Goal: Answer question/provide support: Answer question/provide support

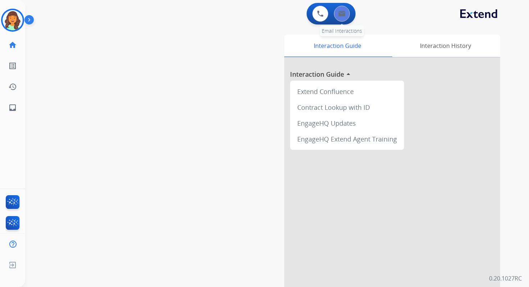
click at [345, 18] on button at bounding box center [342, 14] width 16 height 16
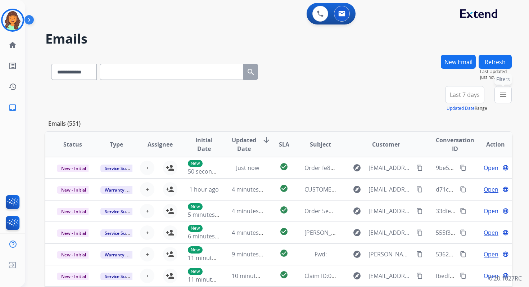
click at [507, 93] on button "menu Filters" at bounding box center [503, 94] width 17 height 17
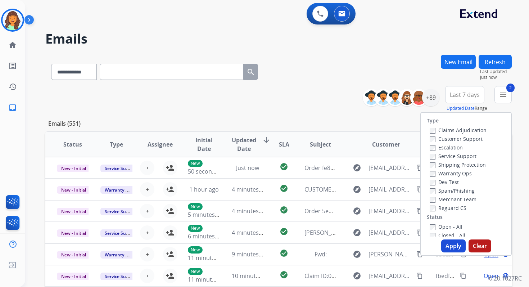
click at [445, 246] on button "Apply" at bounding box center [453, 245] width 24 height 13
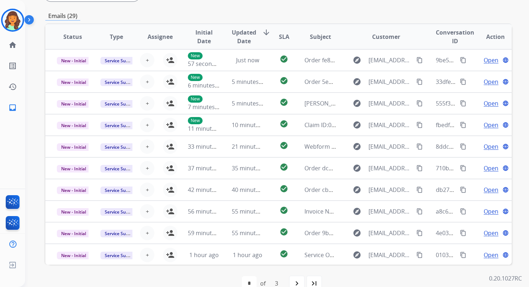
scroll to position [175, 0]
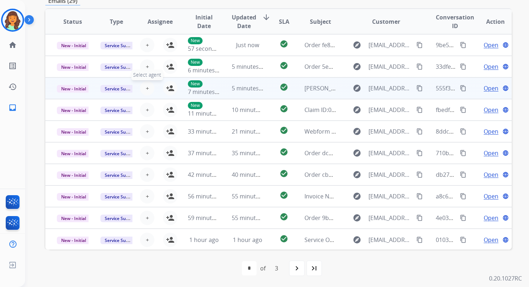
click at [146, 88] on span "+" at bounding box center [147, 88] width 3 height 9
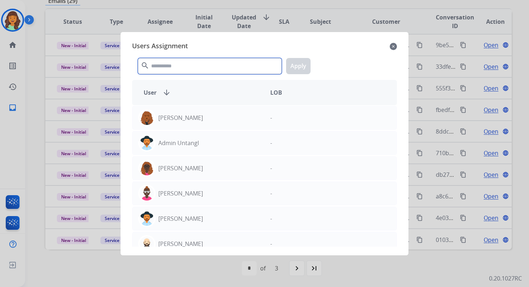
click at [170, 70] on input "text" at bounding box center [210, 66] width 144 height 16
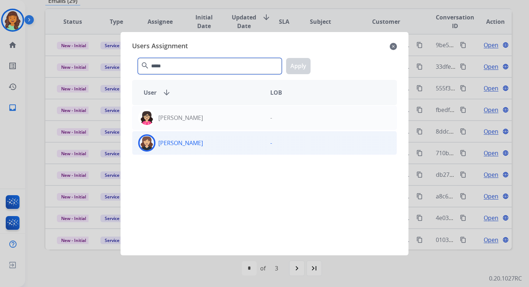
type input "*****"
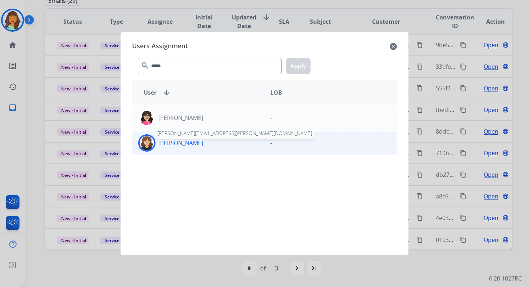
click at [185, 145] on p "[PERSON_NAME]" at bounding box center [180, 143] width 45 height 9
click at [301, 66] on button "Apply" at bounding box center [298, 66] width 24 height 16
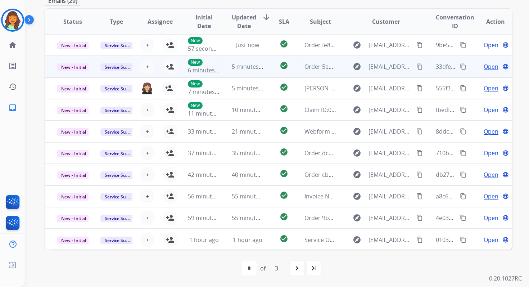
click at [232, 71] on td "5 minutes ago" at bounding box center [242, 67] width 44 height 22
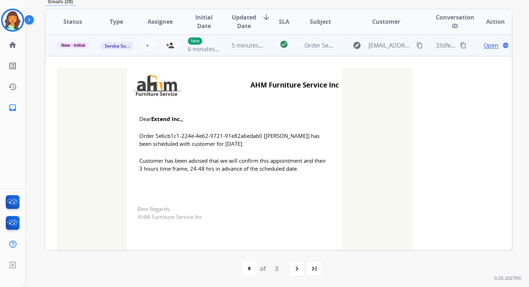
scroll to position [0, 0]
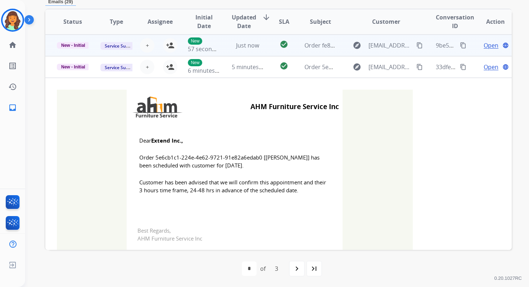
click at [240, 51] on td "Just now" at bounding box center [242, 46] width 44 height 22
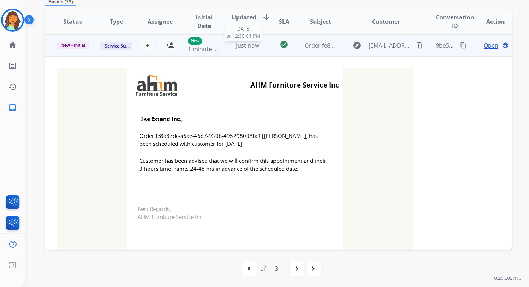
click at [240, 48] on span "Just now" at bounding box center [247, 45] width 23 height 8
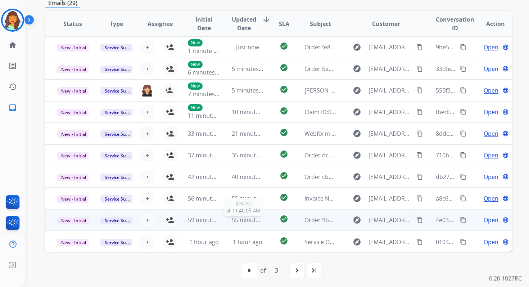
click at [244, 221] on span "55 minutes ago" at bounding box center [253, 220] width 42 height 8
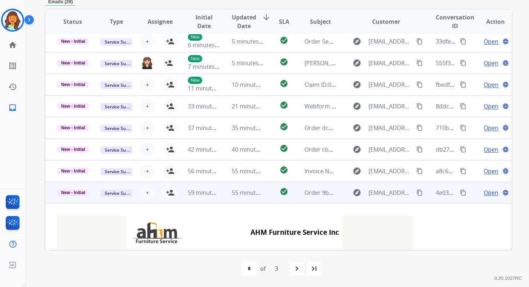
scroll to position [0, 0]
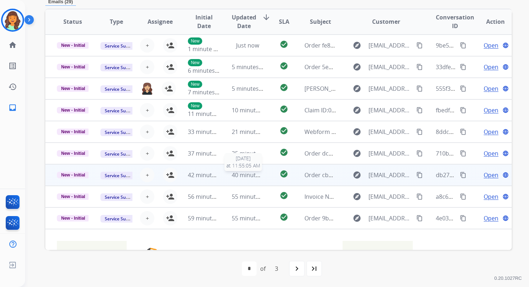
click at [243, 171] on span "40 minutes ago" at bounding box center [253, 175] width 42 height 8
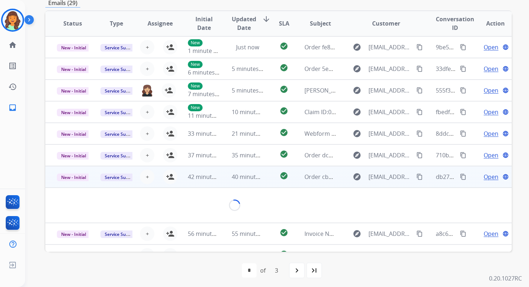
scroll to position [173, 0]
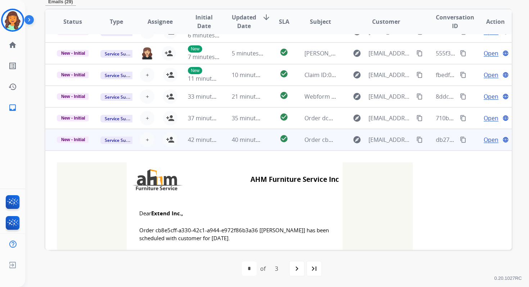
click at [241, 129] on td "40 minutes ago" at bounding box center [242, 140] width 44 height 22
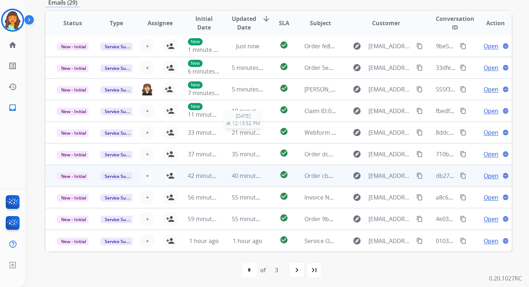
scroll to position [172, 0]
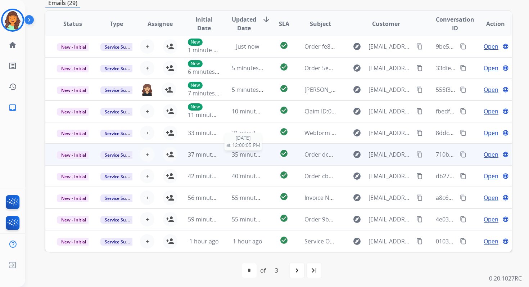
click at [240, 158] on div "35 minutes ago" at bounding box center [248, 154] width 32 height 9
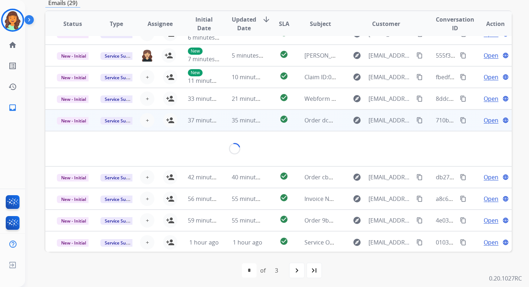
scroll to position [173, 0]
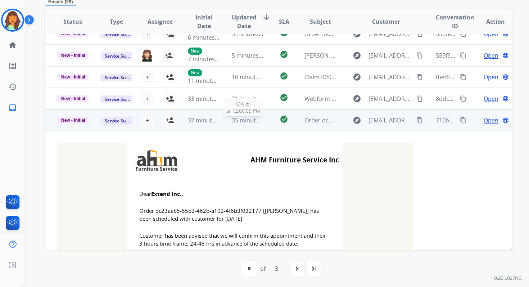
click at [242, 118] on span "35 minutes ago" at bounding box center [253, 120] width 42 height 8
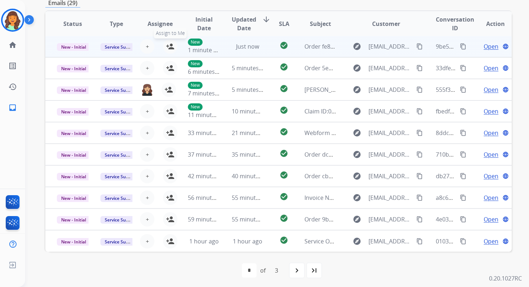
click at [169, 45] on mat-icon "person_add" at bounding box center [170, 46] width 9 height 9
click at [77, 44] on span "New - Initial" at bounding box center [73, 47] width 33 height 8
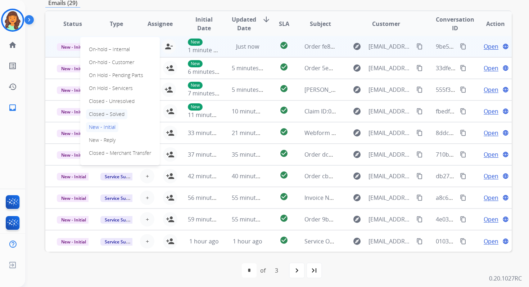
click at [107, 115] on p "Closed – Solved" at bounding box center [106, 114] width 41 height 10
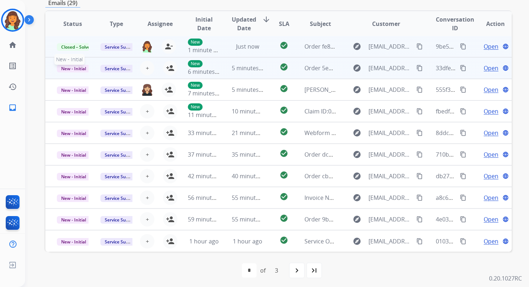
click at [82, 68] on span "New - Initial" at bounding box center [73, 69] width 33 height 8
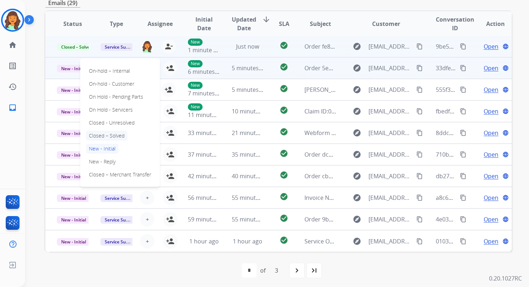
click at [104, 138] on p "Closed – Solved" at bounding box center [106, 136] width 41 height 10
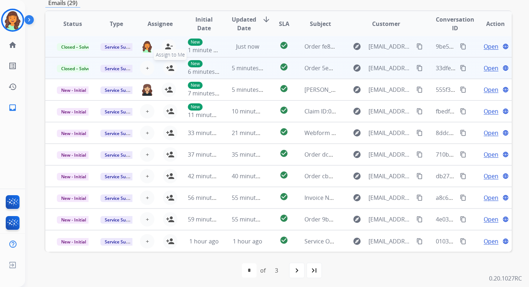
click at [173, 65] on mat-icon "person_add" at bounding box center [170, 68] width 9 height 9
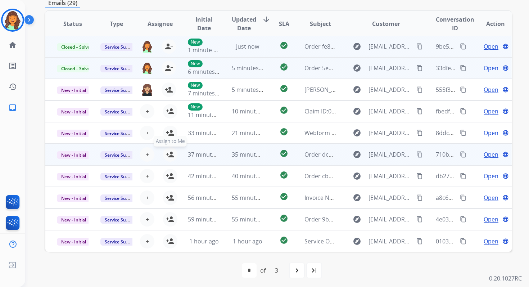
click at [170, 155] on mat-icon "person_add" at bounding box center [170, 154] width 9 height 9
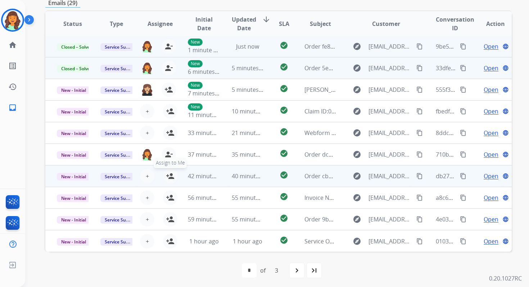
click at [170, 174] on mat-icon "person_add" at bounding box center [170, 176] width 9 height 9
click at [82, 175] on span "New - Initial" at bounding box center [73, 177] width 33 height 8
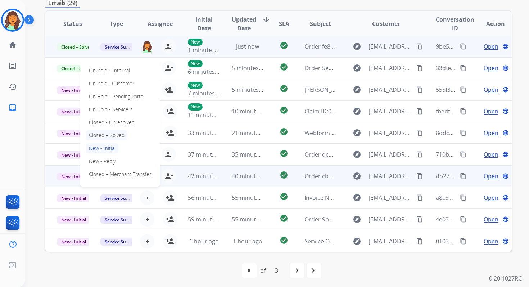
click at [104, 135] on p "Closed – Solved" at bounding box center [106, 135] width 41 height 10
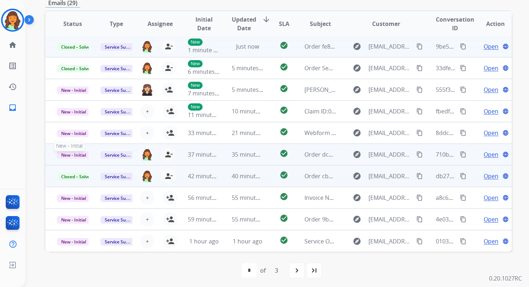
click at [76, 153] on span "New - Initial" at bounding box center [73, 155] width 33 height 8
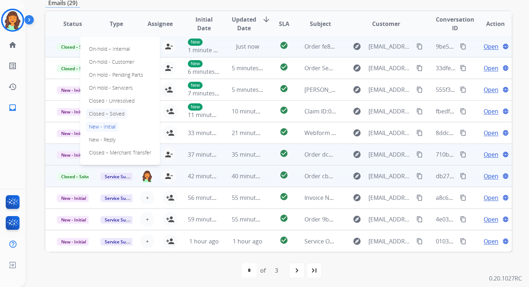
click at [104, 115] on p "Closed – Solved" at bounding box center [106, 114] width 41 height 10
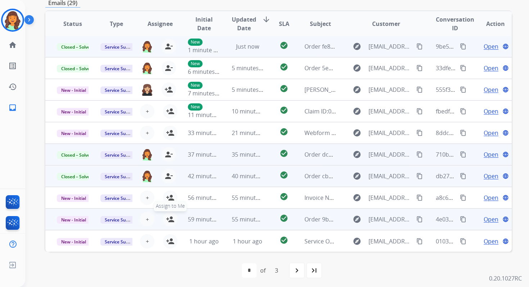
click at [170, 221] on mat-icon "person_add" at bounding box center [170, 219] width 9 height 9
click at [86, 221] on span "New - Initial" at bounding box center [73, 220] width 33 height 8
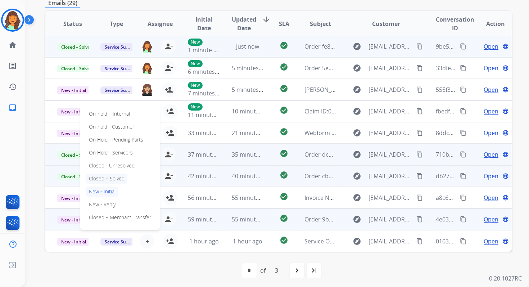
click at [112, 176] on p "Closed – Solved" at bounding box center [106, 179] width 41 height 10
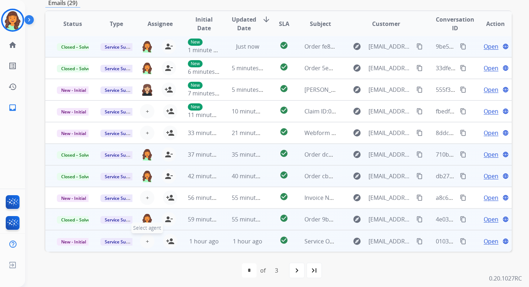
click at [146, 242] on span "+" at bounding box center [147, 241] width 3 height 9
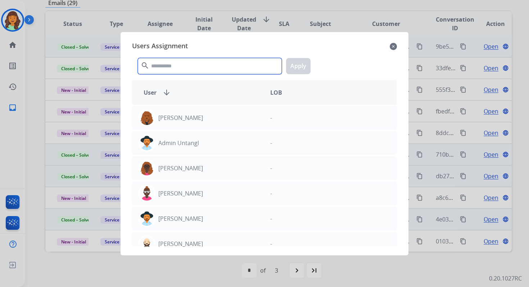
click at [174, 68] on input "text" at bounding box center [210, 66] width 144 height 16
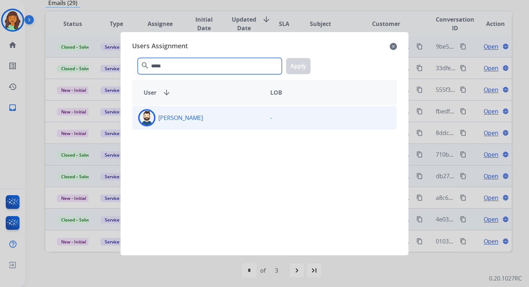
type input "*****"
click at [189, 114] on div "[PERSON_NAME]" at bounding box center [199, 117] width 132 height 17
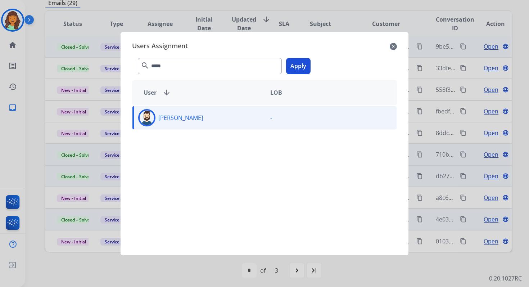
click at [308, 61] on button "Apply" at bounding box center [298, 66] width 24 height 16
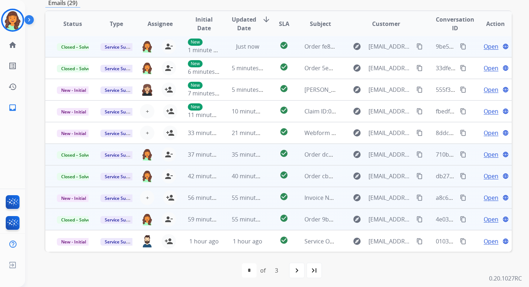
click at [221, 192] on td "55 minutes ago" at bounding box center [242, 198] width 44 height 22
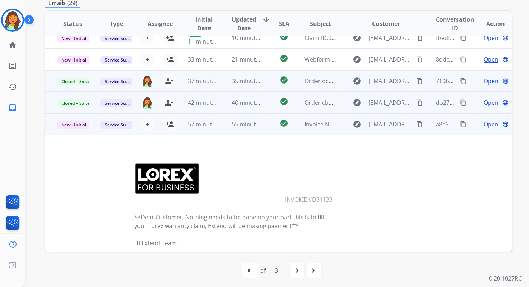
scroll to position [0, 0]
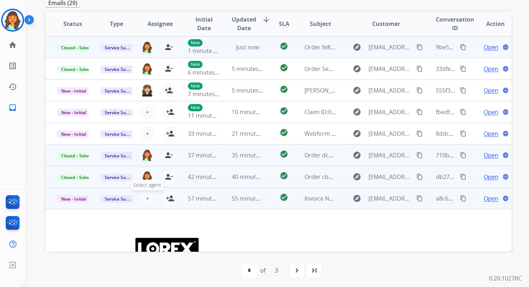
click at [146, 195] on span "+" at bounding box center [147, 198] width 3 height 9
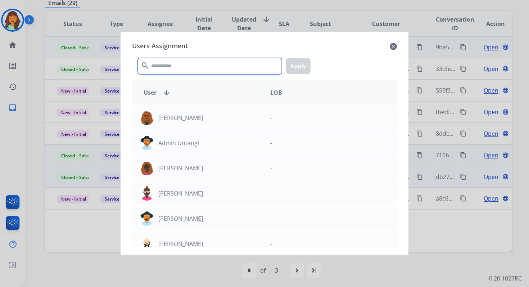
click at [205, 61] on input "text" at bounding box center [210, 66] width 144 height 16
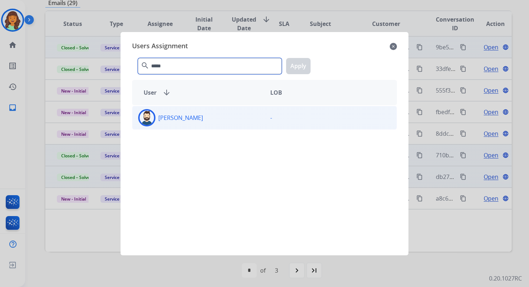
type input "*****"
click at [219, 121] on div "[PERSON_NAME]" at bounding box center [199, 117] width 132 height 17
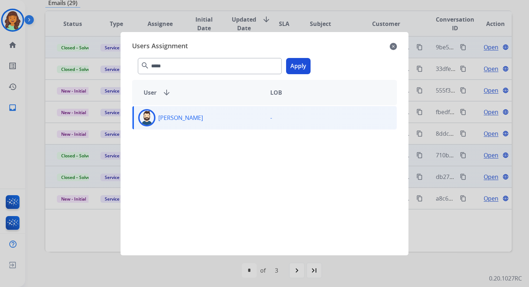
click at [301, 64] on button "Apply" at bounding box center [298, 66] width 24 height 16
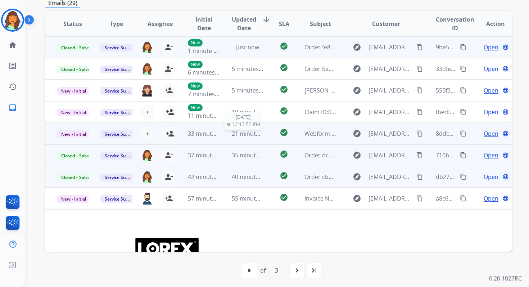
click at [241, 133] on span "21 minutes ago" at bounding box center [253, 134] width 42 height 8
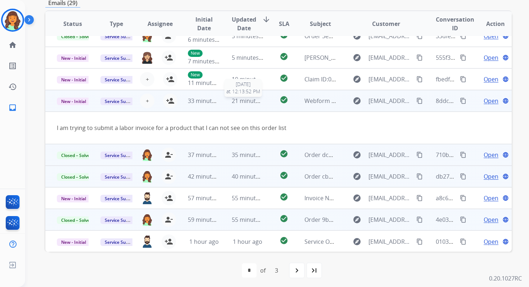
scroll to position [33, 0]
click at [484, 100] on span "Open" at bounding box center [491, 100] width 15 height 9
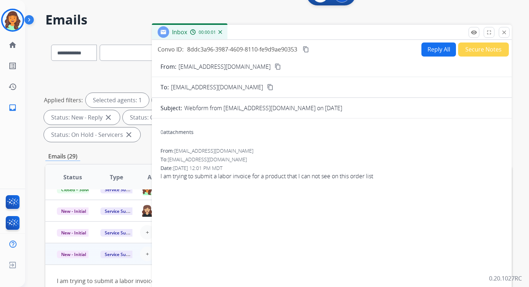
scroll to position [0, 0]
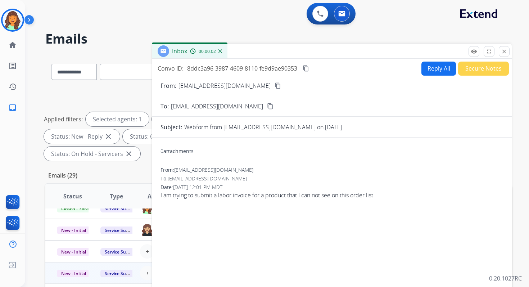
click at [275, 86] on mat-icon "content_copy" at bounding box center [278, 85] width 6 height 6
click at [502, 51] on mat-icon "close" at bounding box center [504, 51] width 6 height 6
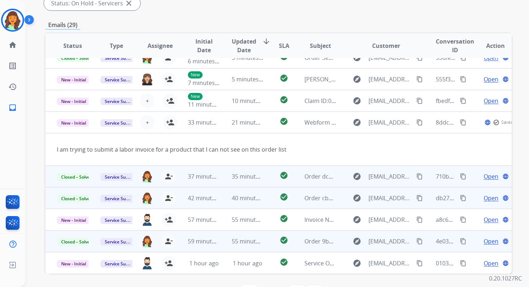
scroll to position [175, 0]
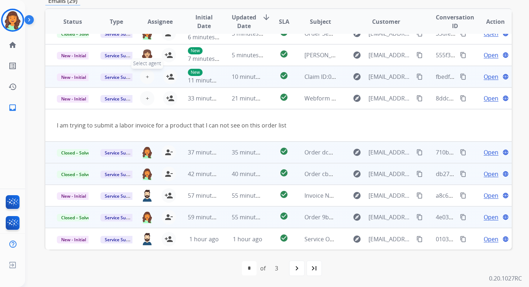
click at [148, 77] on button "+ Select agent" at bounding box center [147, 76] width 14 height 14
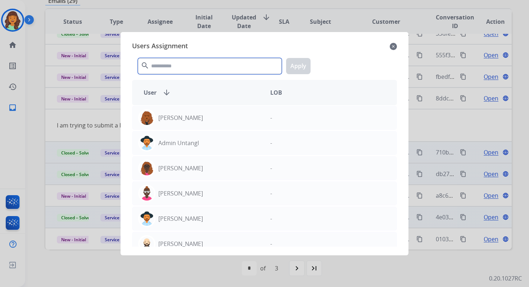
click at [170, 71] on input "text" at bounding box center [210, 66] width 144 height 16
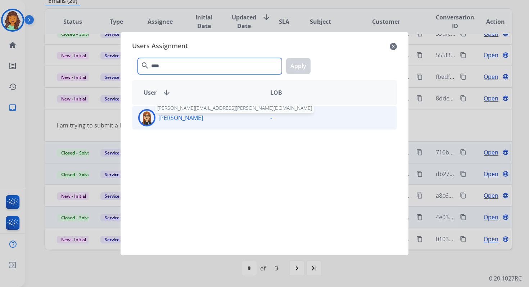
type input "****"
click at [194, 117] on p "[PERSON_NAME]" at bounding box center [180, 117] width 45 height 9
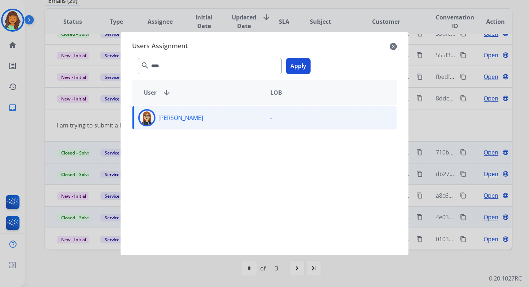
click at [295, 67] on button "Apply" at bounding box center [298, 66] width 24 height 16
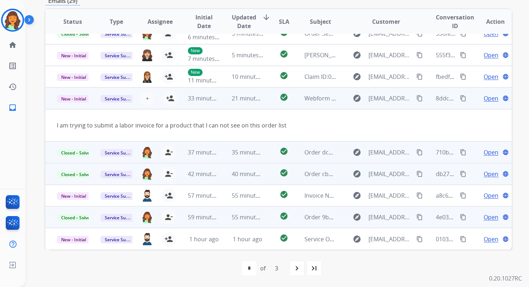
click at [417, 98] on mat-icon "content_copy" at bounding box center [420, 98] width 6 height 6
click at [119, 98] on span "Service Support" at bounding box center [120, 99] width 41 height 8
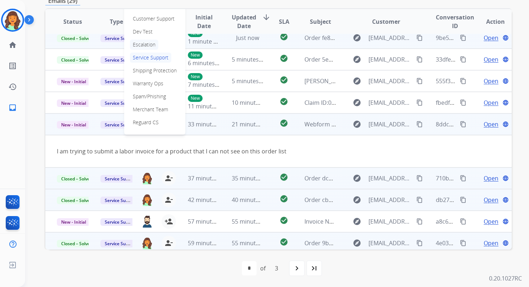
scroll to position [0, 0]
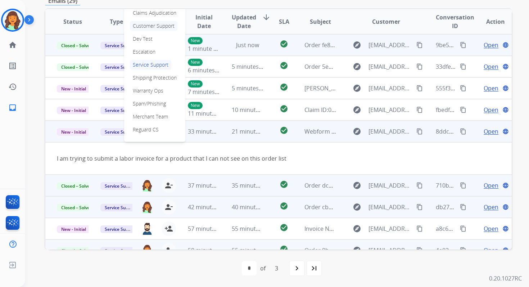
click at [154, 26] on p "Customer Support" at bounding box center [154, 26] width 48 height 10
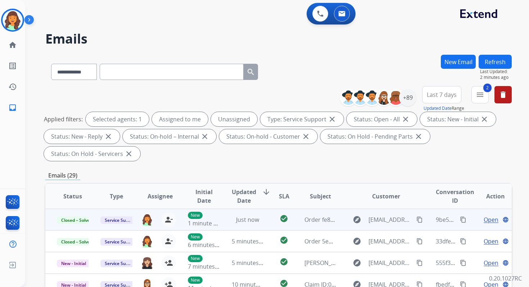
click at [487, 62] on button "Refresh" at bounding box center [495, 62] width 33 height 14
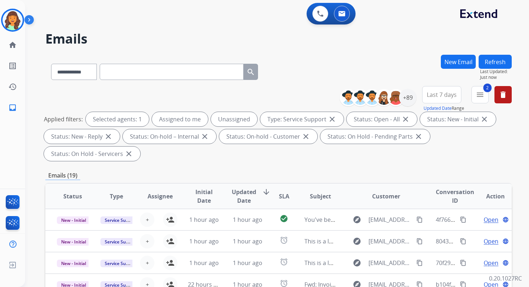
scroll to position [175, 0]
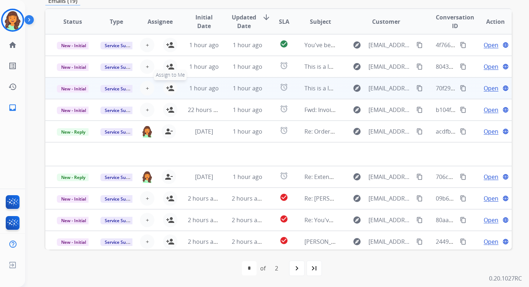
click at [169, 88] on mat-icon "person_add" at bounding box center [170, 88] width 9 height 9
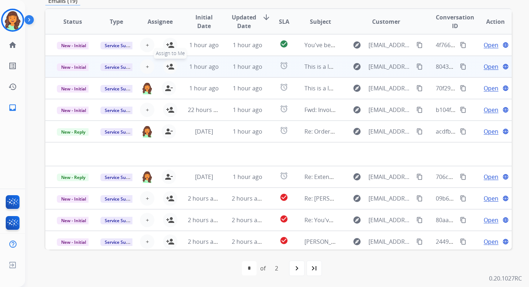
click at [170, 68] on mat-icon "person_add" at bounding box center [170, 66] width 9 height 9
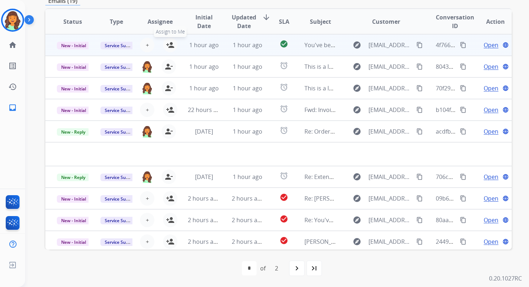
click at [169, 47] on mat-icon "person_add" at bounding box center [170, 45] width 9 height 9
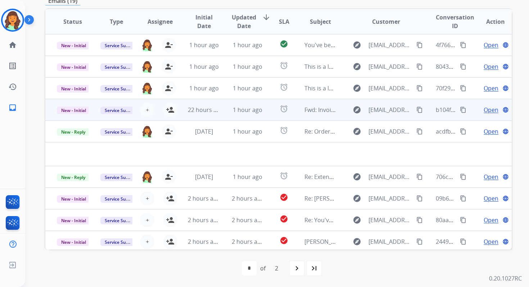
click at [223, 111] on td "1 hour ago" at bounding box center [242, 110] width 44 height 22
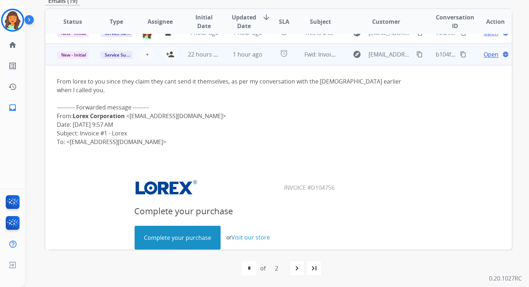
scroll to position [65, 0]
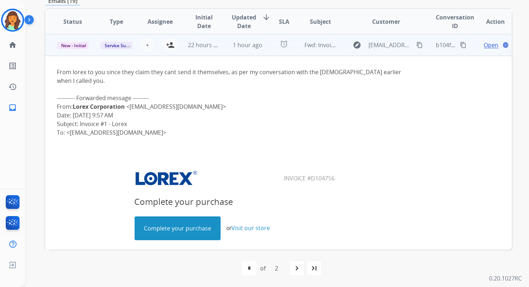
click at [417, 44] on mat-icon "content_copy" at bounding box center [420, 45] width 6 height 6
click at [169, 44] on mat-icon "person_add" at bounding box center [170, 45] width 9 height 9
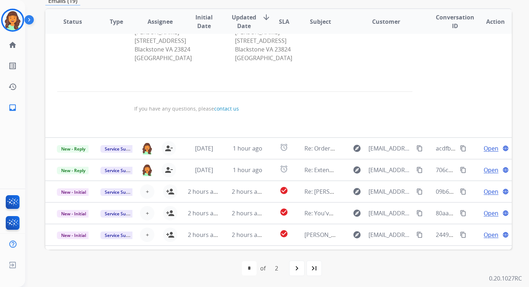
scroll to position [813, 0]
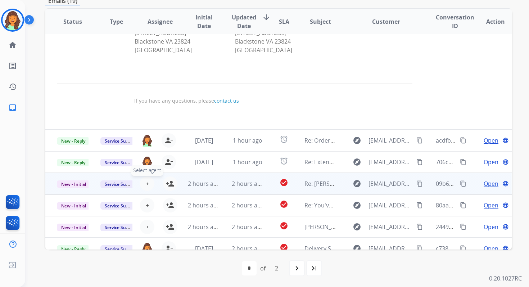
click at [147, 179] on span "+" at bounding box center [147, 183] width 3 height 9
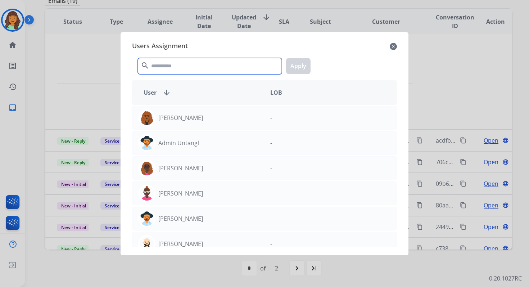
click at [176, 69] on input "text" at bounding box center [210, 66] width 144 height 16
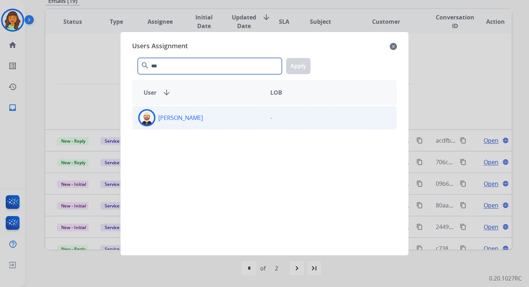
type input "***"
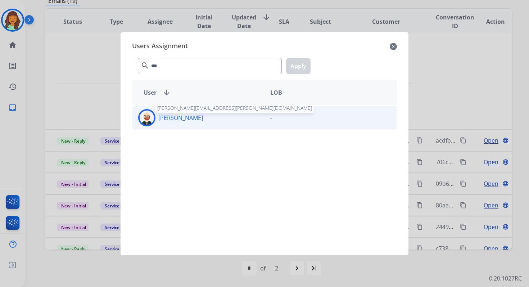
click at [163, 115] on p "[PERSON_NAME]" at bounding box center [180, 117] width 45 height 9
click at [300, 66] on button "Apply" at bounding box center [298, 66] width 24 height 16
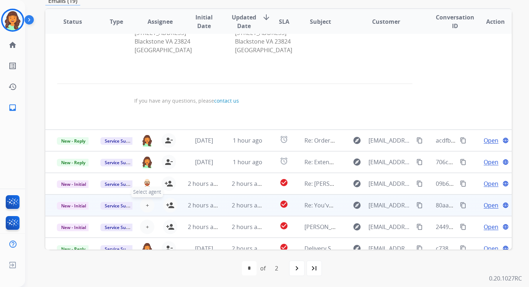
click at [147, 201] on span "+" at bounding box center [147, 205] width 3 height 9
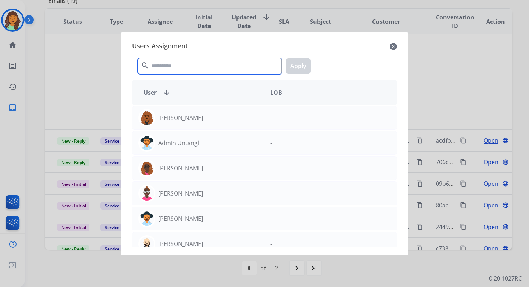
click at [174, 68] on input "text" at bounding box center [210, 66] width 144 height 16
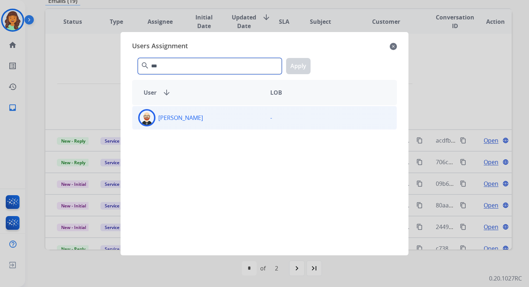
type input "***"
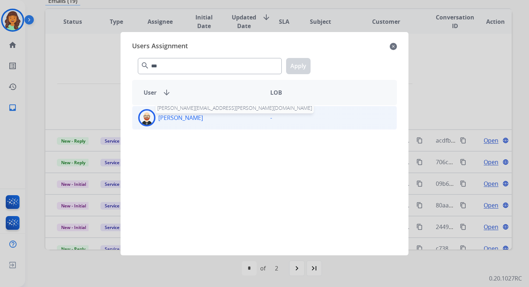
click at [187, 117] on p "[PERSON_NAME]" at bounding box center [180, 117] width 45 height 9
click at [303, 64] on button "Apply" at bounding box center [298, 66] width 24 height 16
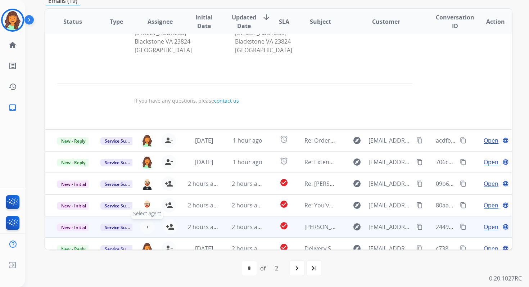
click at [147, 223] on span "+" at bounding box center [147, 227] width 3 height 9
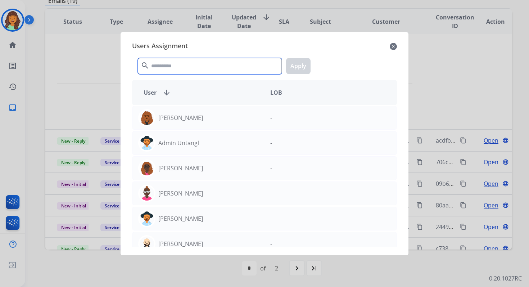
click at [179, 62] on input "text" at bounding box center [210, 66] width 144 height 16
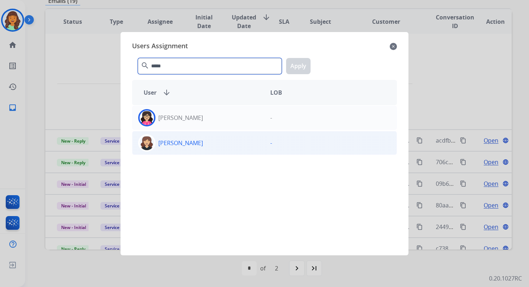
type input "*****"
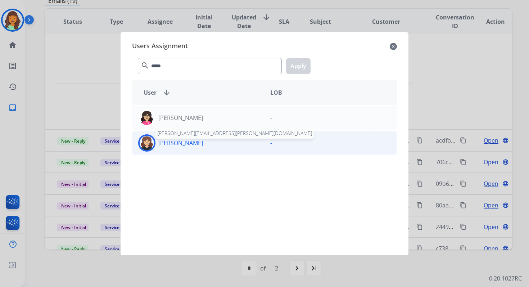
click at [184, 144] on p "[PERSON_NAME]" at bounding box center [180, 143] width 45 height 9
click at [300, 68] on button "Apply" at bounding box center [298, 66] width 24 height 16
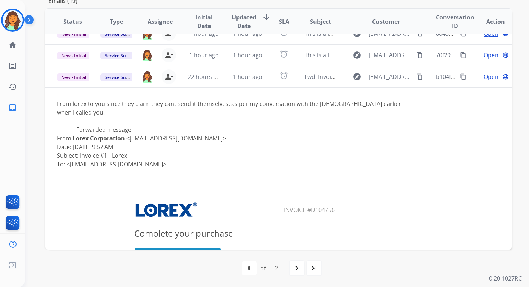
scroll to position [0, 0]
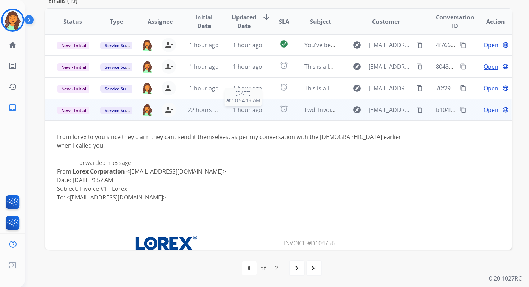
click at [254, 111] on span "1 hour ago" at bounding box center [248, 110] width 30 height 8
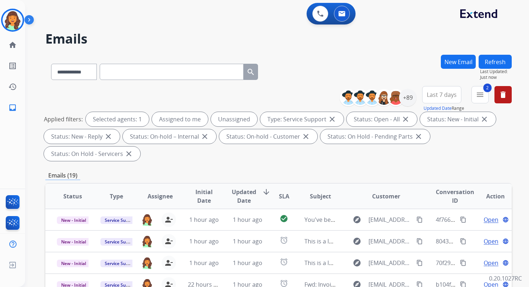
click at [485, 60] on button "Refresh" at bounding box center [495, 62] width 33 height 14
click at [494, 61] on button "Refresh" at bounding box center [495, 62] width 33 height 14
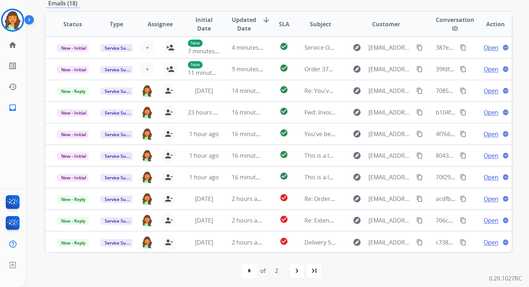
scroll to position [175, 0]
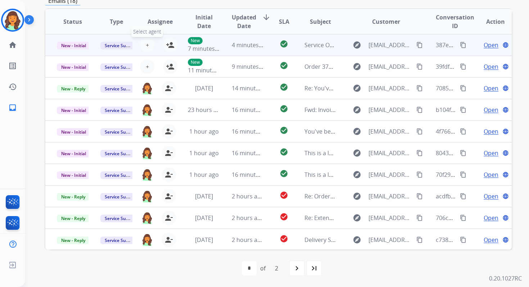
click at [147, 46] on span "+" at bounding box center [147, 45] width 3 height 9
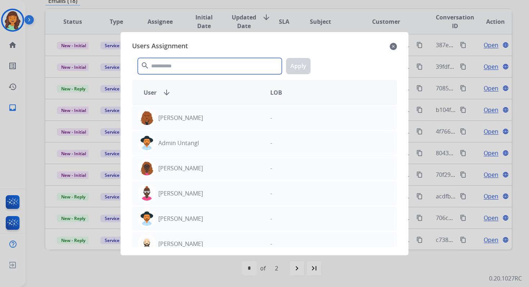
click at [188, 66] on input "text" at bounding box center [210, 66] width 144 height 16
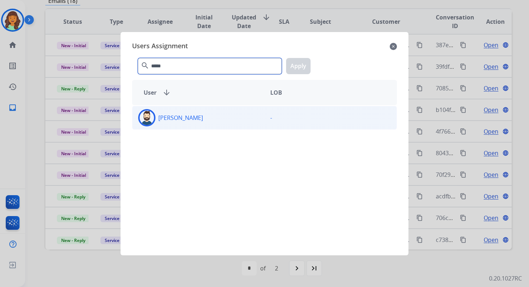
type input "*****"
drag, startPoint x: 199, startPoint y: 119, endPoint x: 202, endPoint y: 118, distance: 3.9
click at [199, 119] on div "[PERSON_NAME]" at bounding box center [199, 117] width 132 height 17
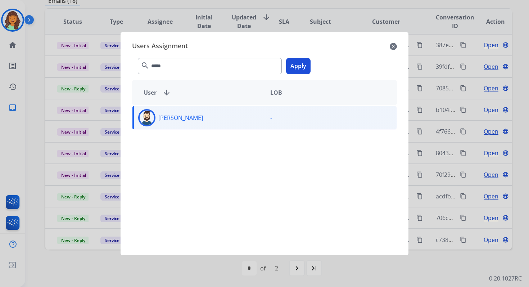
click at [300, 63] on button "Apply" at bounding box center [298, 66] width 24 height 16
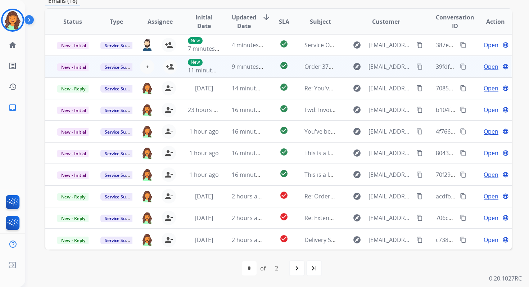
click at [223, 67] on td "9 minutes ago" at bounding box center [242, 67] width 44 height 22
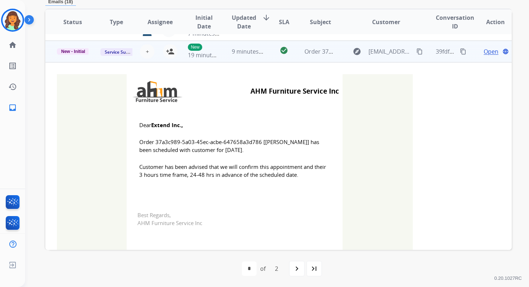
scroll to position [22, 0]
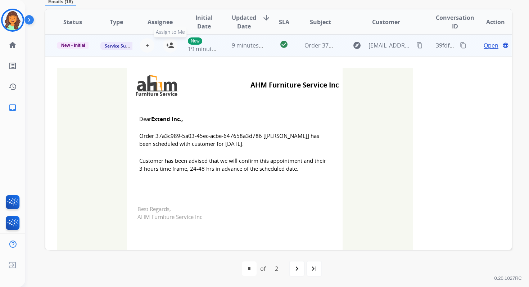
click at [171, 47] on mat-icon "person_add" at bounding box center [170, 45] width 9 height 9
click at [78, 45] on span "New - Initial" at bounding box center [73, 45] width 33 height 6
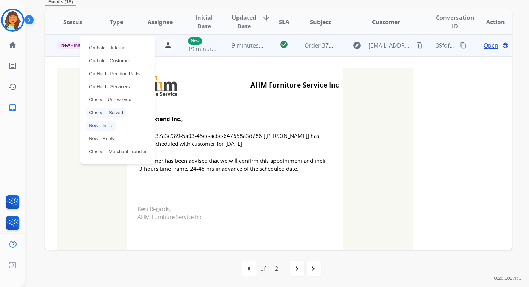
click at [103, 110] on p "Closed – Solved" at bounding box center [106, 113] width 40 height 10
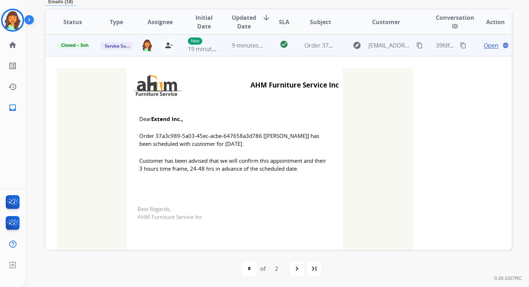
click at [251, 39] on td "9 minutes ago" at bounding box center [242, 46] width 44 height 22
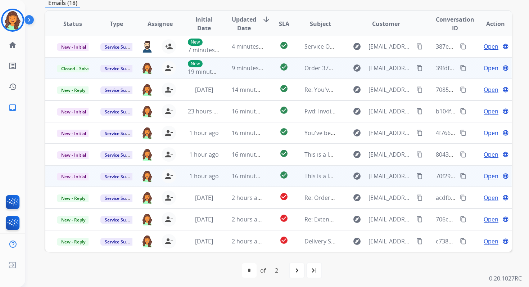
scroll to position [175, 0]
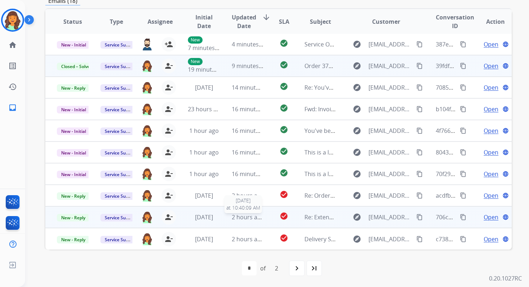
click at [259, 220] on span "2 hours ago" at bounding box center [248, 217] width 32 height 8
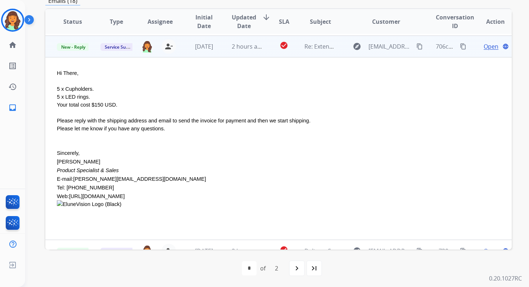
scroll to position [173, 0]
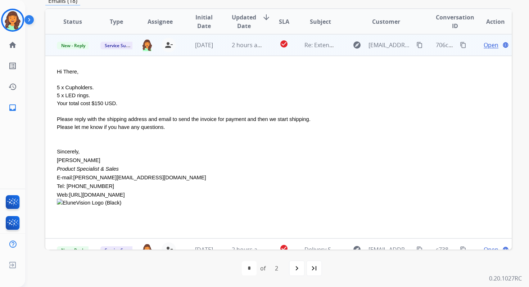
click at [489, 47] on span "Open" at bounding box center [491, 45] width 15 height 9
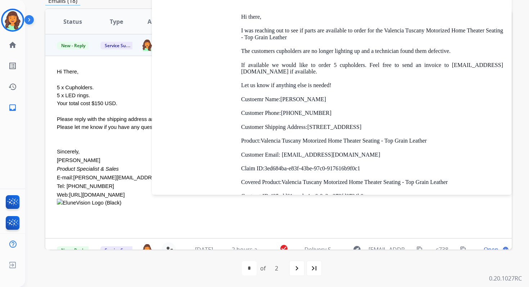
scroll to position [3291, 0]
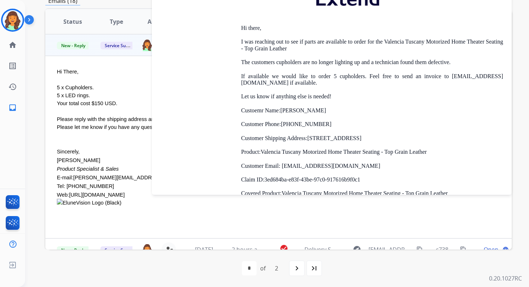
drag, startPoint x: 243, startPoint y: 104, endPoint x: 418, endPoint y: 130, distance: 177.0
click at [418, 130] on div "Hi there, I was reaching out to see if parts are available to order for the Val…" at bounding box center [372, 165] width 262 height 364
copy div "Custoemr Name: [PERSON_NAME] Customer Phone: [PHONE_NUMBER] Customer Shipping A…"
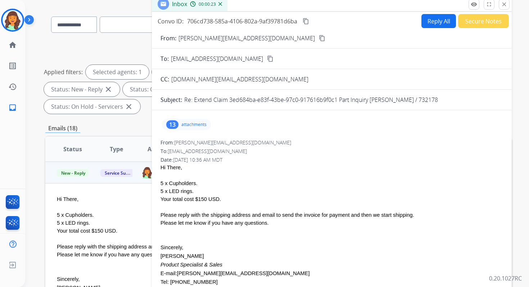
scroll to position [0, 0]
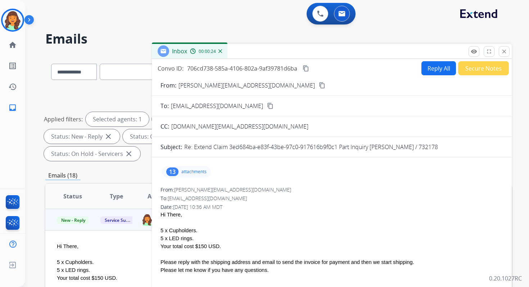
click at [432, 66] on button "Reply All" at bounding box center [439, 68] width 35 height 14
select select "**********"
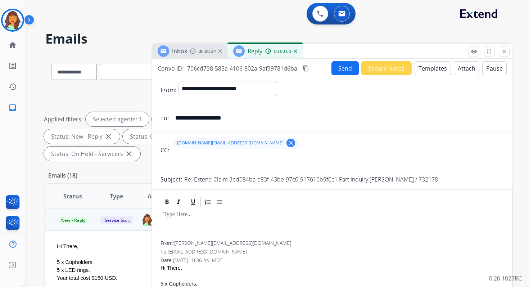
click at [432, 66] on button "Templates" at bounding box center [433, 68] width 36 height 14
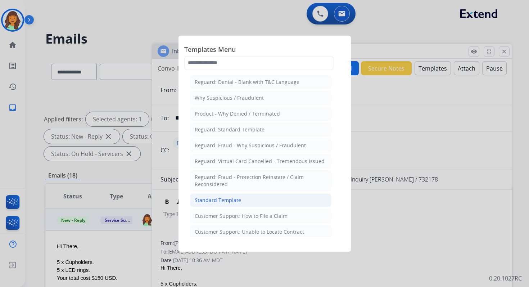
click at [224, 198] on div "Standard Template" at bounding box center [218, 200] width 46 height 7
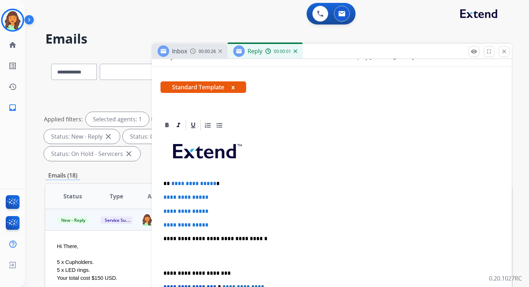
scroll to position [191, 0]
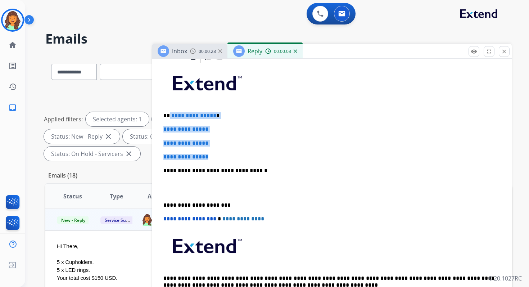
drag, startPoint x: 169, startPoint y: 116, endPoint x: 228, endPoint y: 160, distance: 73.9
click at [228, 160] on div "**********" at bounding box center [332, 188] width 343 height 248
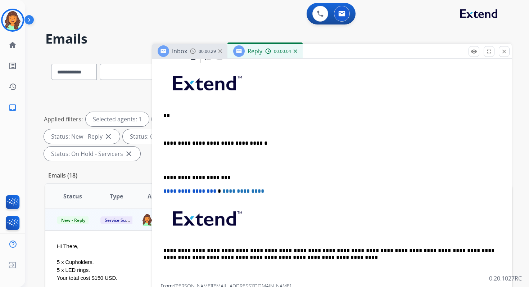
paste div
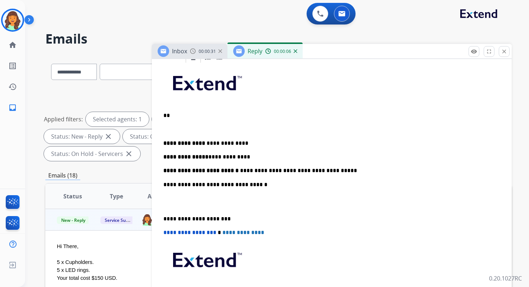
click at [184, 144] on strong "**********" at bounding box center [184, 142] width 43 height 5
click at [238, 184] on p "**********" at bounding box center [328, 184] width 331 height 6
click at [190, 118] on div "**********" at bounding box center [332, 194] width 343 height 261
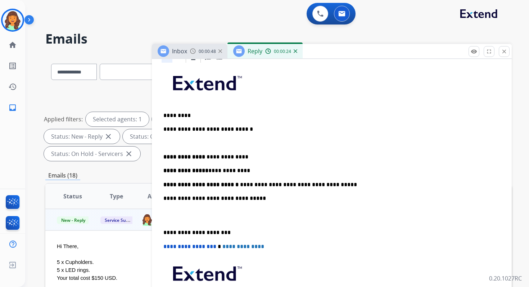
click at [164, 158] on strong "**********" at bounding box center [184, 156] width 43 height 5
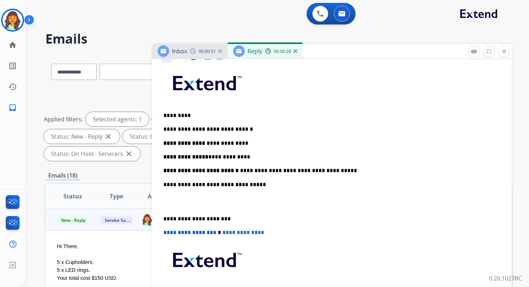
click at [193, 218] on p "**********" at bounding box center [328, 219] width 331 height 6
click at [167, 233] on span "**********" at bounding box center [189, 232] width 53 height 5
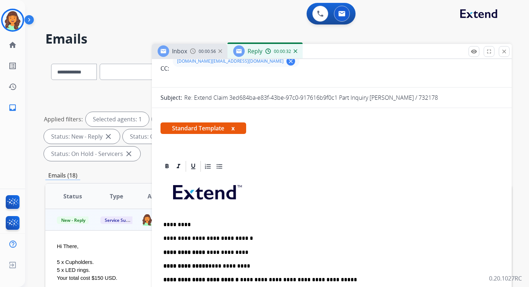
scroll to position [0, 0]
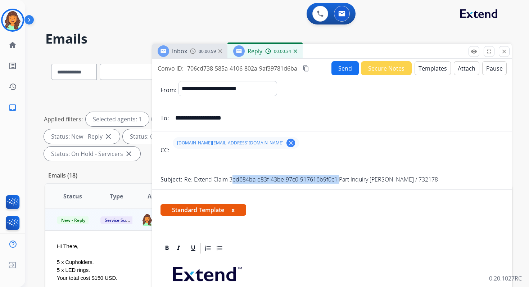
drag, startPoint x: 229, startPoint y: 179, endPoint x: 336, endPoint y: 179, distance: 106.6
click at [336, 179] on p "Re: Extend Claim 3ed684ba-e83f-43be-97c0-917616b9f0c1 Part Inquiry [PERSON_NAME…" at bounding box center [311, 179] width 254 height 9
copy p "3ed684ba-e83f-43be-97c0-917616b9f0c1"
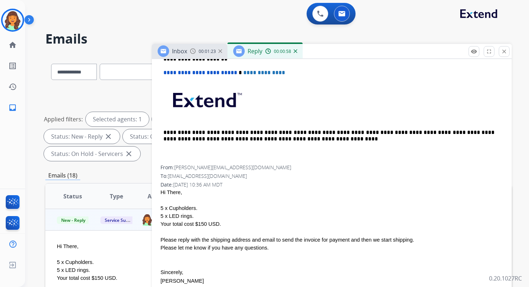
scroll to position [360, 0]
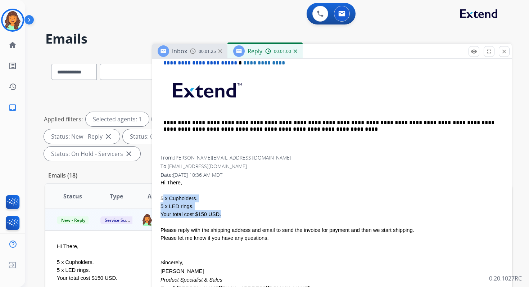
drag, startPoint x: 161, startPoint y: 197, endPoint x: 220, endPoint y: 215, distance: 62.4
click at [220, 215] on div "5 x Cupholders. 5 x LED rings. Your total cost $150 USD. Please reply with the …" at bounding box center [332, 262] width 343 height 151
copy div "5 x Cupholders. 5 x LED rings. Your total cost $150 USD"
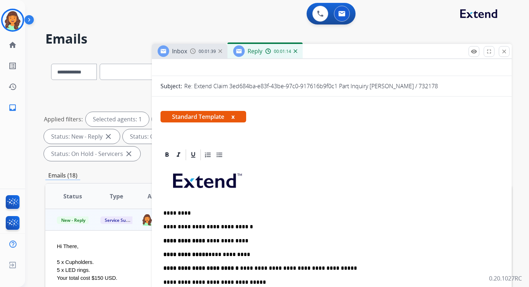
scroll to position [141, 0]
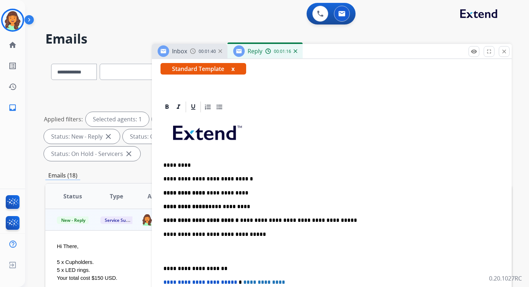
click at [240, 180] on p "**********" at bounding box center [328, 179] width 331 height 6
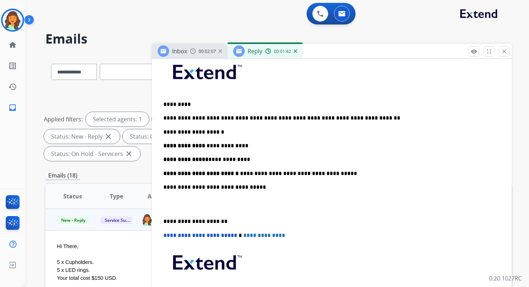
scroll to position [0, 0]
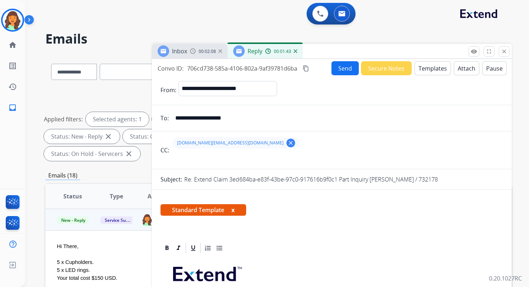
click at [341, 70] on button "Send" at bounding box center [345, 68] width 27 height 14
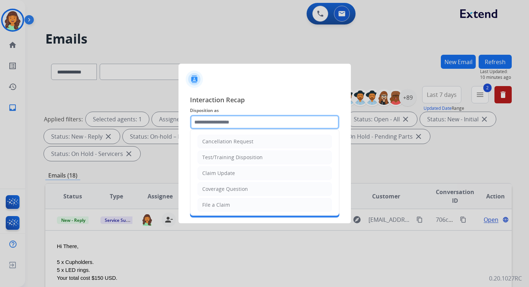
click at [252, 125] on input "text" at bounding box center [264, 122] width 149 height 14
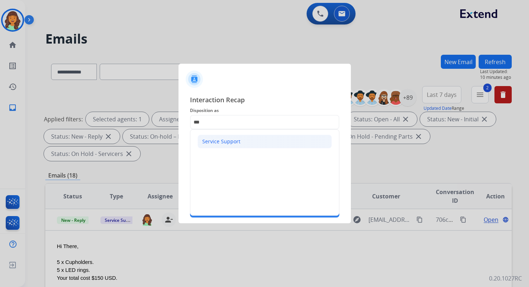
click at [226, 139] on div "Service Support" at bounding box center [221, 141] width 38 height 7
type input "**********"
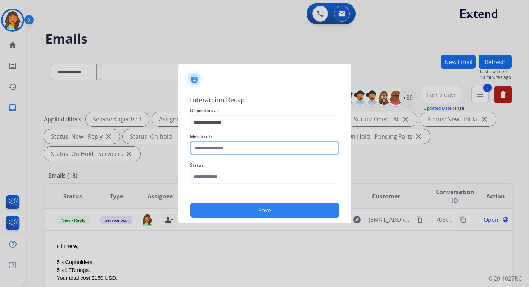
click at [228, 149] on input "text" at bounding box center [264, 148] width 149 height 14
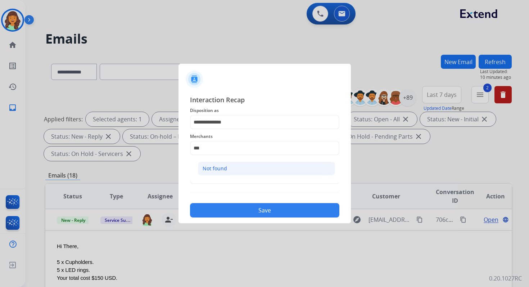
click at [232, 170] on li "Not found" at bounding box center [266, 169] width 137 height 14
type input "*********"
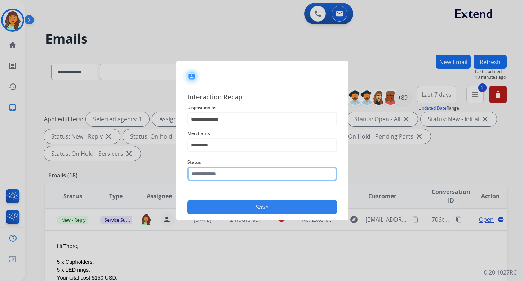
click at [232, 180] on input "text" at bounding box center [261, 174] width 149 height 14
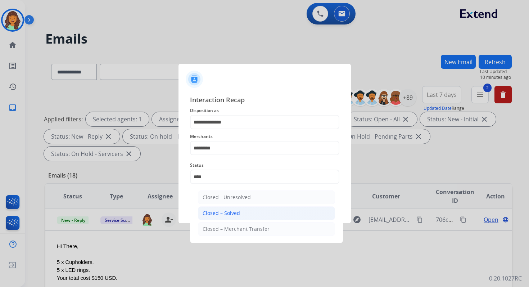
click at [246, 210] on li "Closed – Solved" at bounding box center [266, 213] width 137 height 14
type input "**********"
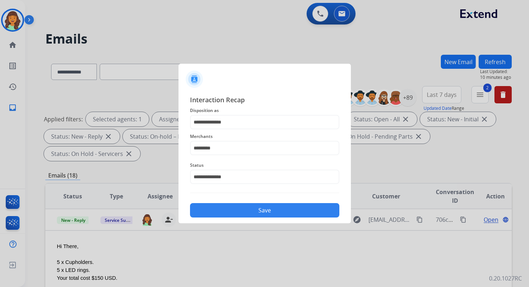
click at [246, 210] on button "Save" at bounding box center [264, 210] width 149 height 14
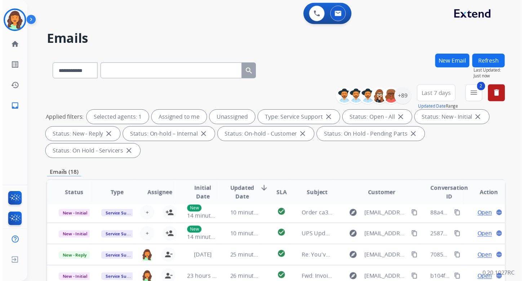
scroll to position [175, 0]
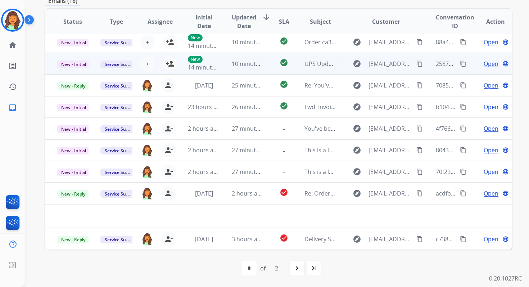
click at [174, 69] on div "+ Select agent person_add Assign to Me" at bounding box center [154, 64] width 46 height 14
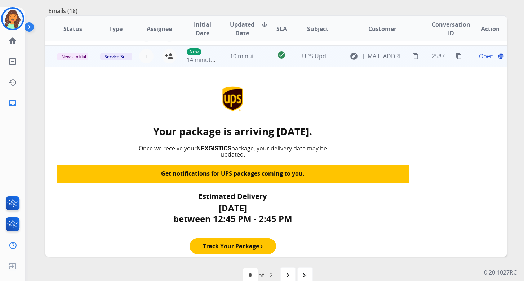
scroll to position [43, 0]
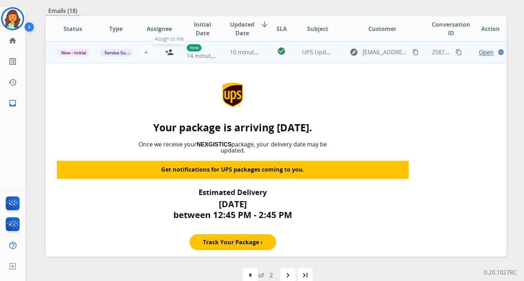
click at [169, 53] on mat-icon "person_add" at bounding box center [169, 52] width 9 height 9
click at [84, 52] on span "New - Initial" at bounding box center [73, 53] width 33 height 8
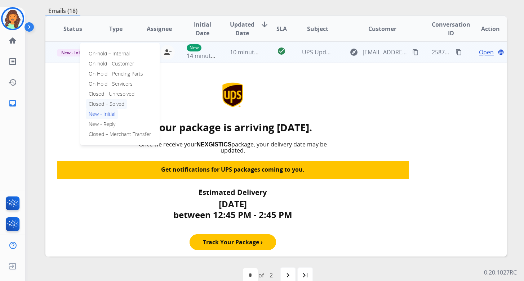
click at [106, 101] on p "Closed – Solved" at bounding box center [106, 104] width 41 height 10
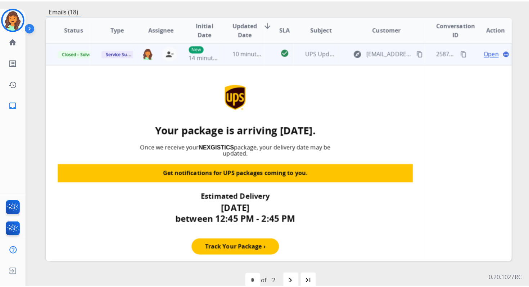
scroll to position [0, 0]
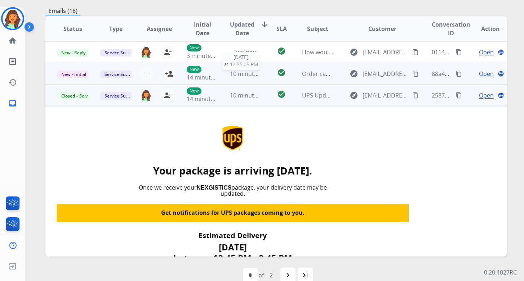
click at [233, 76] on span "10 minutes ago" at bounding box center [251, 74] width 42 height 8
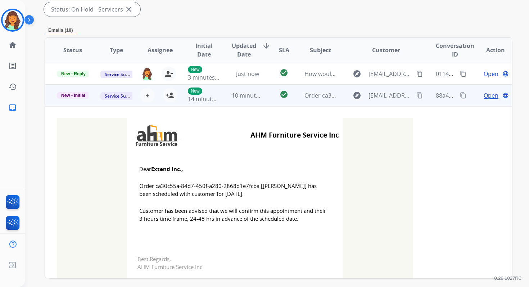
scroll to position [22, 0]
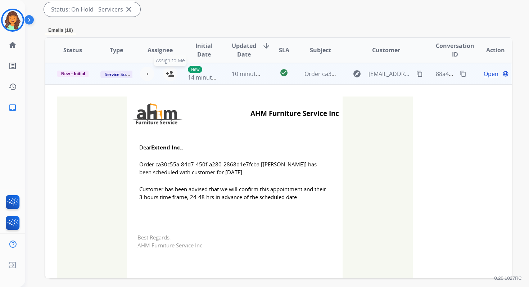
click at [171, 75] on mat-icon "person_add" at bounding box center [170, 73] width 9 height 9
click at [83, 73] on span "New - Initial" at bounding box center [73, 74] width 33 height 6
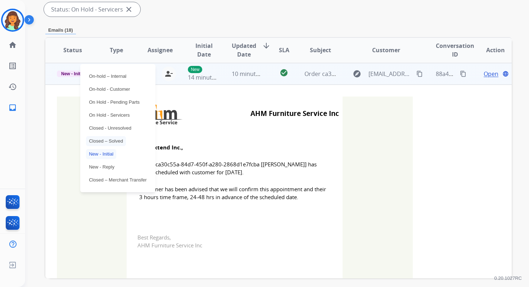
click at [111, 140] on p "Closed – Solved" at bounding box center [106, 141] width 40 height 10
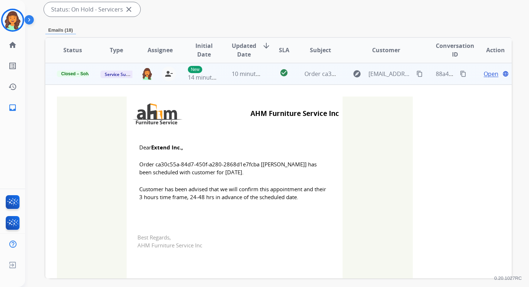
scroll to position [0, 0]
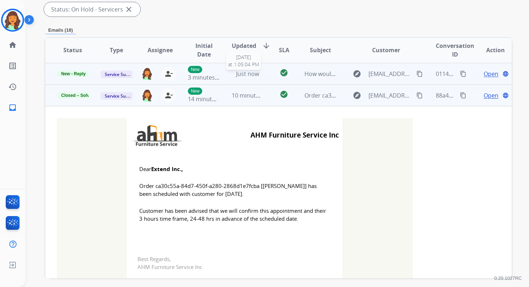
click at [261, 72] on div "Just now" at bounding box center [248, 73] width 32 height 9
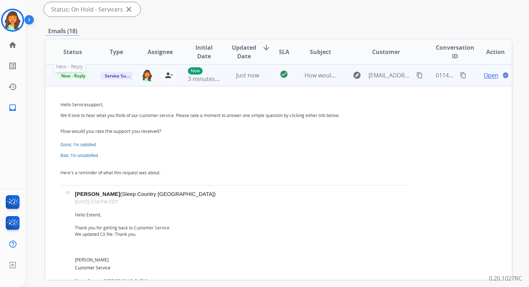
click at [75, 76] on span "New - Reply" at bounding box center [73, 76] width 33 height 8
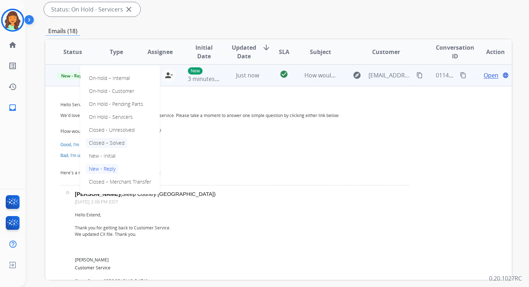
click at [111, 144] on p "Closed – Solved" at bounding box center [106, 143] width 41 height 10
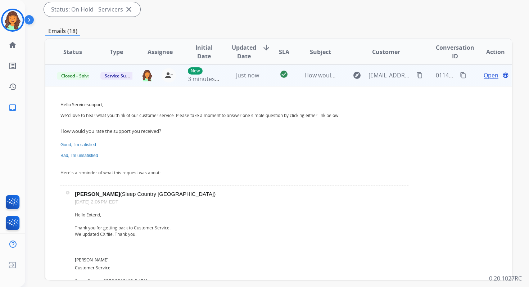
click at [260, 78] on div "Just now" at bounding box center [248, 75] width 32 height 9
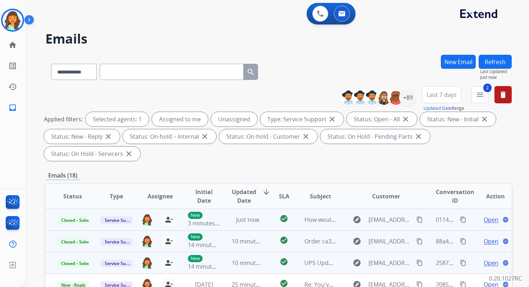
click at [493, 62] on button "Refresh" at bounding box center [495, 62] width 33 height 14
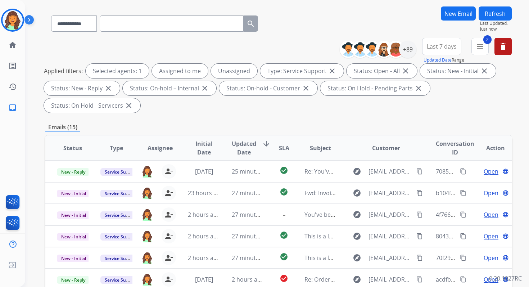
scroll to position [175, 0]
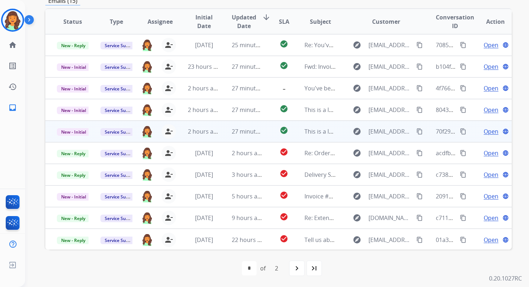
click at [241, 138] on td "27 minutes ago" at bounding box center [242, 132] width 44 height 22
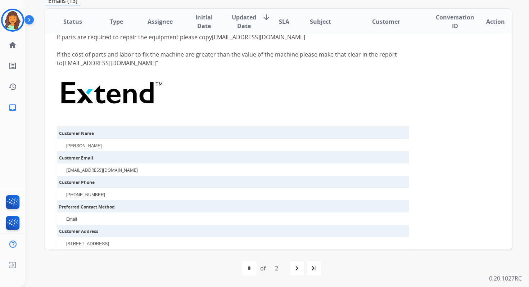
scroll to position [252, 0]
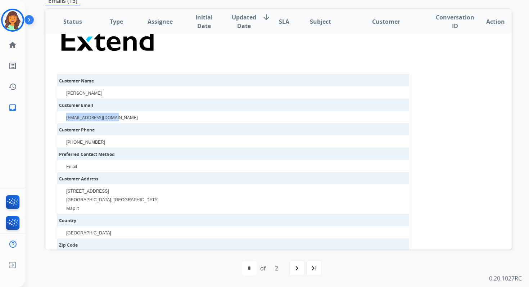
drag, startPoint x: 65, startPoint y: 109, endPoint x: 123, endPoint y: 109, distance: 58.0
click at [123, 111] on td "[EMAIL_ADDRESS][DOMAIN_NAME]" at bounding box center [236, 117] width 345 height 12
copy link "[EMAIL_ADDRESS][DOMAIN_NAME]"
drag, startPoint x: 68, startPoint y: 134, endPoint x: 113, endPoint y: 134, distance: 45.0
click at [113, 135] on td "[PHONE_NUMBER]" at bounding box center [236, 141] width 345 height 12
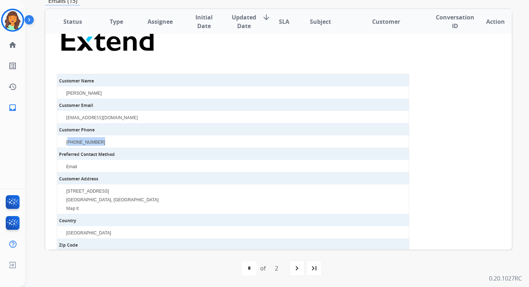
copy font "786) 277-6760"
drag, startPoint x: 65, startPoint y: 85, endPoint x: 104, endPoint y: 85, distance: 39.3
click at [104, 86] on td "[PERSON_NAME]" at bounding box center [236, 92] width 345 height 12
copy font "[PERSON_NAME]"
drag, startPoint x: 66, startPoint y: 109, endPoint x: 124, endPoint y: 109, distance: 58.0
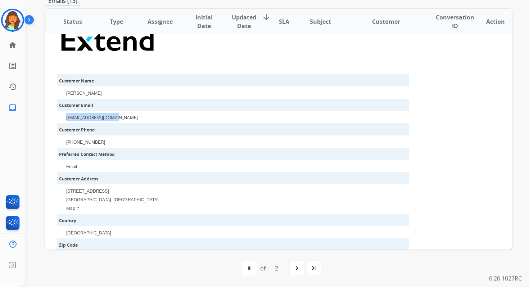
click at [124, 111] on td "[EMAIL_ADDRESS][DOMAIN_NAME]" at bounding box center [236, 117] width 345 height 12
copy link "[EMAIL_ADDRESS][DOMAIN_NAME]"
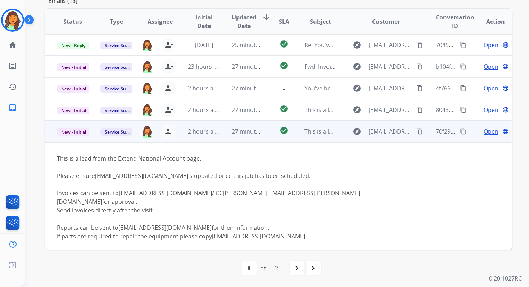
click at [460, 130] on mat-icon "content_copy" at bounding box center [463, 131] width 6 height 6
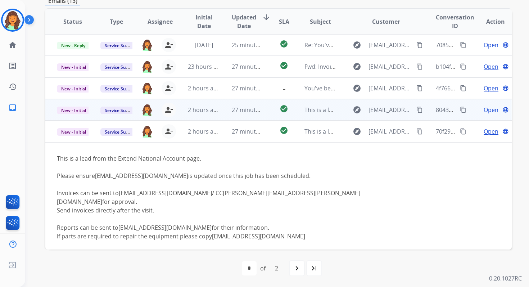
click at [461, 107] on mat-icon "content_copy" at bounding box center [463, 110] width 6 height 6
click at [77, 112] on span "New - Initial" at bounding box center [73, 111] width 33 height 8
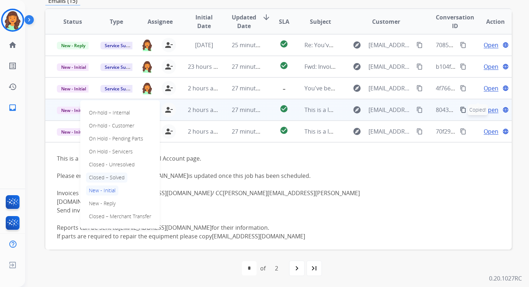
click at [104, 178] on p "Closed – Solved" at bounding box center [106, 177] width 41 height 10
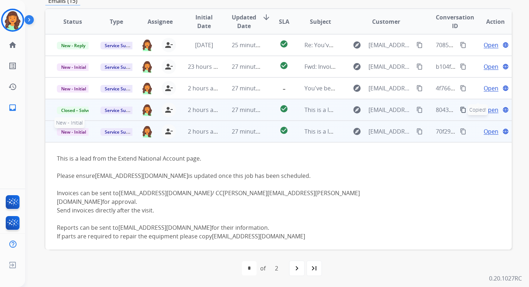
click at [72, 132] on span "New - Initial" at bounding box center [73, 132] width 33 height 8
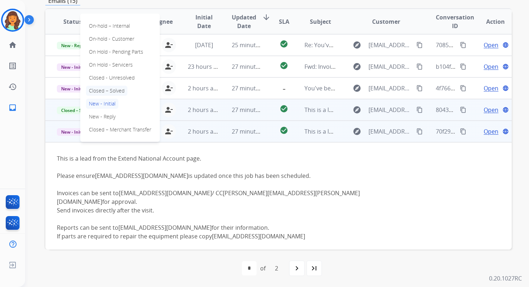
click at [99, 87] on p "Closed – Solved" at bounding box center [106, 91] width 41 height 10
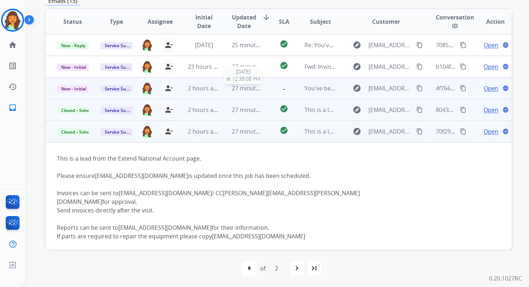
click at [233, 88] on span "27 minutes ago" at bounding box center [253, 88] width 42 height 8
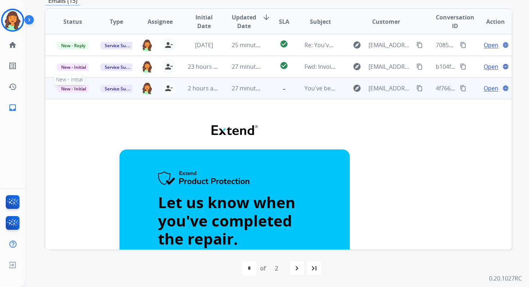
click at [85, 90] on span "New - Initial" at bounding box center [73, 89] width 33 height 8
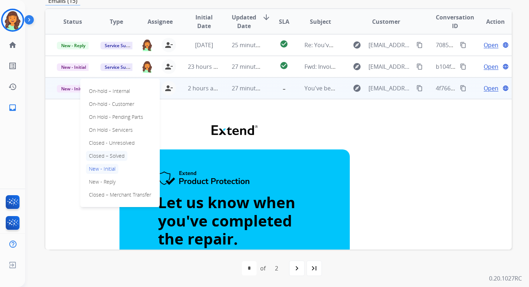
click at [106, 154] on p "Closed – Solved" at bounding box center [106, 156] width 41 height 10
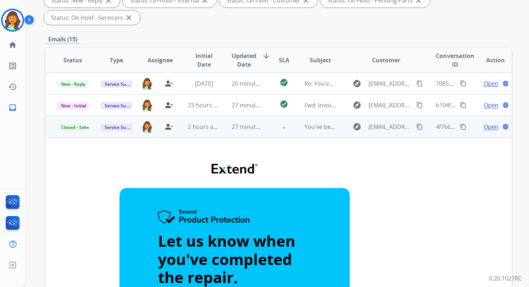
scroll to position [42, 0]
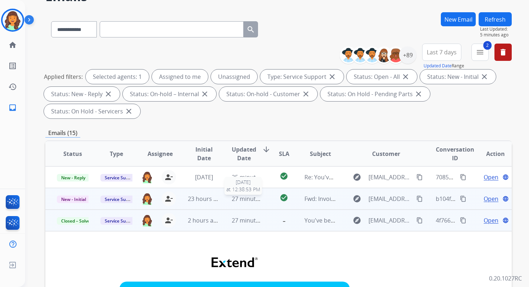
click at [245, 201] on span "27 minutes ago" at bounding box center [253, 199] width 42 height 8
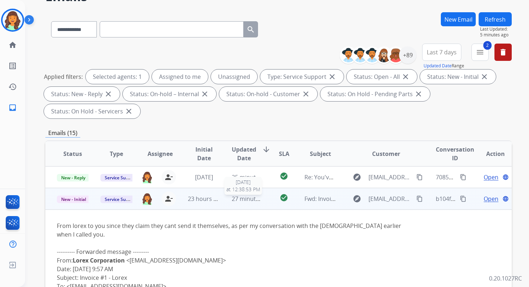
scroll to position [22, 0]
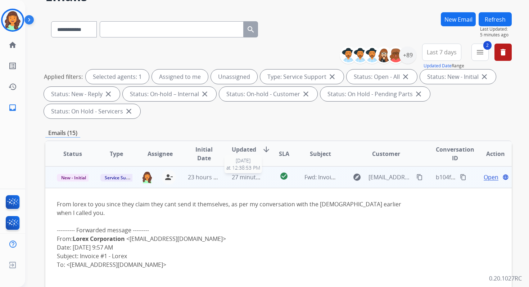
click at [246, 179] on span "27 minutes ago" at bounding box center [253, 177] width 42 height 8
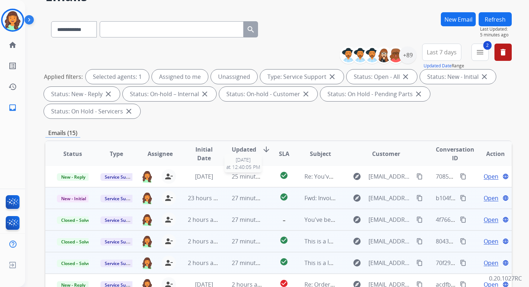
scroll to position [1, 0]
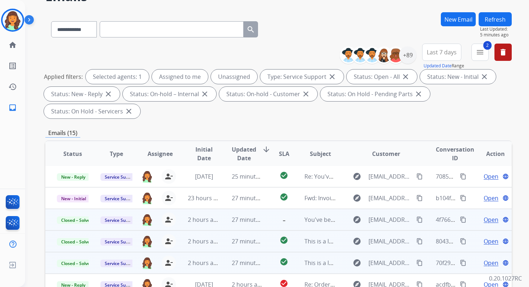
click at [487, 21] on button "Refresh" at bounding box center [495, 19] width 33 height 14
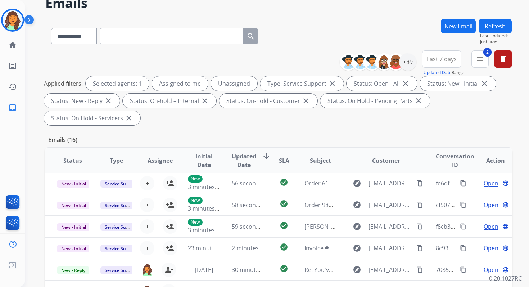
scroll to position [175, 0]
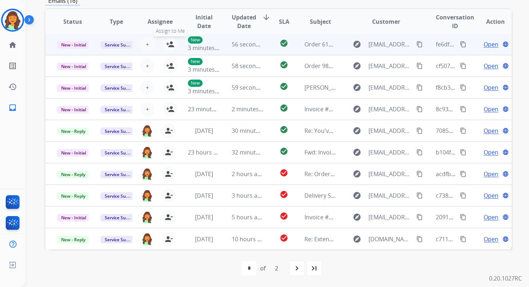
click at [173, 46] on button "person_add Assign to Me" at bounding box center [170, 44] width 14 height 14
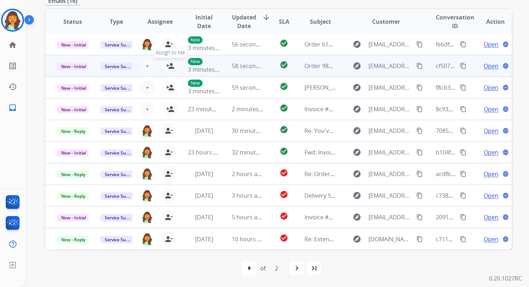
click at [170, 68] on mat-icon "person_add" at bounding box center [170, 66] width 9 height 9
click at [81, 66] on span "New - Initial" at bounding box center [73, 67] width 33 height 8
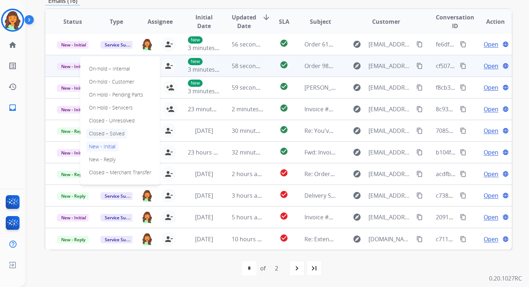
click at [110, 131] on p "Closed – Solved" at bounding box center [106, 134] width 41 height 10
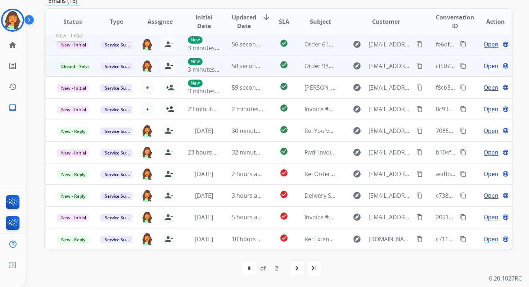
click at [82, 45] on span "New - Initial" at bounding box center [73, 45] width 33 height 8
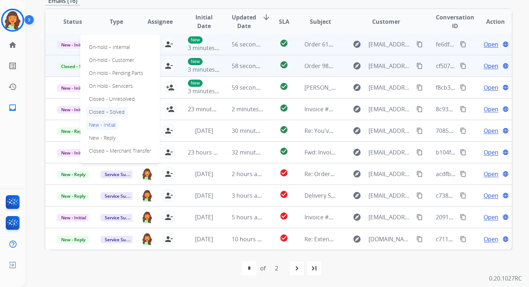
click at [109, 111] on p "Closed – Solved" at bounding box center [106, 112] width 41 height 10
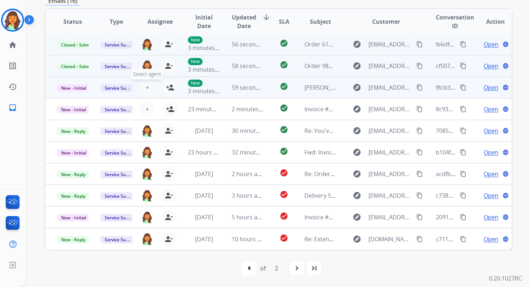
click at [146, 85] on span "+" at bounding box center [147, 87] width 3 height 9
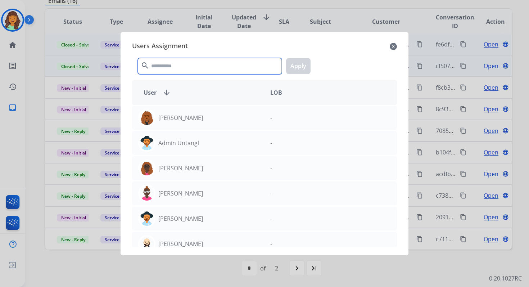
click at [183, 64] on input "text" at bounding box center [210, 66] width 144 height 16
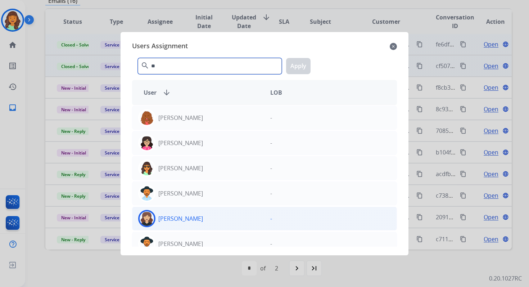
type input "**"
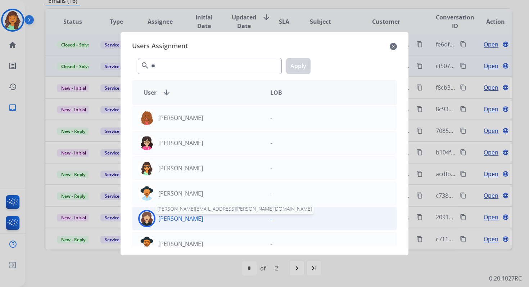
click at [201, 219] on p "[PERSON_NAME]" at bounding box center [180, 218] width 45 height 9
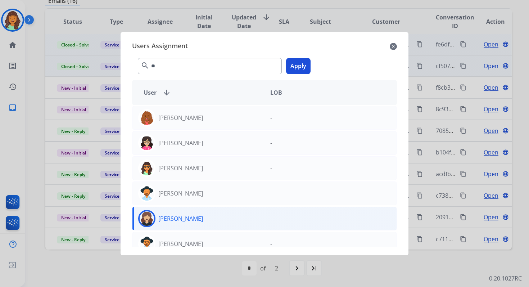
click at [293, 68] on button "Apply" at bounding box center [298, 66] width 24 height 16
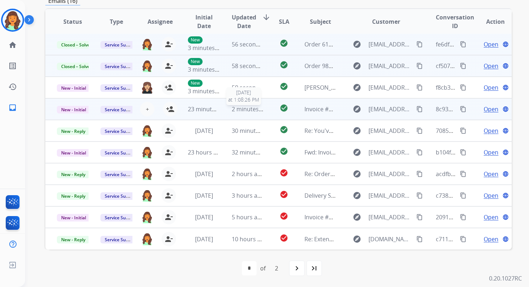
click at [237, 112] on span "2 minutes ago" at bounding box center [251, 109] width 39 height 8
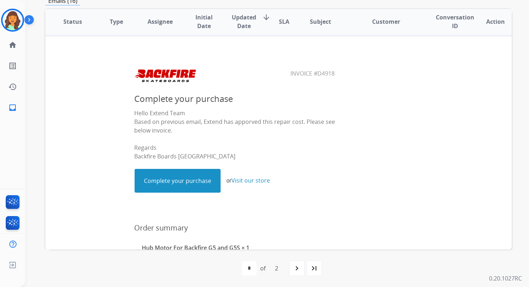
scroll to position [0, 0]
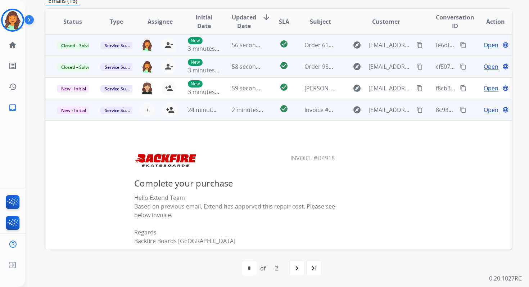
click at [486, 112] on span "Open" at bounding box center [491, 110] width 15 height 9
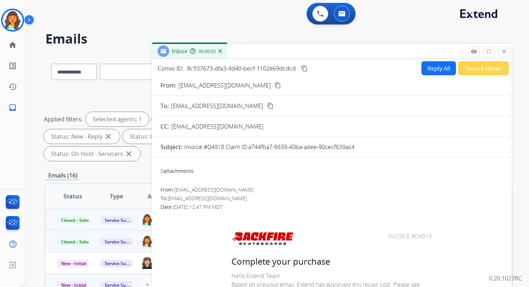
drag, startPoint x: 250, startPoint y: 148, endPoint x: 382, endPoint y: 148, distance: 132.9
click at [382, 148] on div "Invoice #D4918 Claim ID:a744fba7-6639-40ba-adee-90cecf639ac4" at bounding box center [343, 147] width 319 height 9
copy p "a744fba7-6639-40ba-adee-90cecf639ac4"
click at [504, 51] on mat-icon "close" at bounding box center [504, 51] width 6 height 6
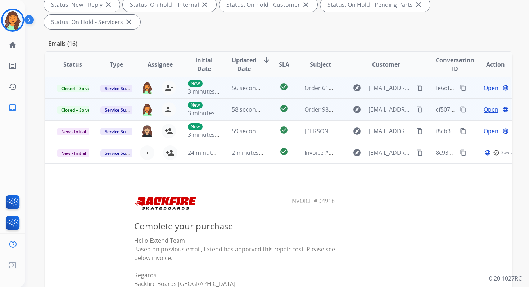
scroll to position [175, 0]
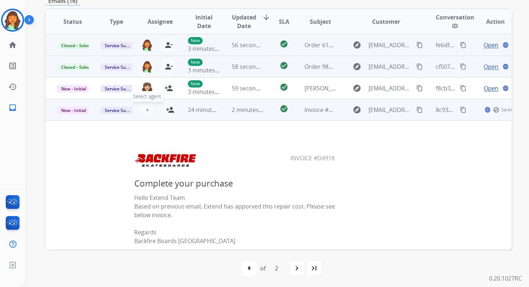
click at [147, 109] on button "+ Select agent" at bounding box center [147, 110] width 14 height 14
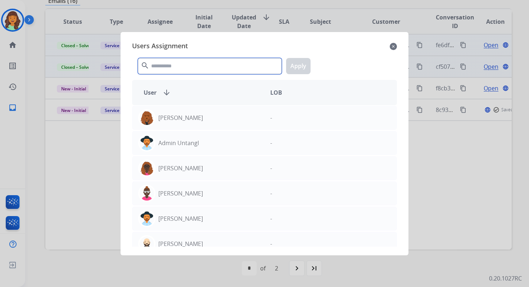
click at [197, 63] on input "text" at bounding box center [210, 66] width 144 height 16
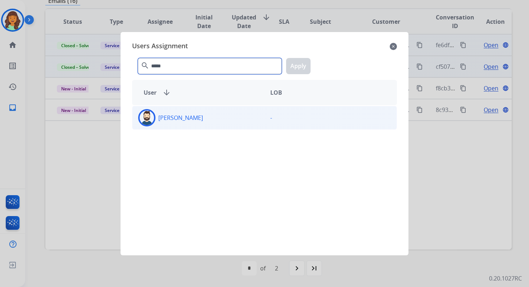
type input "*****"
click at [207, 127] on div "[PERSON_NAME] -" at bounding box center [264, 118] width 265 height 24
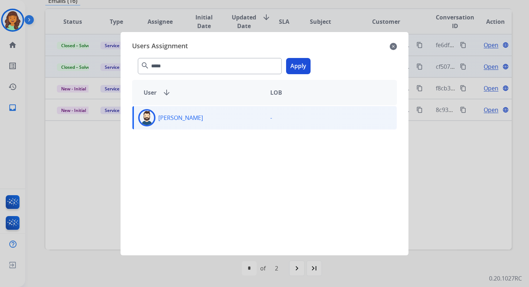
click at [301, 69] on button "Apply" at bounding box center [298, 66] width 24 height 16
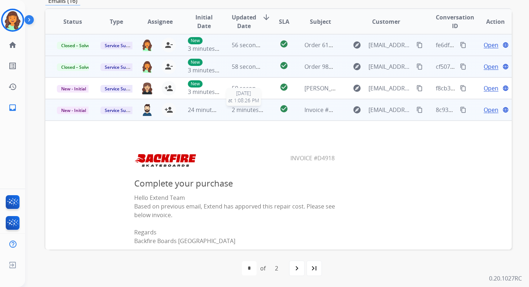
click at [233, 113] on span "2 minutes ago" at bounding box center [251, 110] width 39 height 8
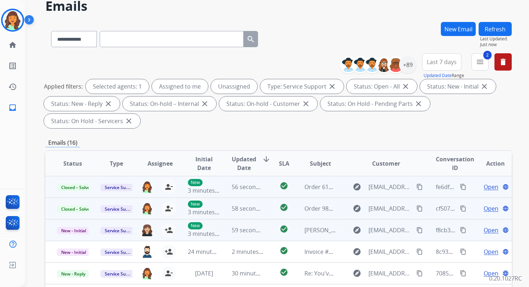
scroll to position [0, 0]
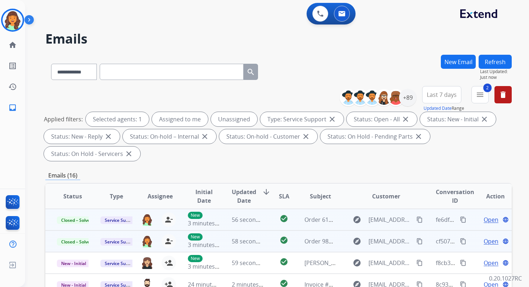
click at [505, 61] on button "Refresh" at bounding box center [495, 62] width 33 height 14
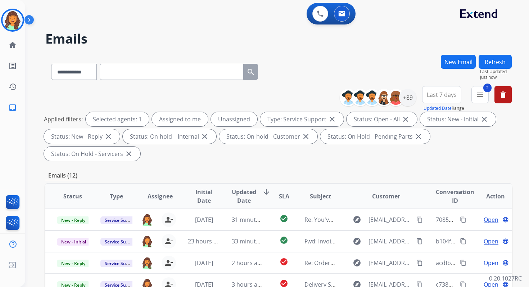
scroll to position [175, 0]
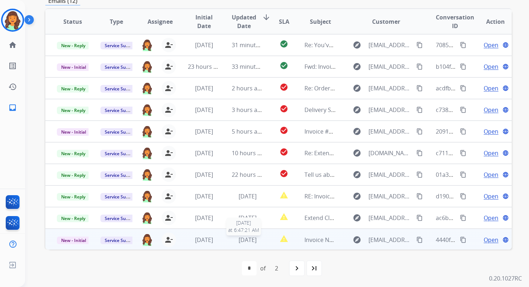
click at [240, 242] on span "[DATE]" at bounding box center [248, 240] width 18 height 8
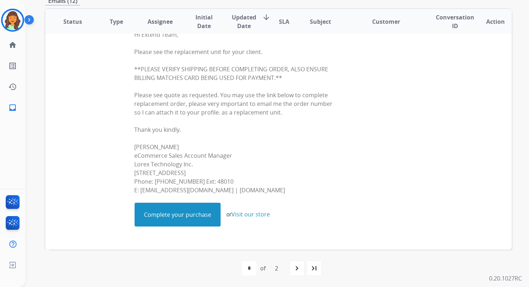
scroll to position [326, 0]
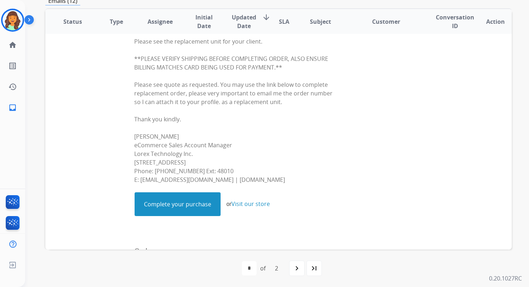
click at [181, 207] on link "Complete your purchase" at bounding box center [177, 204] width 85 height 23
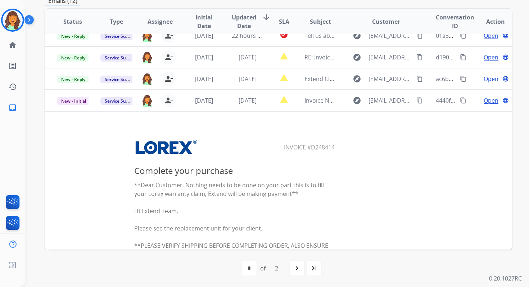
scroll to position [131, 0]
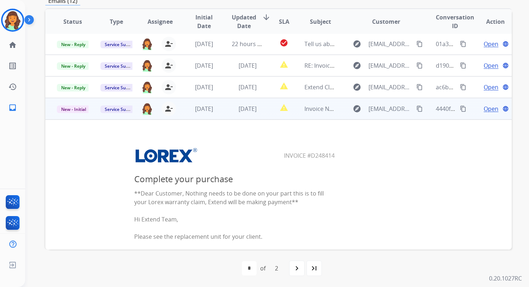
click at [460, 108] on mat-icon "content_copy" at bounding box center [463, 109] width 6 height 6
click at [484, 109] on span "Open" at bounding box center [491, 108] width 15 height 9
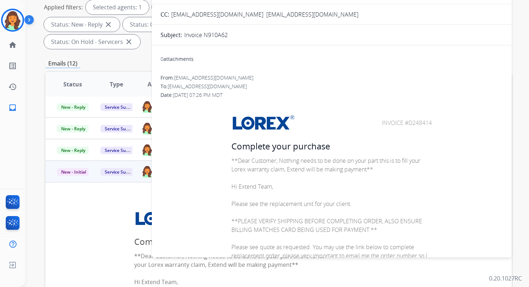
scroll to position [0, 0]
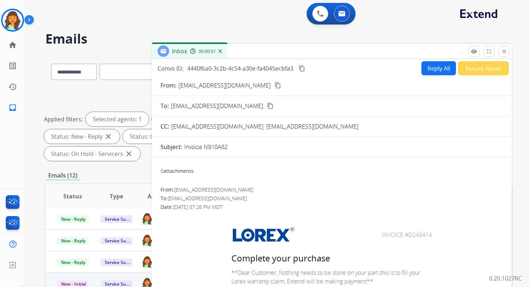
click at [438, 68] on button "Reply All" at bounding box center [439, 68] width 35 height 14
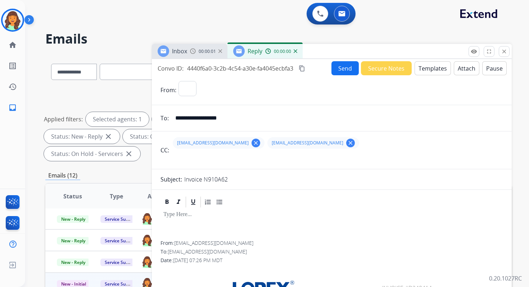
select select "**********"
click at [436, 68] on button "Templates" at bounding box center [433, 68] width 36 height 14
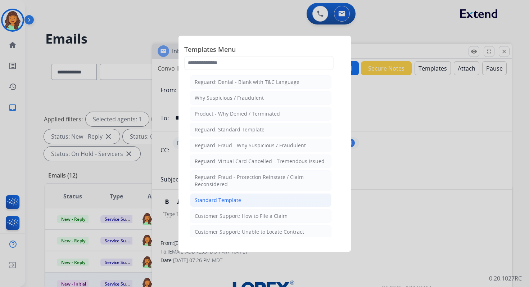
click at [232, 198] on div "Standard Template" at bounding box center [218, 200] width 46 height 7
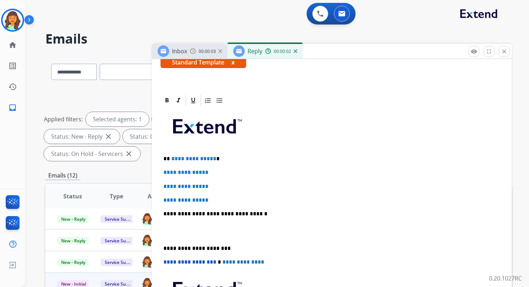
scroll to position [151, 0]
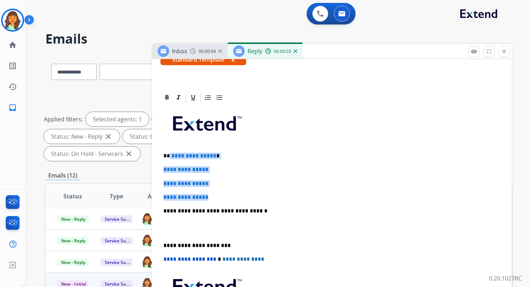
drag, startPoint x: 169, startPoint y: 158, endPoint x: 220, endPoint y: 199, distance: 65.8
click at [220, 199] on div "**********" at bounding box center [332, 228] width 343 height 248
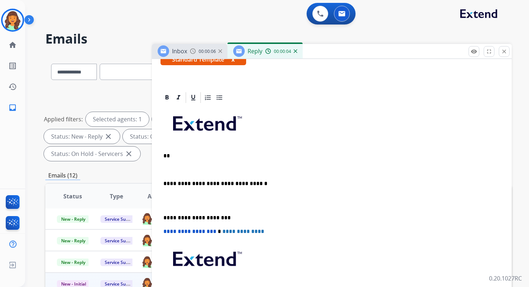
paste div
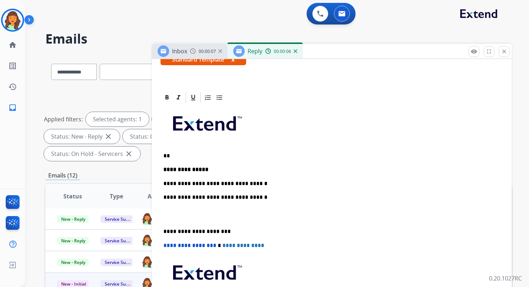
click at [243, 199] on p "**********" at bounding box center [328, 197] width 331 height 6
click at [174, 156] on p "**" at bounding box center [328, 156] width 331 height 6
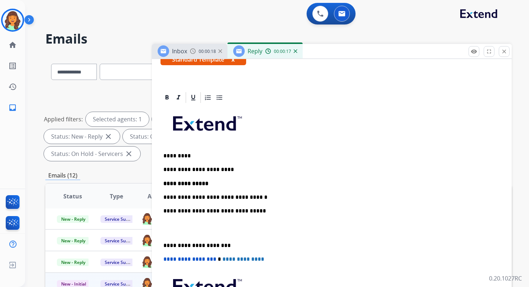
click at [199, 243] on p "**********" at bounding box center [328, 245] width 331 height 6
click at [166, 261] on span "**********" at bounding box center [189, 258] width 53 height 5
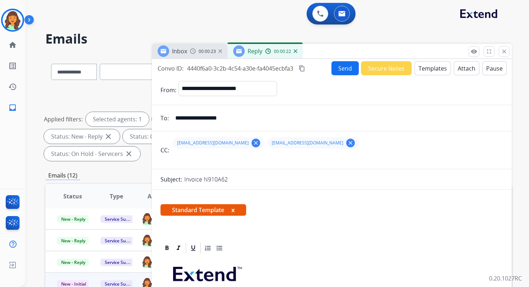
click at [344, 66] on button "Send" at bounding box center [345, 68] width 27 height 14
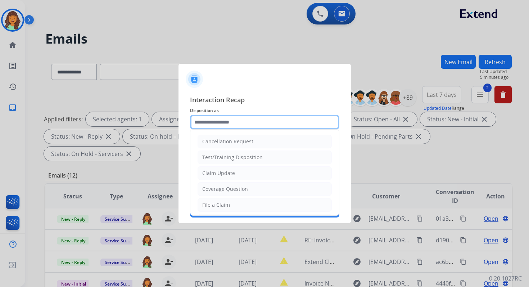
click at [223, 122] on input "text" at bounding box center [264, 122] width 149 height 14
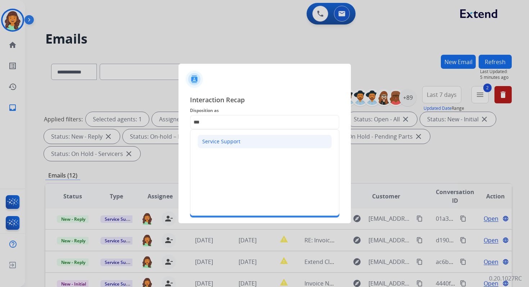
click at [220, 140] on div "Service Support" at bounding box center [221, 141] width 38 height 7
type input "**********"
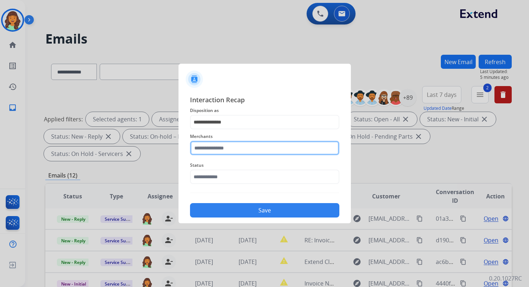
click at [221, 147] on input "text" at bounding box center [264, 148] width 149 height 14
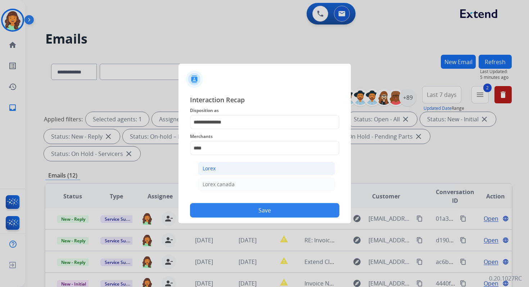
click at [232, 165] on li "Lorex" at bounding box center [266, 169] width 137 height 14
type input "*****"
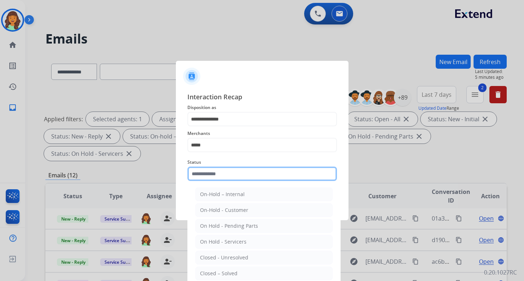
click at [232, 170] on input "text" at bounding box center [261, 174] width 149 height 14
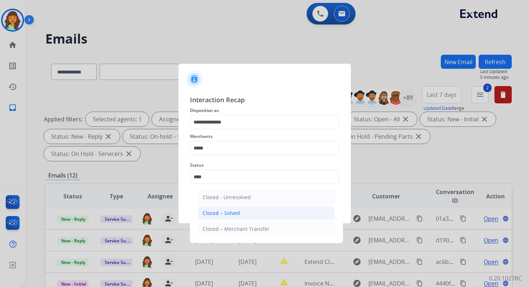
click at [242, 212] on li "Closed – Solved" at bounding box center [266, 213] width 137 height 14
type input "**********"
click at [242, 212] on button "Save" at bounding box center [264, 210] width 149 height 14
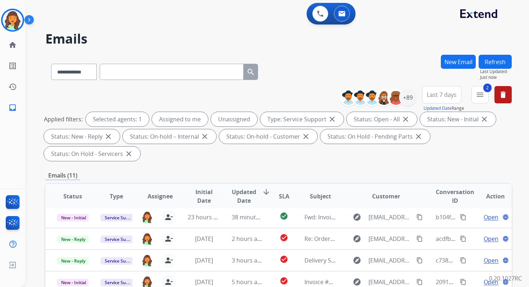
scroll to position [175, 0]
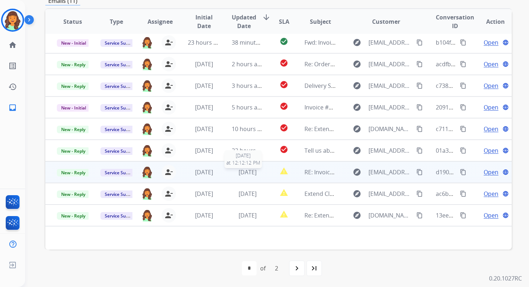
click at [248, 170] on span "[DATE]" at bounding box center [248, 172] width 18 height 8
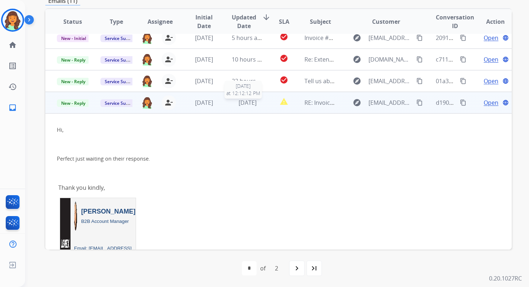
scroll to position [151, 0]
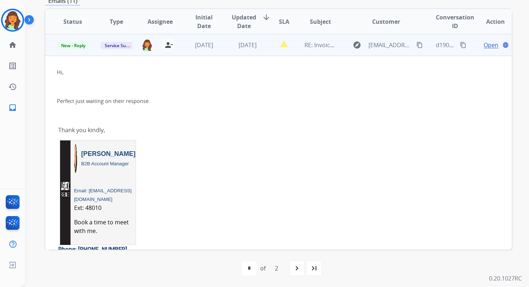
click at [485, 42] on span "Open" at bounding box center [491, 45] width 15 height 9
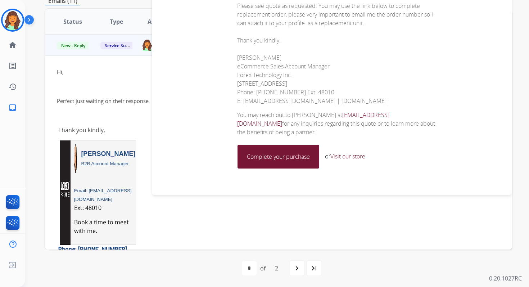
scroll to position [589, 0]
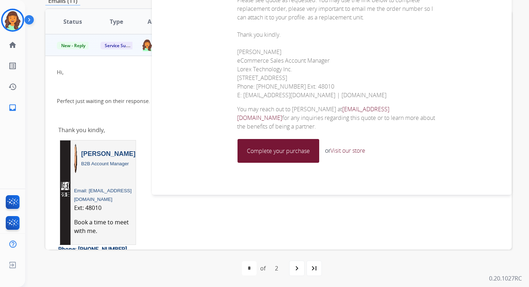
click at [273, 139] on link "Complete your purchase" at bounding box center [278, 150] width 81 height 23
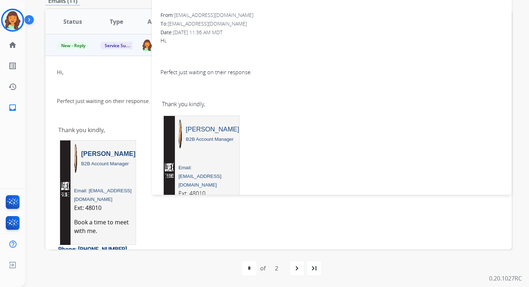
scroll to position [0, 0]
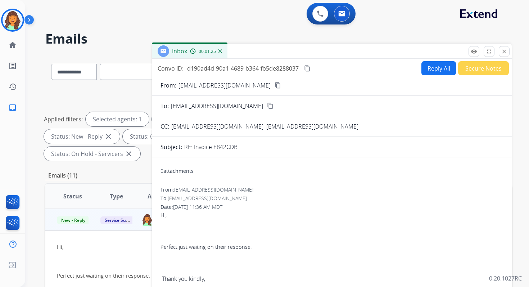
click at [307, 68] on mat-icon "content_copy" at bounding box center [307, 68] width 6 height 6
click at [425, 63] on button "Reply All" at bounding box center [439, 68] width 35 height 14
select select "**********"
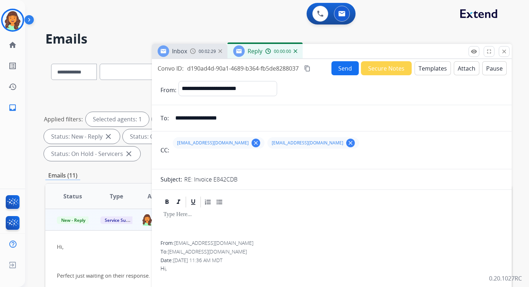
click at [431, 68] on button "Templates" at bounding box center [433, 68] width 36 height 14
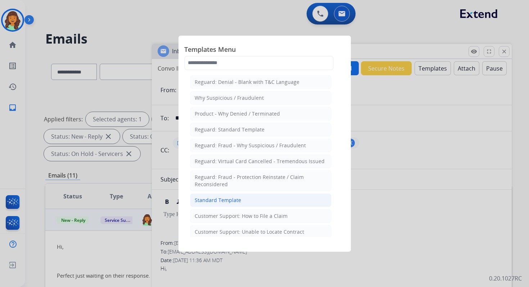
click at [241, 194] on li "Standard Template" at bounding box center [261, 200] width 142 height 14
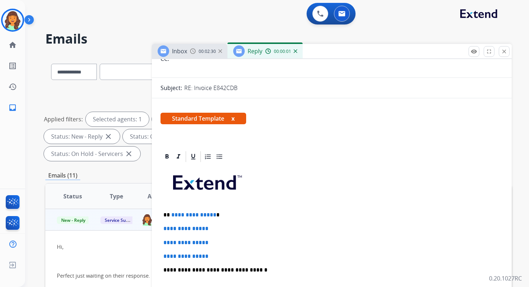
scroll to position [170, 0]
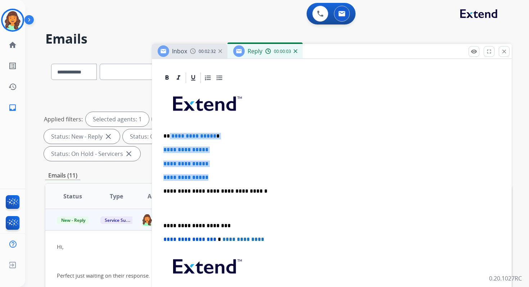
drag, startPoint x: 169, startPoint y: 135, endPoint x: 229, endPoint y: 181, distance: 75.8
click at [229, 181] on div "**********" at bounding box center [332, 208] width 343 height 248
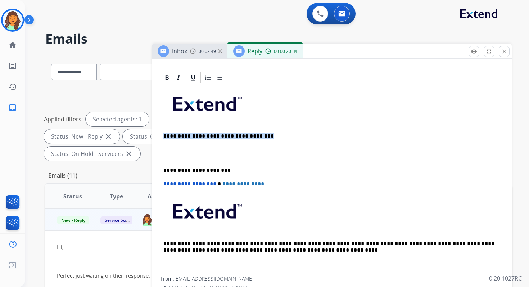
drag, startPoint x: 164, startPoint y: 136, endPoint x: 274, endPoint y: 138, distance: 109.9
click at [272, 138] on p "**********" at bounding box center [328, 136] width 331 height 6
paste div
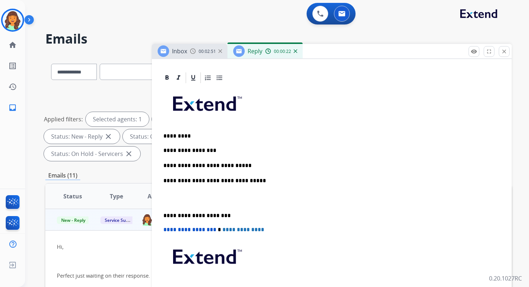
click at [190, 217] on p "**********" at bounding box center [328, 215] width 331 height 6
click at [166, 231] on span "**********" at bounding box center [189, 229] width 53 height 5
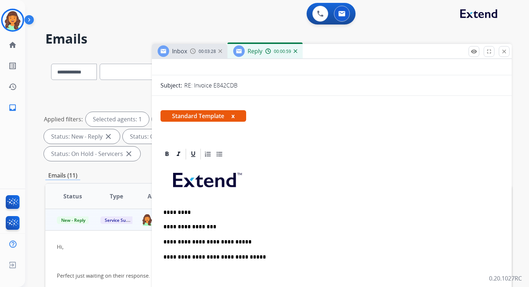
scroll to position [0, 0]
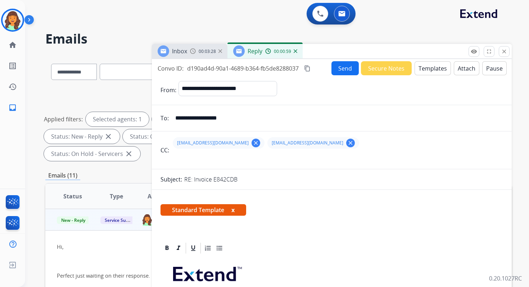
click at [342, 65] on button "Send" at bounding box center [345, 68] width 27 height 14
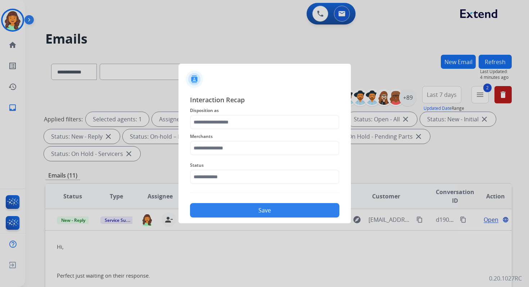
click at [237, 130] on div "Merchants" at bounding box center [264, 143] width 149 height 29
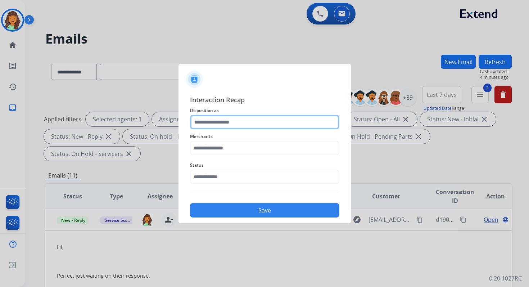
click at [236, 125] on input "text" at bounding box center [264, 122] width 149 height 14
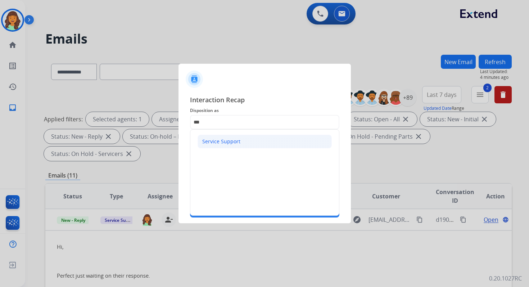
click at [228, 138] on div "Service Support" at bounding box center [221, 141] width 38 height 7
type input "**********"
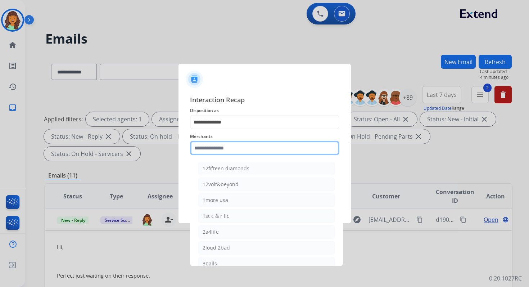
click at [229, 146] on input "text" at bounding box center [264, 148] width 149 height 14
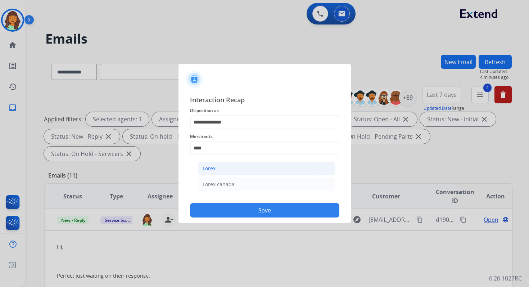
click at [229, 166] on li "Lorex" at bounding box center [266, 169] width 137 height 14
type input "*****"
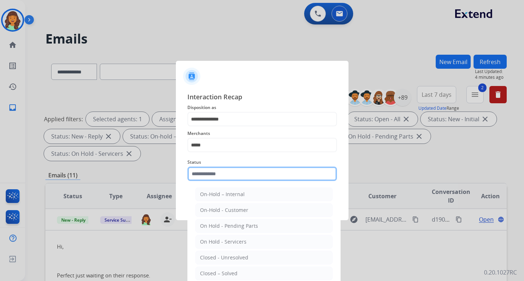
click at [231, 173] on input "text" at bounding box center [261, 174] width 149 height 14
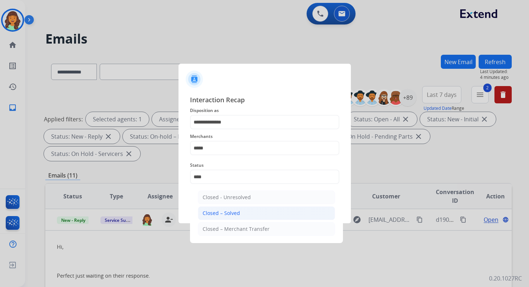
click at [234, 212] on div "Closed – Solved" at bounding box center [221, 213] width 37 height 7
type input "**********"
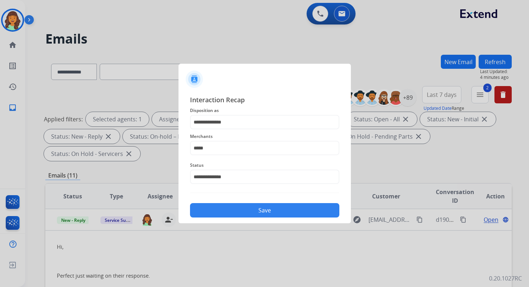
click at [234, 212] on button "Save" at bounding box center [264, 210] width 149 height 14
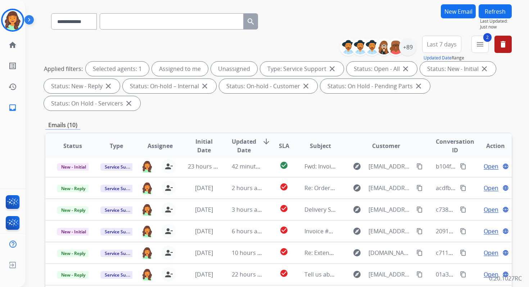
scroll to position [175, 0]
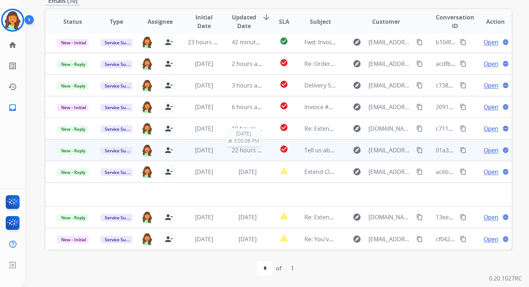
click at [243, 149] on span "22 hours ago" at bounding box center [250, 150] width 36 height 8
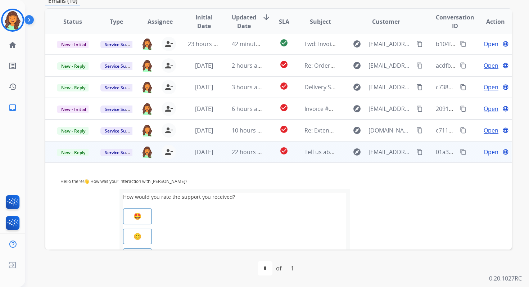
scroll to position [15, 0]
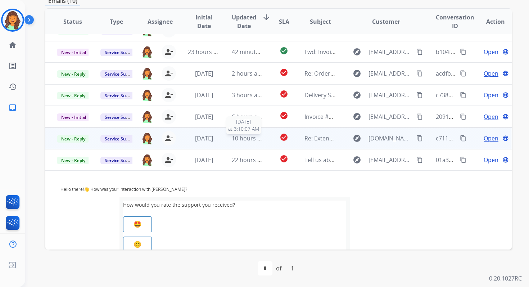
click at [242, 138] on span "10 hours ago" at bounding box center [250, 138] width 36 height 8
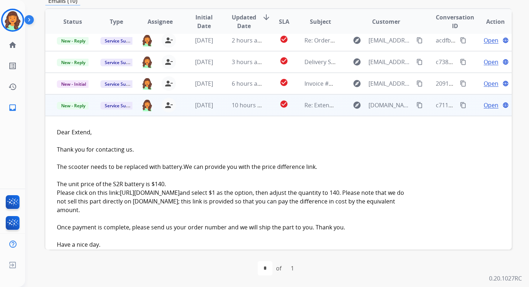
scroll to position [31, 0]
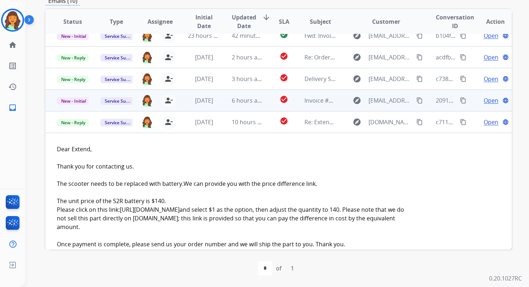
click at [242, 105] on td "6 hours ago" at bounding box center [242, 101] width 44 height 22
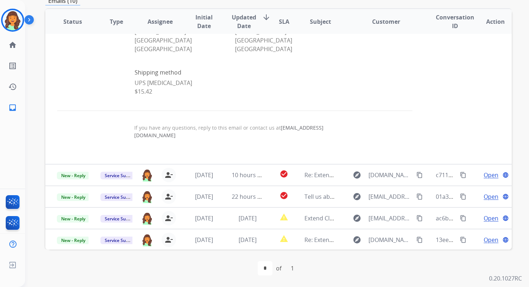
scroll to position [463, 0]
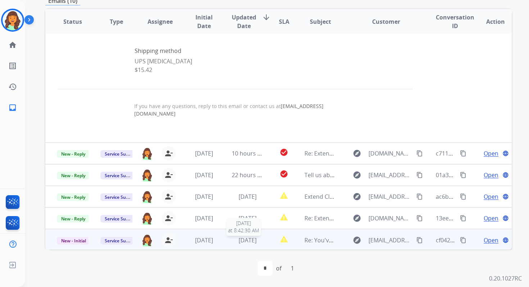
click at [245, 240] on span "[DATE]" at bounding box center [248, 240] width 18 height 8
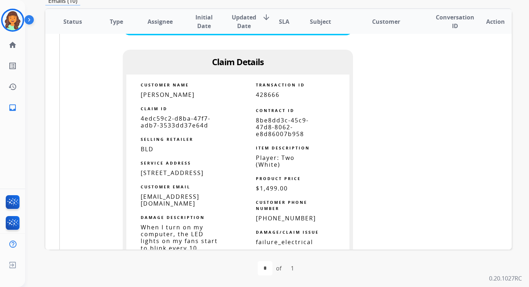
scroll to position [539, 0]
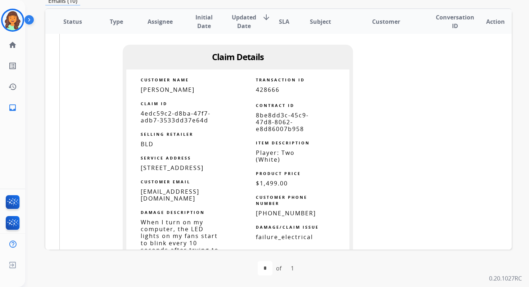
click at [265, 120] on span "8be8dd3c-45c9-47d8-8062-e8d86007b958" at bounding box center [282, 122] width 53 height 22
copy tbody
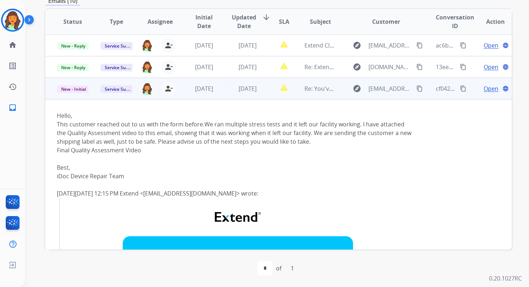
scroll to position [115, 0]
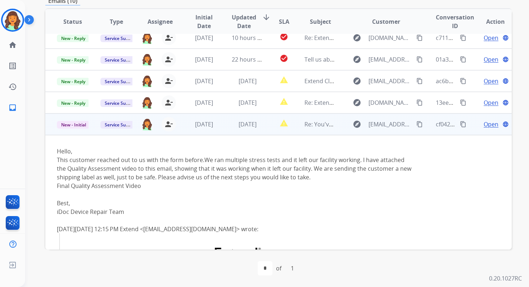
click at [484, 124] on span "Open" at bounding box center [491, 124] width 15 height 9
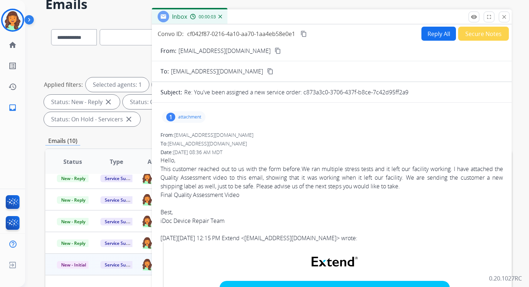
scroll to position [33, 0]
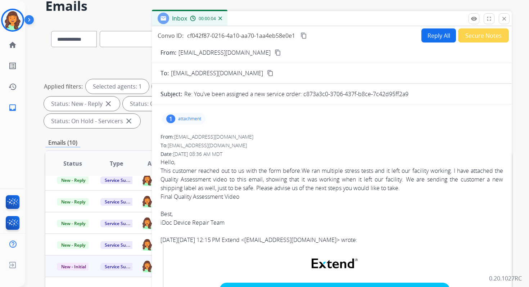
click at [190, 119] on p "attachment" at bounding box center [189, 119] width 23 height 6
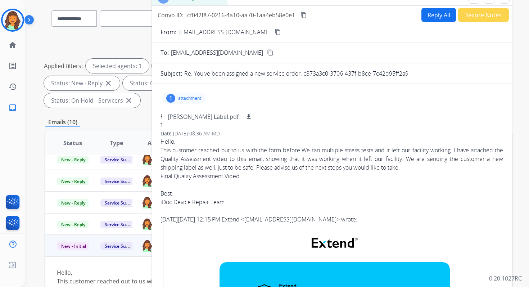
scroll to position [52, 0]
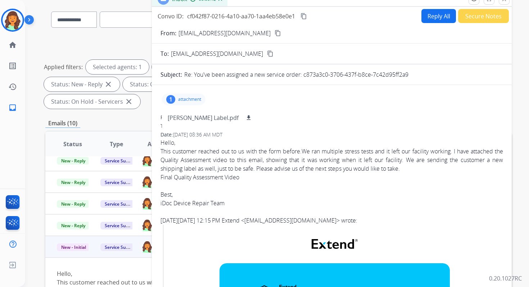
click at [249, 170] on div "This customer reached out to us with the form before.We ran multiple stress tes…" at bounding box center [332, 160] width 343 height 26
click at [238, 159] on div "This customer reached out to us with the form before.We ran multiple stress tes…" at bounding box center [332, 160] width 343 height 26
click at [189, 96] on div "1 attachment [PERSON_NAME] Label.pdf download" at bounding box center [184, 100] width 44 height 12
drag, startPoint x: 161, startPoint y: 150, endPoint x: 409, endPoint y: 168, distance: 248.8
click at [409, 168] on div "This customer reached out to us with the form before.We ran multiple stress tes…" at bounding box center [332, 160] width 343 height 26
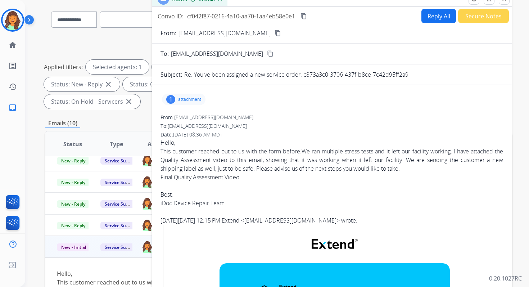
copy div "This customer reached out to us with the form before.We ran multiple stress tes…"
click at [310, 15] on div "Convo ID: cf042f87-0216-4a10-aa70-1aa4eb58e0e1 content_copy Reply All Secure No…" at bounding box center [332, 16] width 360 height 14
click at [303, 15] on mat-icon "content_copy" at bounding box center [304, 16] width 6 height 6
click at [427, 16] on button "Reply All" at bounding box center [439, 16] width 35 height 14
select select "**********"
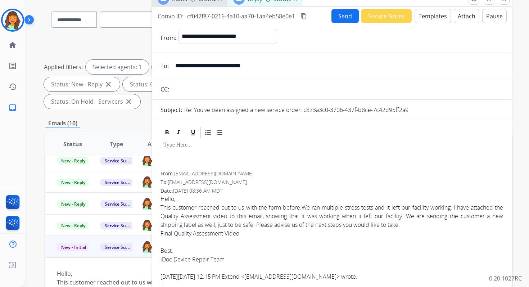
click at [428, 13] on button "Templates" at bounding box center [433, 16] width 36 height 14
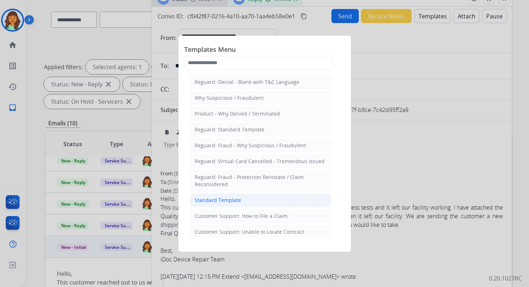
click at [228, 198] on div "Standard Template" at bounding box center [218, 200] width 46 height 7
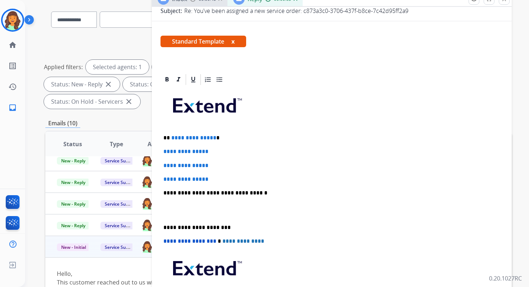
scroll to position [105, 0]
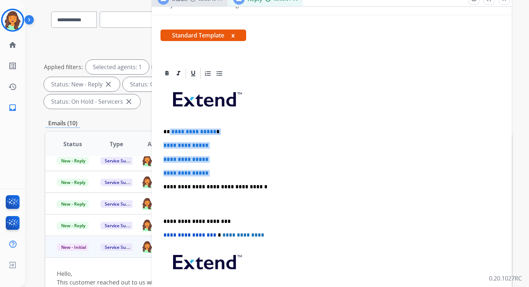
drag, startPoint x: 169, startPoint y: 131, endPoint x: 222, endPoint y: 177, distance: 70.7
click at [222, 177] on div "**********" at bounding box center [332, 204] width 343 height 248
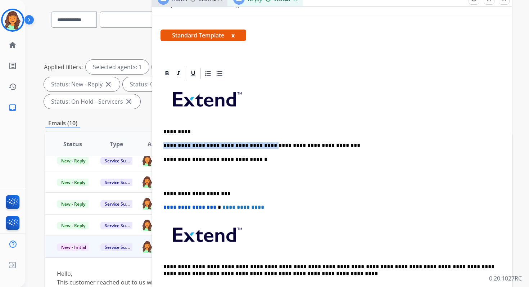
drag, startPoint x: 254, startPoint y: 146, endPoint x: 165, endPoint y: 146, distance: 89.3
click at [165, 146] on p "**********" at bounding box center [328, 145] width 331 height 6
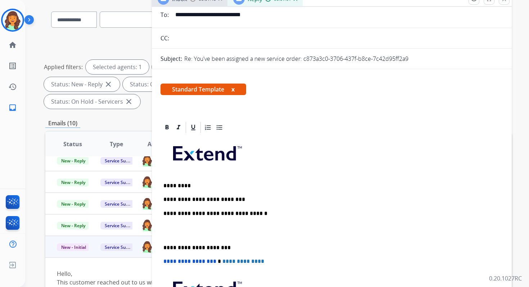
scroll to position [0, 0]
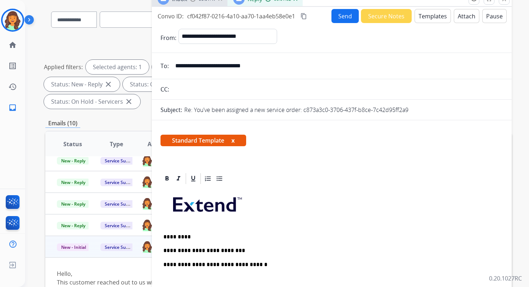
click at [246, 252] on p "**********" at bounding box center [328, 250] width 331 height 6
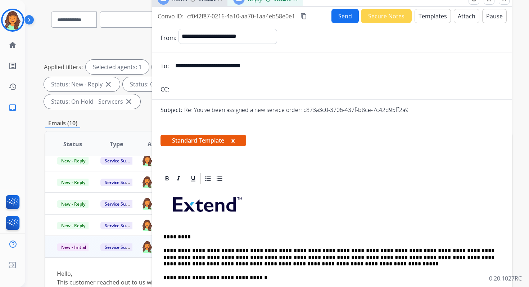
click at [231, 251] on p "**********" at bounding box center [328, 257] width 331 height 20
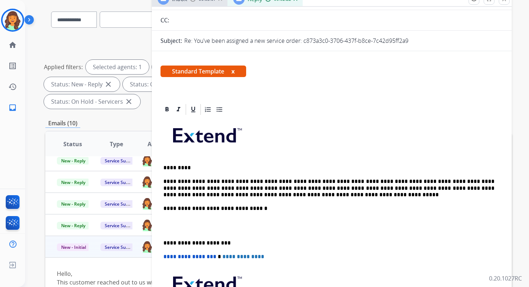
scroll to position [71, 0]
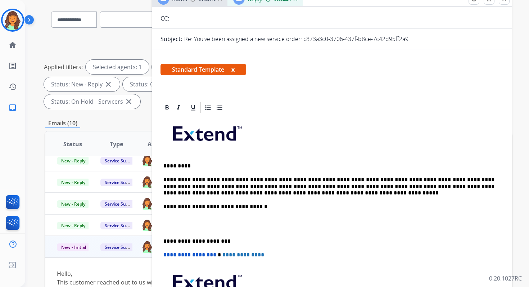
click at [272, 187] on p "**********" at bounding box center [328, 186] width 331 height 20
click at [309, 187] on p "**********" at bounding box center [328, 186] width 331 height 20
drag, startPoint x: 319, startPoint y: 186, endPoint x: 311, endPoint y: 186, distance: 8.6
click at [311, 186] on p "**********" at bounding box center [328, 186] width 331 height 20
click at [239, 205] on p "**********" at bounding box center [328, 206] width 331 height 6
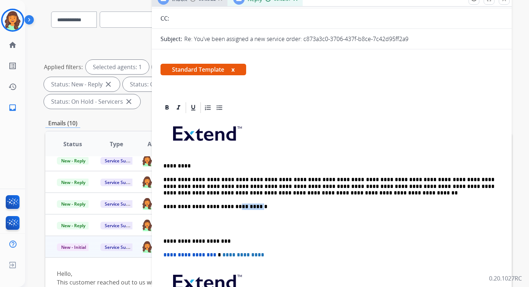
click at [239, 205] on p "**********" at bounding box center [328, 206] width 331 height 6
click at [194, 241] on p "**********" at bounding box center [328, 241] width 331 height 6
click at [166, 255] on span "**********" at bounding box center [189, 254] width 53 height 5
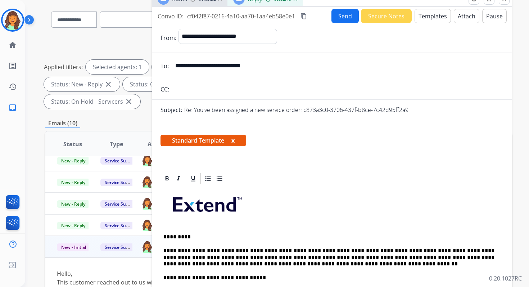
click at [304, 13] on mat-icon "content_copy" at bounding box center [304, 16] width 6 height 6
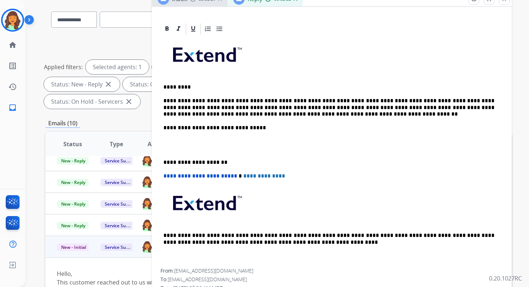
scroll to position [152, 0]
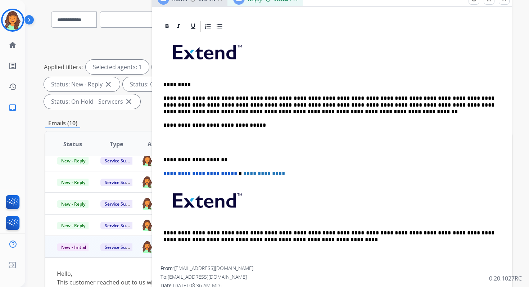
click at [245, 112] on p "**********" at bounding box center [328, 105] width 331 height 20
click at [276, 112] on p "**********" at bounding box center [328, 105] width 331 height 20
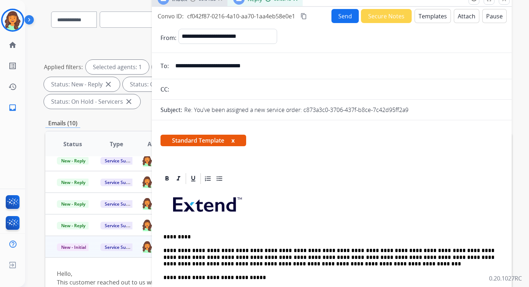
click at [342, 12] on button "Send" at bounding box center [345, 16] width 27 height 14
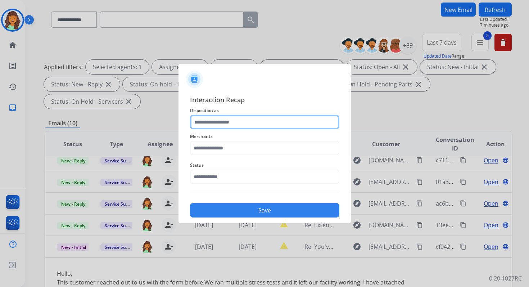
click at [234, 124] on input "text" at bounding box center [264, 122] width 149 height 14
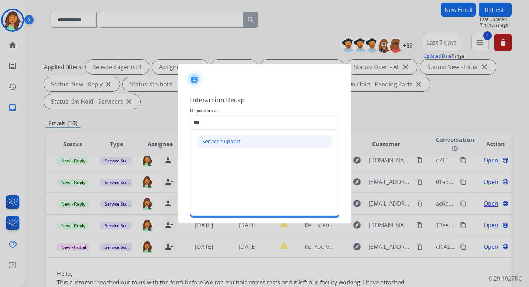
click at [226, 140] on div "Service Support" at bounding box center [221, 141] width 38 height 7
type input "**********"
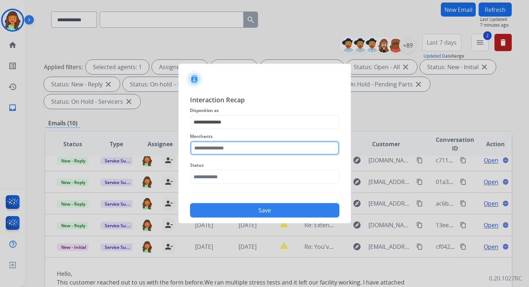
click at [226, 150] on input "text" at bounding box center [264, 148] width 149 height 14
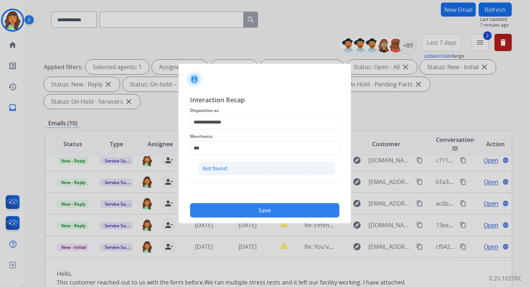
click at [219, 165] on div "Not found" at bounding box center [215, 168] width 24 height 7
type input "*********"
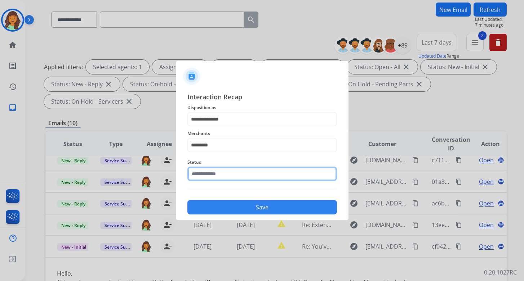
click at [222, 175] on input "text" at bounding box center [261, 174] width 149 height 14
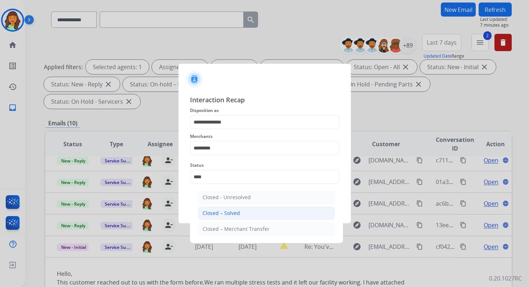
click at [241, 215] on li "Closed – Solved" at bounding box center [266, 213] width 137 height 14
type input "**********"
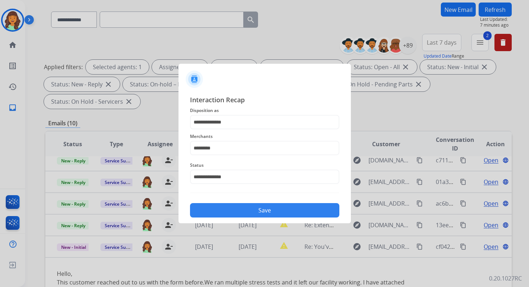
click at [259, 213] on button "Save" at bounding box center [264, 210] width 149 height 14
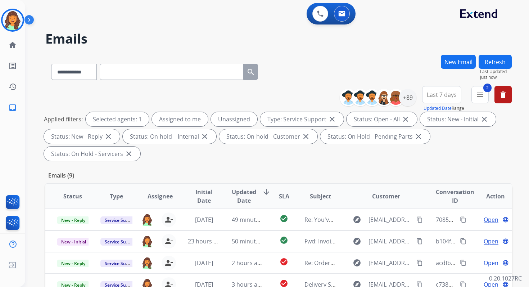
scroll to position [175, 0]
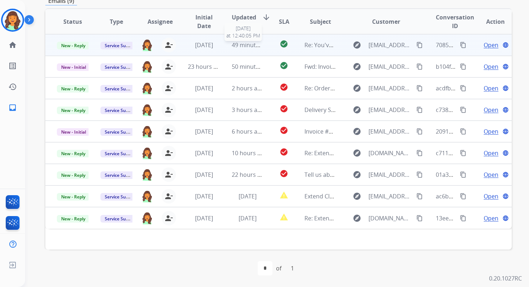
click at [244, 46] on span "49 minutes ago" at bounding box center [253, 45] width 42 height 8
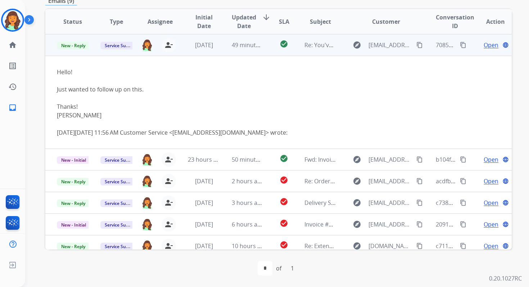
click at [484, 45] on span "Open" at bounding box center [491, 45] width 15 height 9
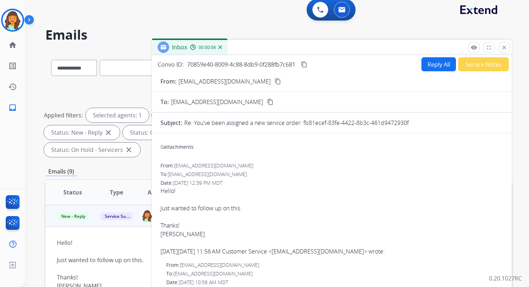
scroll to position [0, 0]
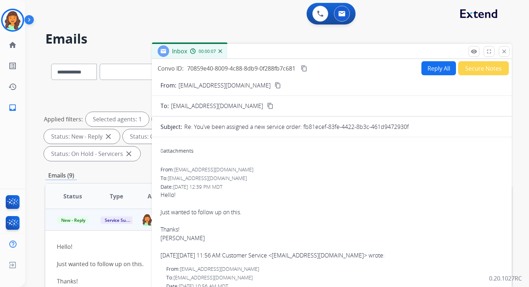
drag, startPoint x: 304, startPoint y: 128, endPoint x: 429, endPoint y: 126, distance: 125.3
click at [429, 126] on div "Re: You've been assigned a new service order: fb81ecef-83fe-4422-8b3c-461d94729…" at bounding box center [343, 126] width 319 height 9
click at [431, 65] on button "Reply All" at bounding box center [439, 68] width 35 height 14
select select "**********"
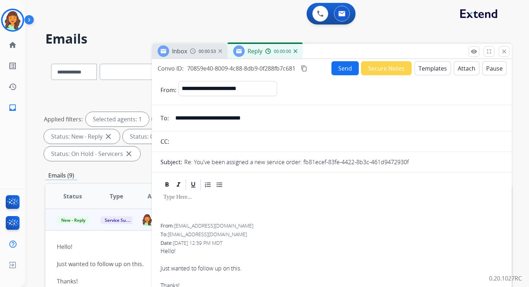
click at [431, 65] on button "Templates" at bounding box center [433, 68] width 36 height 14
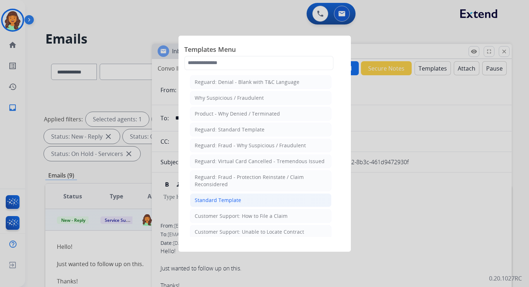
click at [230, 197] on div "Standard Template" at bounding box center [218, 200] width 46 height 7
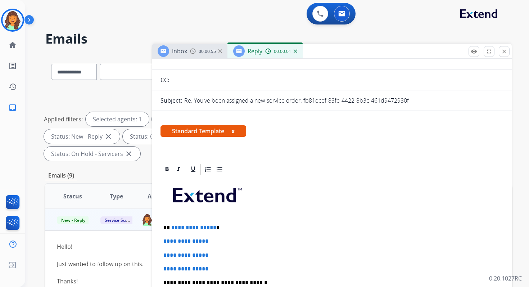
scroll to position [161, 0]
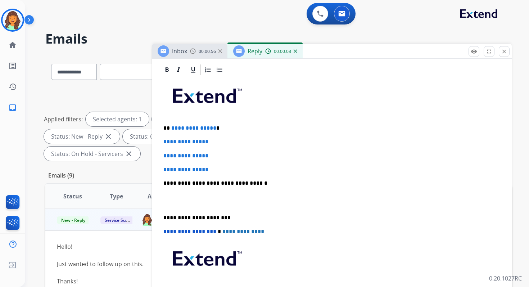
drag, startPoint x: 170, startPoint y: 128, endPoint x: 217, endPoint y: 171, distance: 63.5
click at [217, 171] on div "**********" at bounding box center [332, 200] width 343 height 248
drag, startPoint x: 217, startPoint y: 171, endPoint x: 169, endPoint y: 130, distance: 62.8
click at [169, 130] on div "**********" at bounding box center [332, 200] width 343 height 248
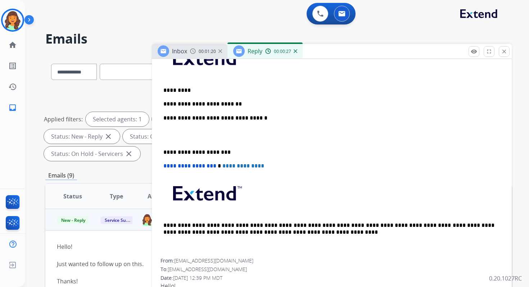
scroll to position [156, 0]
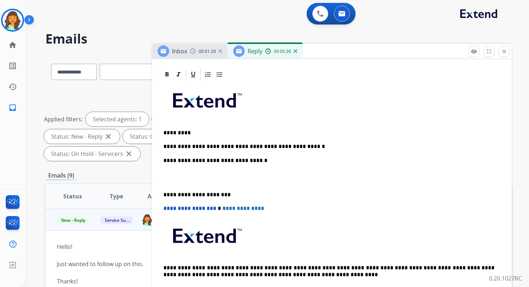
click at [277, 148] on p "**********" at bounding box center [328, 146] width 331 height 6
click at [367, 145] on p "**********" at bounding box center [328, 146] width 331 height 6
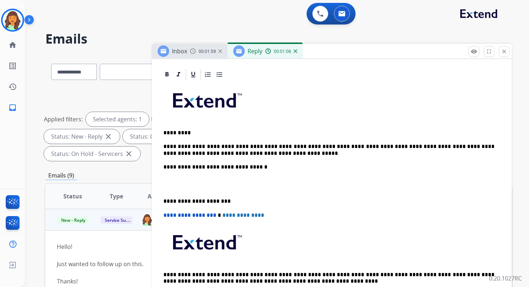
click at [194, 154] on p "**********" at bounding box center [328, 149] width 331 height 13
click at [255, 153] on p "**********" at bounding box center [328, 149] width 331 height 13
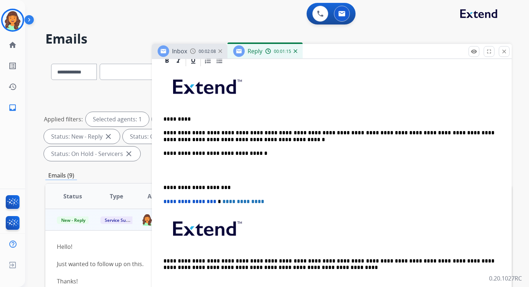
scroll to position [74, 0]
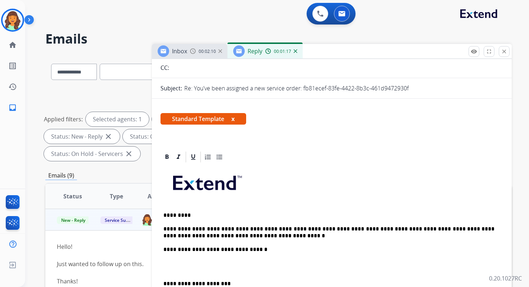
click at [244, 251] on p "**********" at bounding box center [328, 249] width 331 height 6
click at [191, 283] on p "**********" at bounding box center [328, 284] width 331 height 6
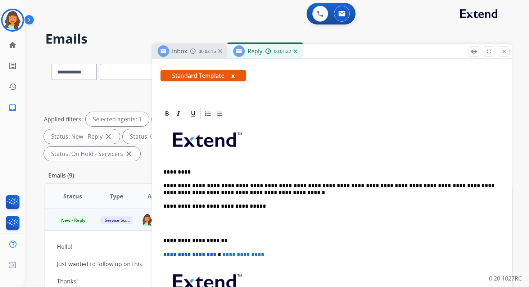
scroll to position [148, 0]
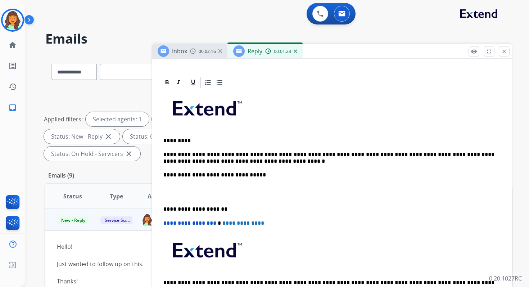
click at [166, 223] on span "**********" at bounding box center [189, 222] width 53 height 5
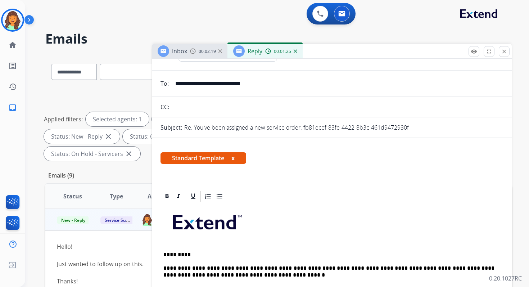
scroll to position [0, 0]
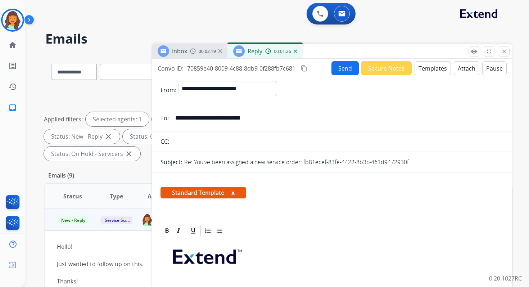
click at [307, 70] on mat-icon "content_copy" at bounding box center [304, 68] width 6 height 6
click at [332, 69] on button "Send" at bounding box center [345, 68] width 27 height 14
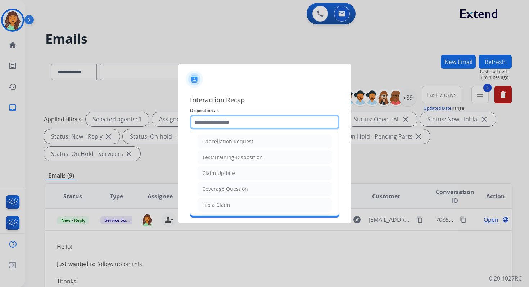
click at [235, 123] on input "text" at bounding box center [264, 122] width 149 height 14
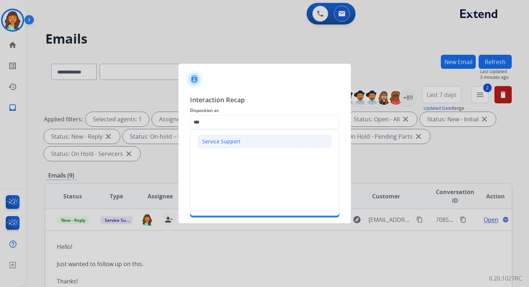
click at [225, 138] on div "Service Support" at bounding box center [221, 141] width 38 height 7
type input "**********"
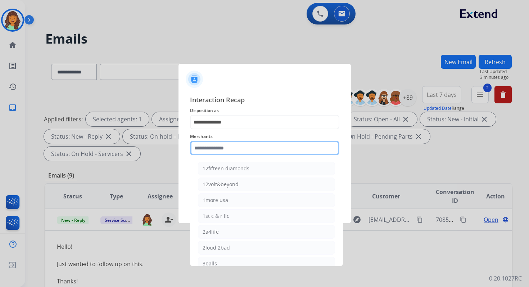
click at [225, 147] on input "text" at bounding box center [264, 148] width 149 height 14
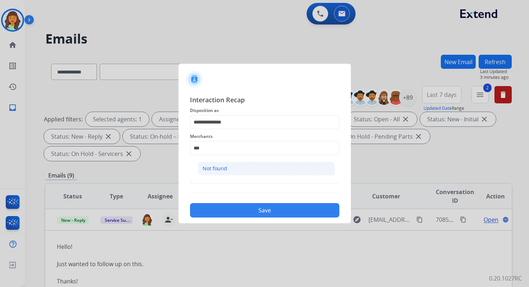
click at [222, 168] on div "Not found" at bounding box center [215, 168] width 24 height 7
type input "*********"
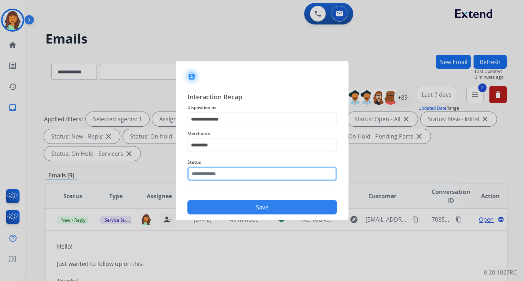
click at [222, 174] on input "text" at bounding box center [261, 174] width 149 height 14
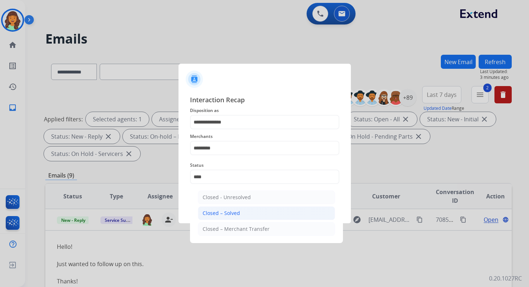
click at [236, 213] on div "Closed – Solved" at bounding box center [221, 213] width 37 height 7
type input "**********"
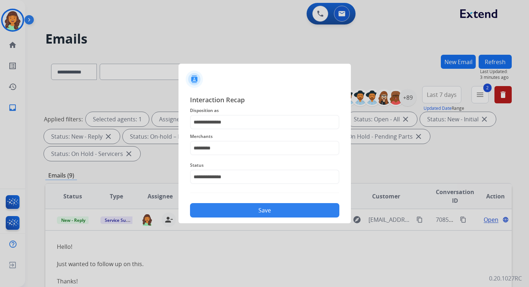
click at [236, 213] on button "Save" at bounding box center [264, 210] width 149 height 14
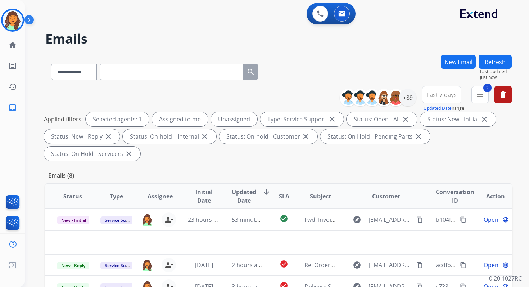
scroll to position [175, 0]
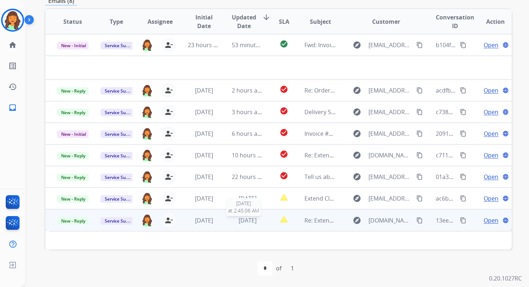
click at [247, 223] on span "[DATE]" at bounding box center [248, 220] width 18 height 8
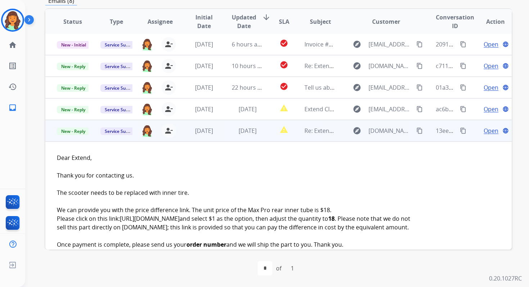
scroll to position [10, 0]
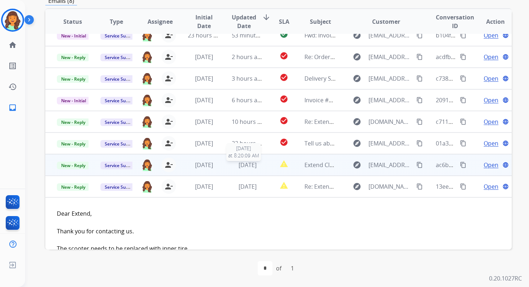
click at [247, 167] on span "[DATE]" at bounding box center [248, 165] width 18 height 8
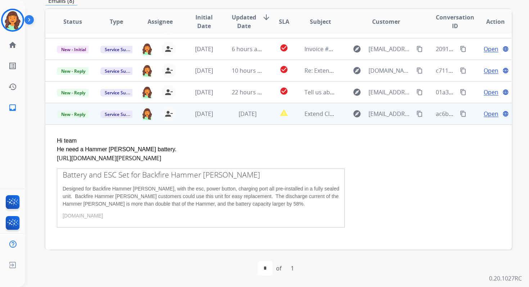
scroll to position [130, 0]
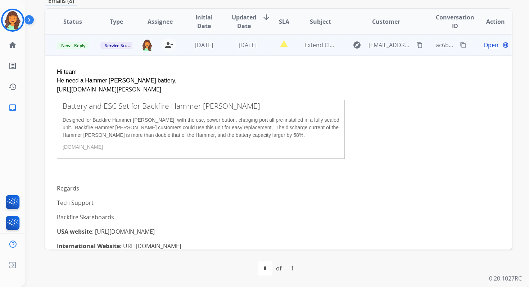
click at [487, 46] on span "Open" at bounding box center [491, 45] width 15 height 9
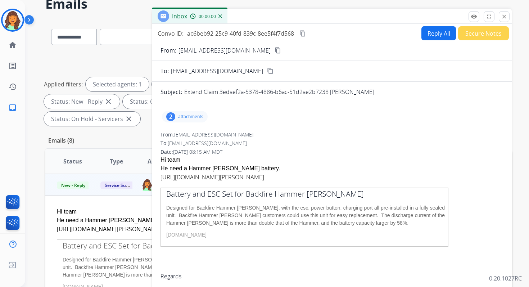
scroll to position [30, 0]
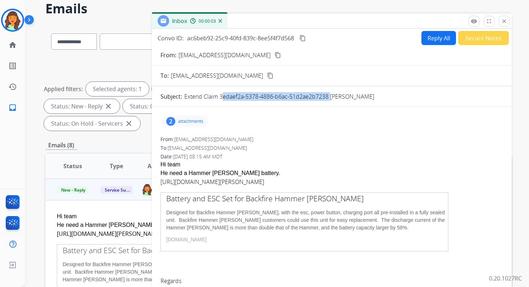
drag, startPoint x: 220, startPoint y: 96, endPoint x: 328, endPoint y: 98, distance: 108.8
click at [328, 98] on p "Extend Claim 3edaef2a-5378-4886-b6ac-51d2ae2b7238 [PERSON_NAME]" at bounding box center [279, 96] width 190 height 9
click at [264, 182] on link "[URL][DOMAIN_NAME][PERSON_NAME]" at bounding box center [213, 182] width 104 height 8
click at [306, 37] on mat-icon "content_copy" at bounding box center [303, 38] width 6 height 6
click at [430, 38] on button "Reply All" at bounding box center [439, 38] width 35 height 14
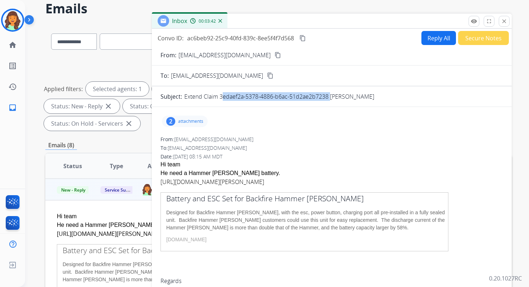
select select "**********"
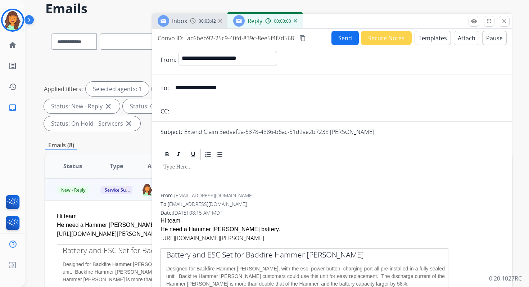
click at [430, 38] on button "Templates" at bounding box center [433, 38] width 36 height 14
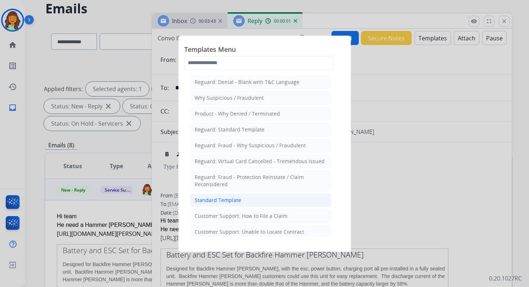
click at [222, 197] on div "Standard Template" at bounding box center [218, 200] width 46 height 7
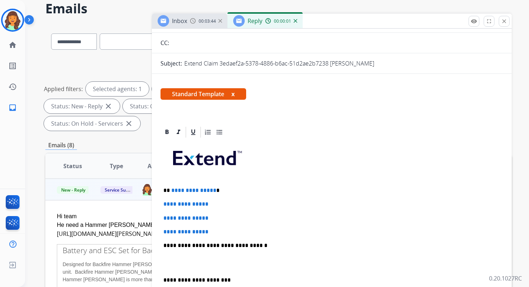
scroll to position [96, 0]
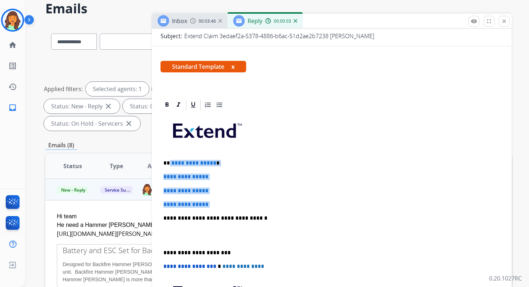
drag, startPoint x: 169, startPoint y: 163, endPoint x: 221, endPoint y: 209, distance: 69.3
click at [221, 209] on div "**********" at bounding box center [332, 235] width 343 height 248
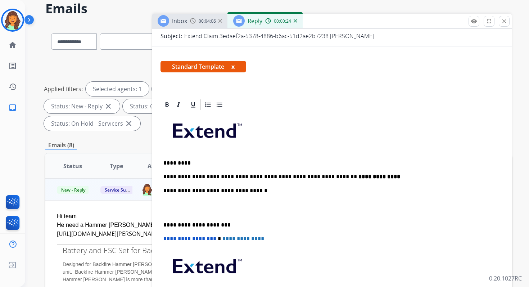
click at [238, 193] on p "**********" at bounding box center [328, 191] width 331 height 6
click at [191, 225] on p "**********" at bounding box center [328, 225] width 331 height 6
click at [165, 239] on span "**********" at bounding box center [189, 238] width 53 height 5
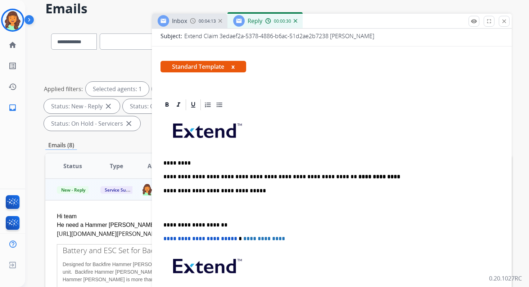
scroll to position [0, 0]
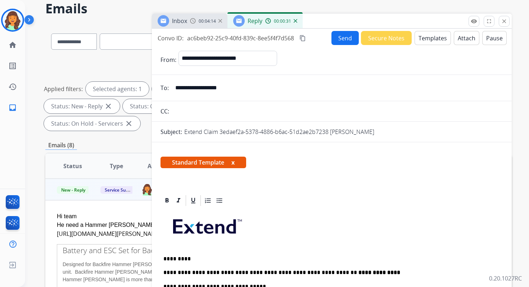
click at [302, 36] on mat-icon "content_copy" at bounding box center [303, 38] width 6 height 6
click at [342, 36] on button "Send" at bounding box center [345, 38] width 27 height 14
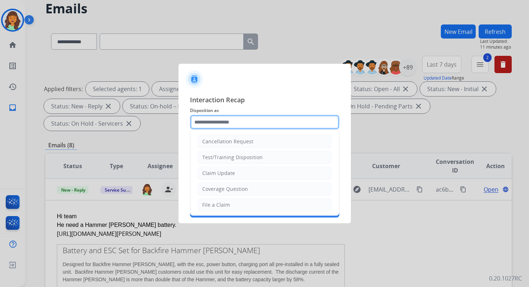
click at [220, 121] on input "text" at bounding box center [264, 122] width 149 height 14
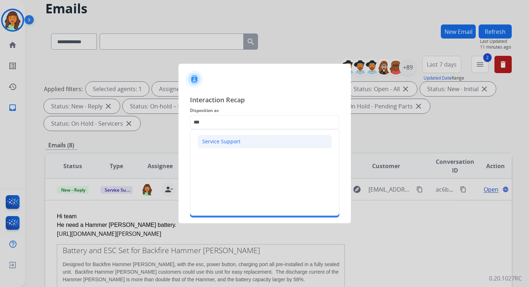
click at [219, 139] on div "Service Support" at bounding box center [221, 141] width 38 height 7
type input "**********"
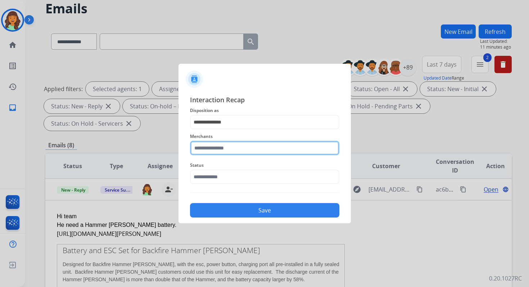
click at [219, 150] on input "text" at bounding box center [264, 148] width 149 height 14
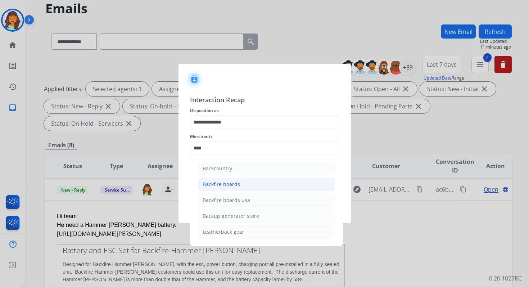
click at [228, 187] on div "Backfire boards" at bounding box center [221, 184] width 37 height 7
type input "**********"
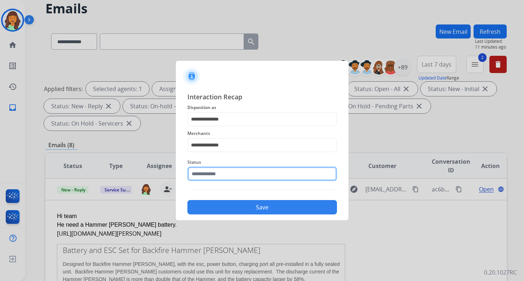
click at [225, 181] on input "text" at bounding box center [261, 174] width 149 height 14
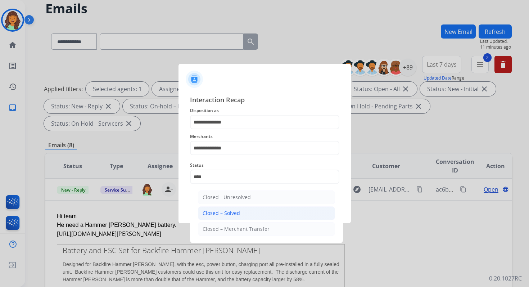
click at [226, 212] on div "Closed – Solved" at bounding box center [221, 213] width 37 height 7
type input "**********"
click at [226, 212] on button "Save" at bounding box center [264, 210] width 149 height 14
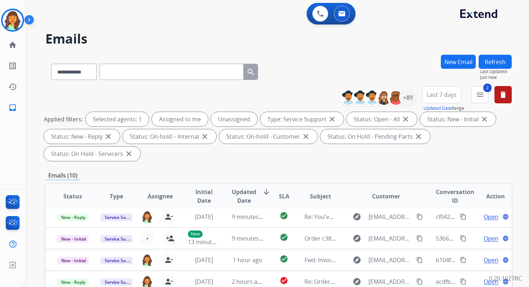
scroll to position [24, 0]
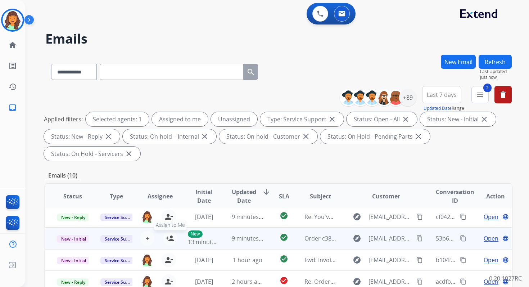
click at [170, 236] on mat-icon "person_add" at bounding box center [170, 238] width 9 height 9
click at [85, 238] on span "New - Initial" at bounding box center [73, 239] width 33 height 8
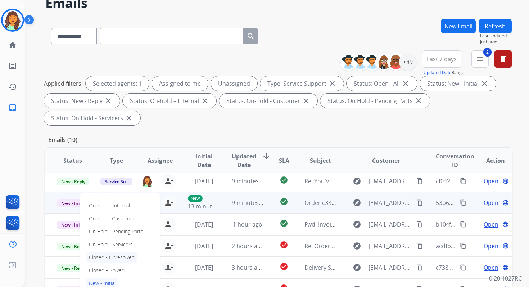
scroll to position [39, 0]
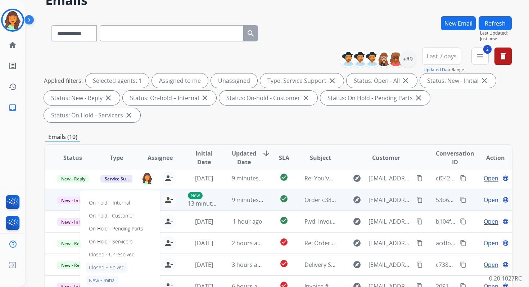
click at [107, 269] on p "Closed – Solved" at bounding box center [106, 268] width 41 height 10
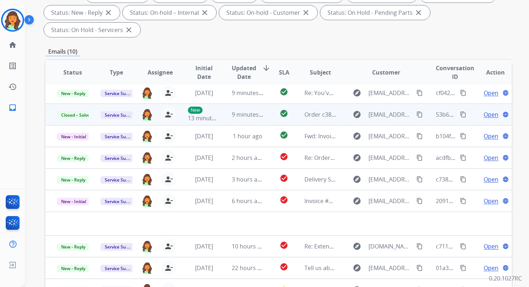
scroll to position [175, 0]
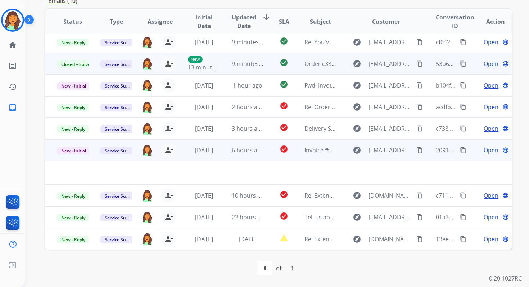
click at [236, 155] on td "6 hours ago" at bounding box center [242, 150] width 44 height 22
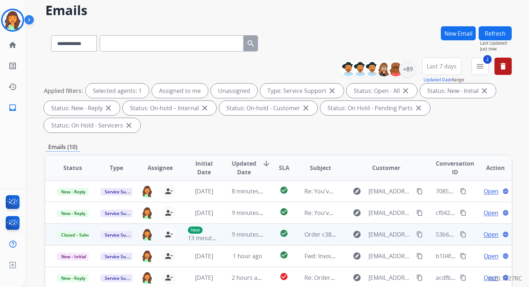
scroll to position [16, 0]
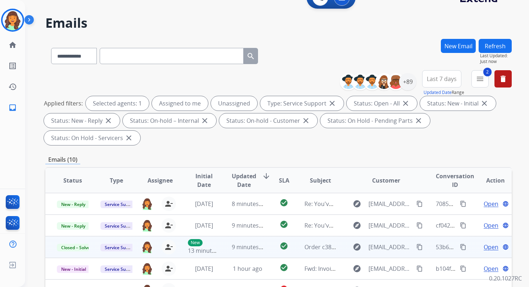
click at [490, 47] on button "Refresh" at bounding box center [495, 46] width 33 height 14
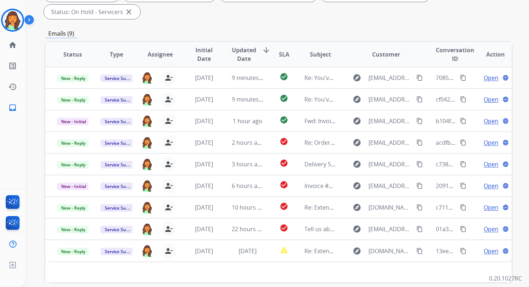
scroll to position [175, 0]
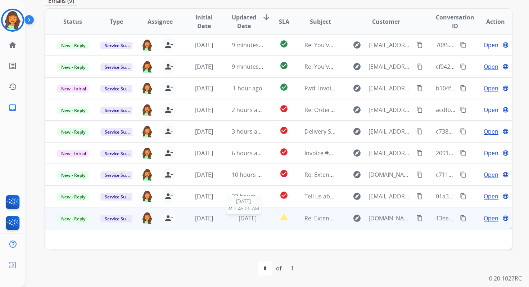
click at [242, 222] on div "[DATE]" at bounding box center [248, 218] width 32 height 9
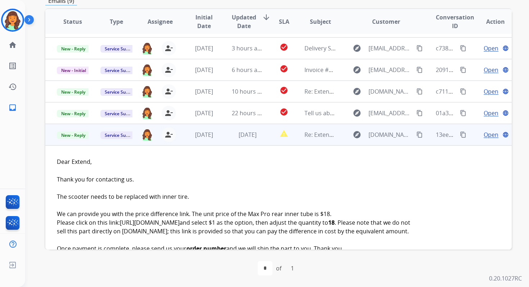
scroll to position [70, 0]
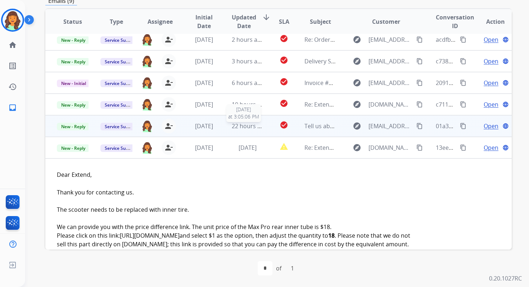
click at [251, 125] on span "22 hours ago" at bounding box center [250, 126] width 36 height 8
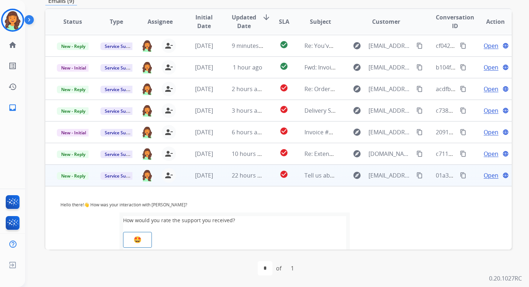
scroll to position [0, 0]
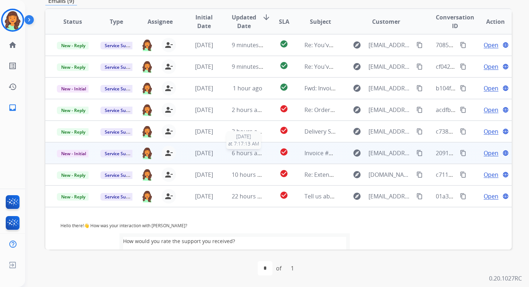
click at [246, 157] on div "6 hours ago" at bounding box center [248, 153] width 32 height 9
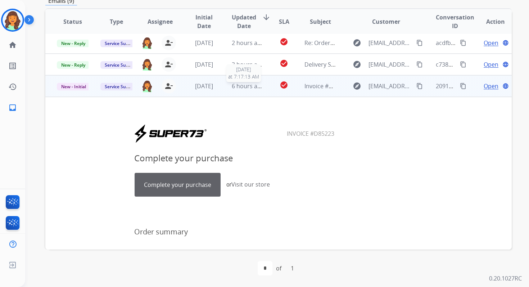
scroll to position [108, 0]
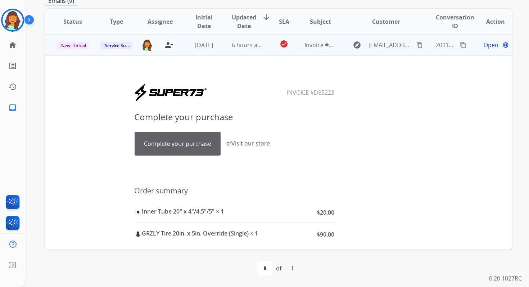
click at [193, 143] on link "Complete your purchase" at bounding box center [177, 143] width 85 height 23
click at [484, 45] on span "Open" at bounding box center [491, 45] width 15 height 9
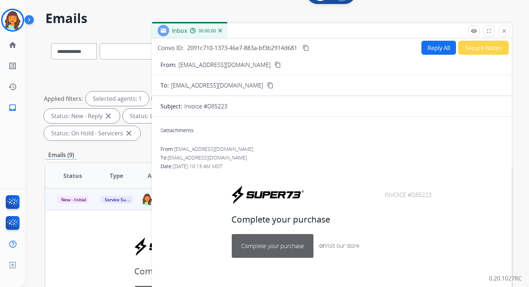
scroll to position [0, 0]
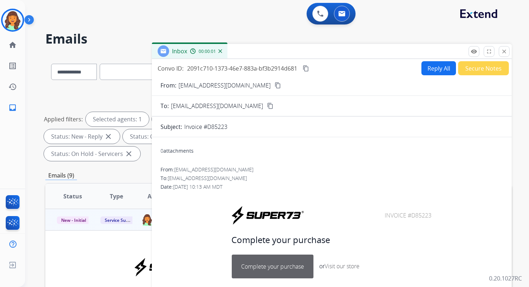
click at [435, 73] on button "Reply All" at bounding box center [439, 68] width 35 height 14
select select "**********"
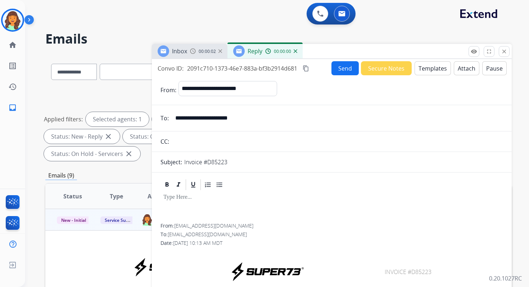
click at [435, 73] on button "Templates" at bounding box center [433, 68] width 36 height 14
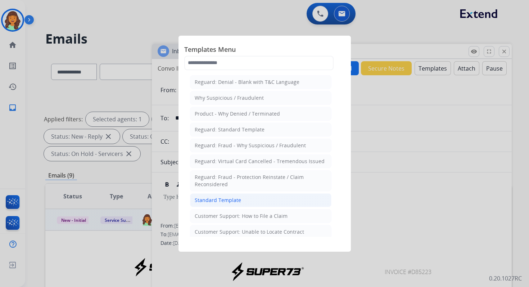
click at [257, 199] on li "Standard Template" at bounding box center [261, 200] width 142 height 14
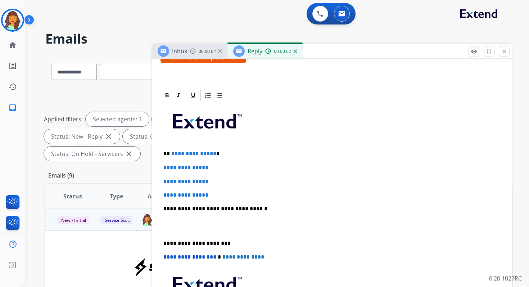
scroll to position [140, 0]
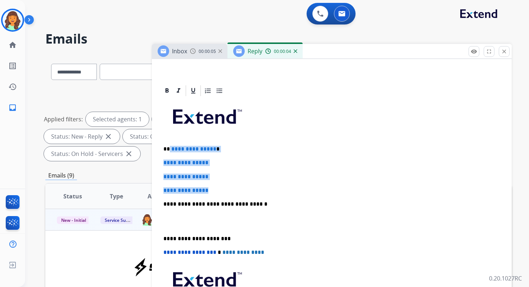
drag, startPoint x: 169, startPoint y: 150, endPoint x: 220, endPoint y: 189, distance: 64.5
click at [220, 190] on div "**********" at bounding box center [332, 221] width 343 height 248
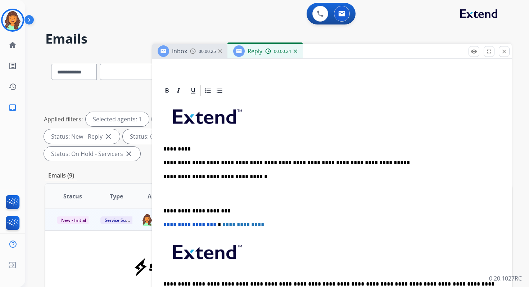
click at [277, 162] on p "**********" at bounding box center [328, 163] width 331 height 6
click at [237, 179] on p "**********" at bounding box center [328, 177] width 331 height 6
click at [194, 210] on p "**********" at bounding box center [328, 211] width 331 height 6
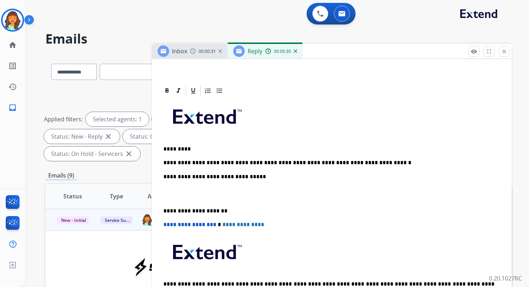
click at [166, 225] on span "**********" at bounding box center [189, 224] width 53 height 5
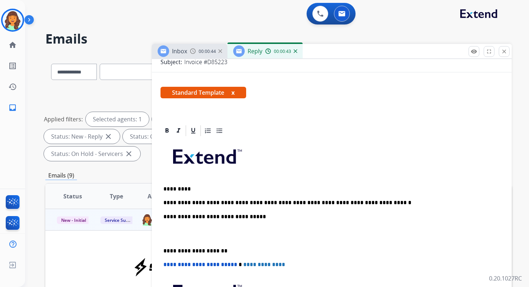
scroll to position [0, 0]
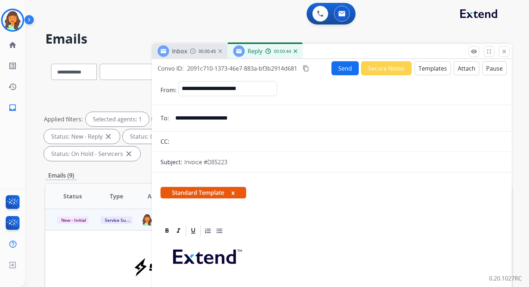
click at [342, 66] on button "Send" at bounding box center [345, 68] width 27 height 14
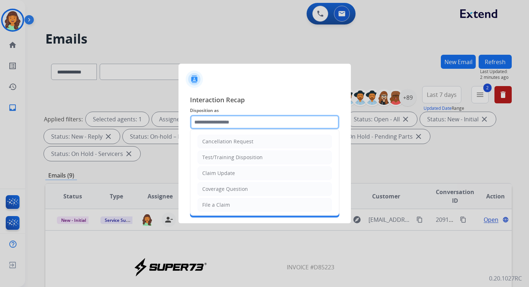
click at [208, 117] on input "text" at bounding box center [264, 122] width 149 height 14
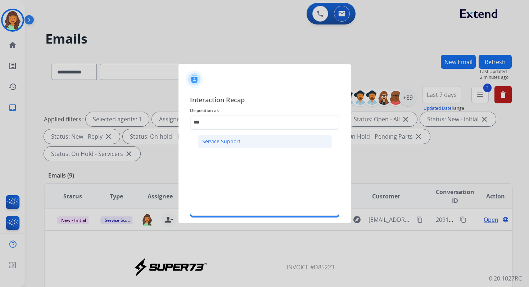
click at [214, 136] on li "Service Support" at bounding box center [265, 142] width 134 height 14
type input "**********"
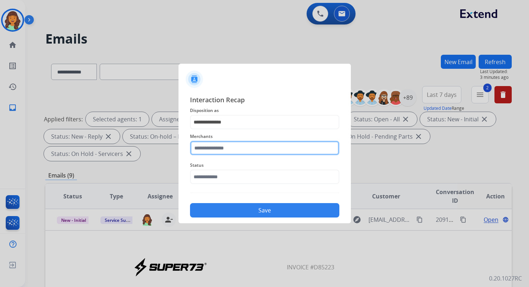
click at [215, 144] on input "text" at bounding box center [264, 148] width 149 height 14
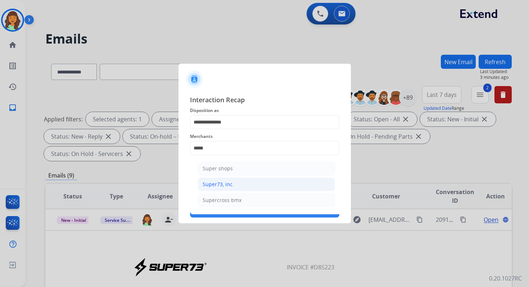
click at [220, 183] on div "Super73, inc." at bounding box center [218, 184] width 31 height 7
type input "**********"
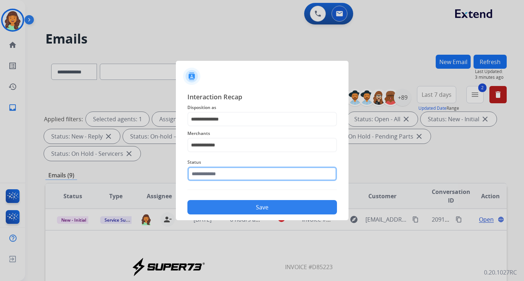
click at [220, 183] on div "Status" at bounding box center [261, 169] width 149 height 29
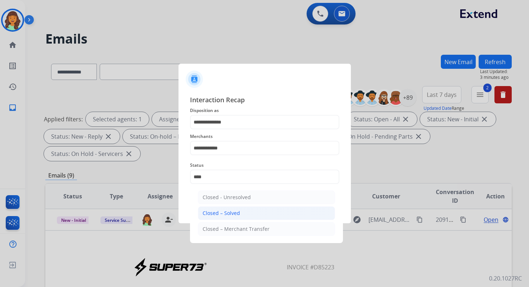
click at [232, 210] on div "Closed – Solved" at bounding box center [221, 213] width 37 height 7
type input "**********"
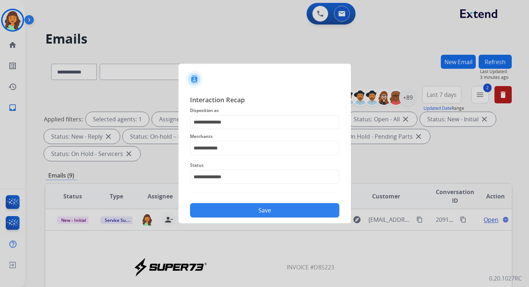
click at [232, 210] on button "Save" at bounding box center [264, 210] width 149 height 14
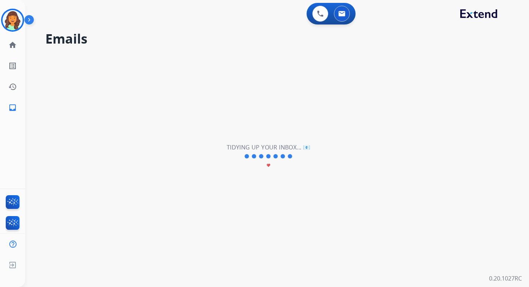
scroll to position [3, 0]
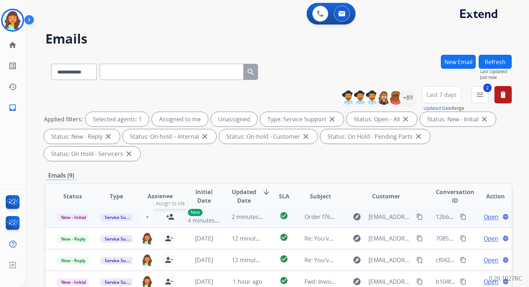
click at [166, 217] on mat-icon "person_add" at bounding box center [170, 216] width 9 height 9
click at [77, 218] on span "New - Initial" at bounding box center [73, 218] width 33 height 8
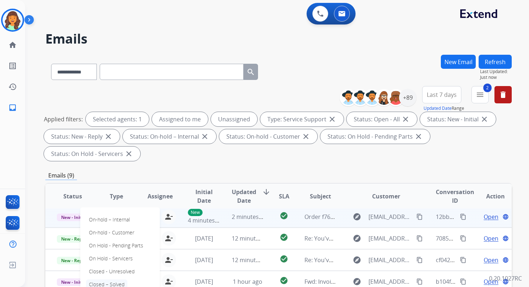
click at [111, 283] on p "Closed – Solved" at bounding box center [106, 284] width 41 height 10
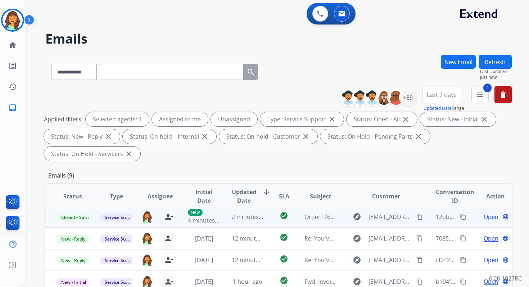
click at [494, 67] on button "Refresh" at bounding box center [495, 62] width 33 height 14
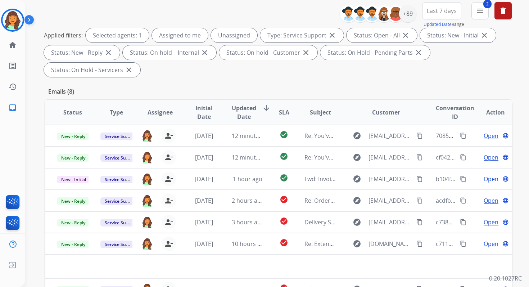
scroll to position [175, 0]
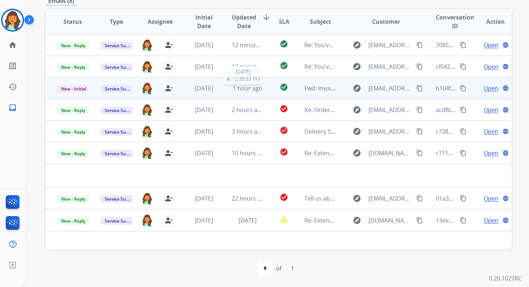
click at [256, 87] on span "1 hour ago" at bounding box center [248, 88] width 30 height 8
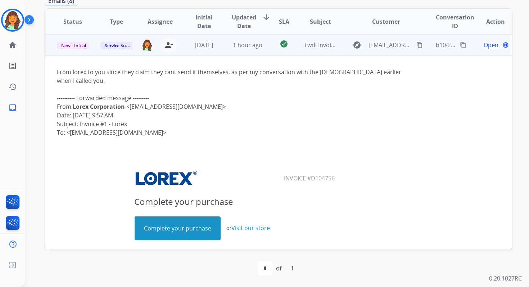
scroll to position [0, 0]
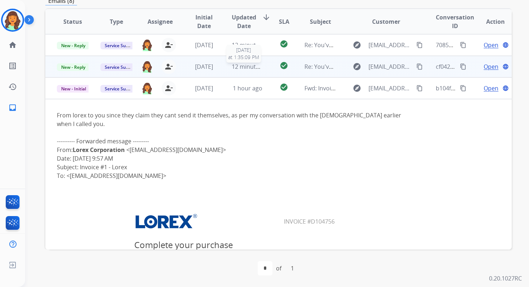
click at [255, 68] on span "12 minutes ago" at bounding box center [253, 67] width 42 height 8
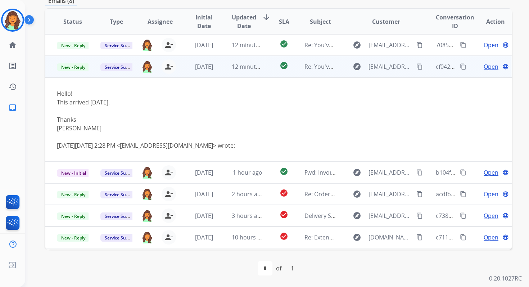
click at [487, 68] on span "Open" at bounding box center [491, 66] width 15 height 9
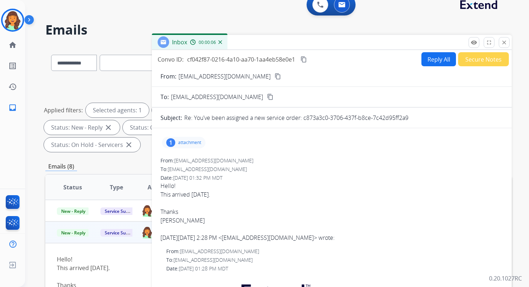
scroll to position [1, 0]
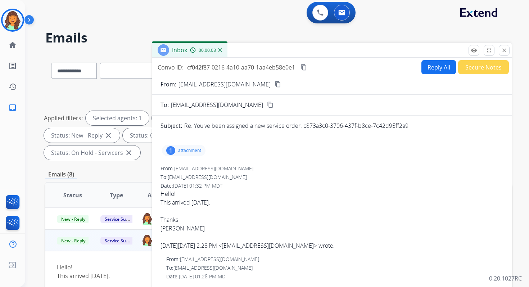
drag, startPoint x: 304, startPoint y: 126, endPoint x: 440, endPoint y: 131, distance: 136.2
click at [504, 47] on button "close Close" at bounding box center [504, 50] width 11 height 11
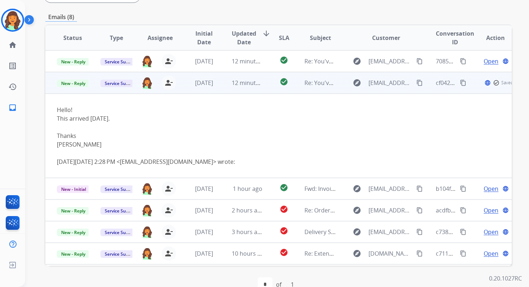
scroll to position [175, 0]
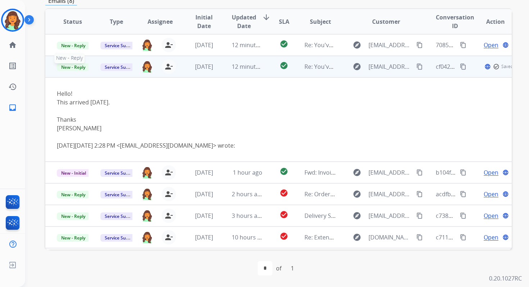
click at [74, 69] on span "New - Reply" at bounding box center [73, 67] width 33 height 8
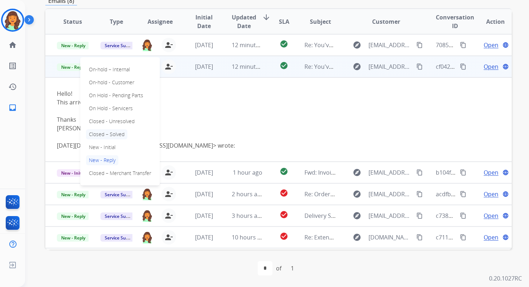
click at [99, 136] on p "Closed – Solved" at bounding box center [106, 134] width 41 height 10
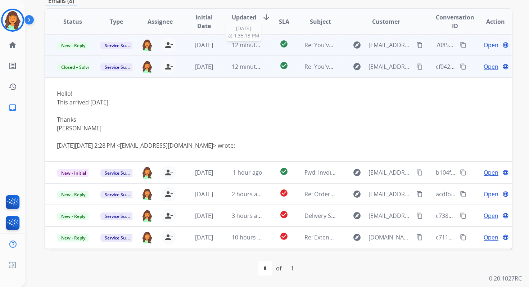
click at [257, 43] on span "12 minutes ago" at bounding box center [253, 45] width 42 height 8
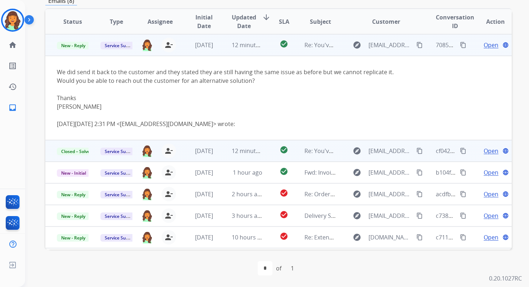
click at [484, 41] on span "Open" at bounding box center [491, 45] width 15 height 9
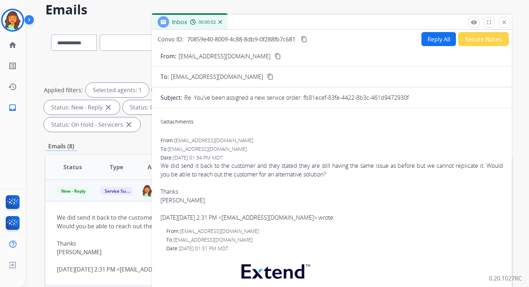
scroll to position [0, 0]
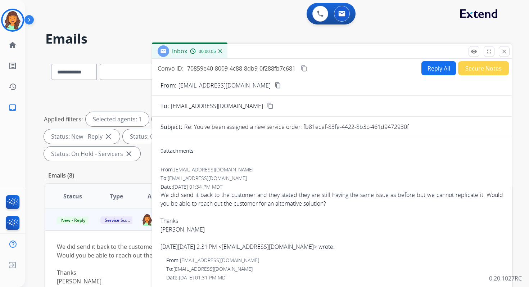
drag, startPoint x: 304, startPoint y: 127, endPoint x: 443, endPoint y: 125, distance: 139.7
click at [443, 125] on div "Re: You've been assigned a new service order: fb81ecef-83fe-4422-8b3c-461d94729…" at bounding box center [343, 126] width 319 height 9
click at [503, 50] on mat-icon "close" at bounding box center [504, 51] width 6 height 6
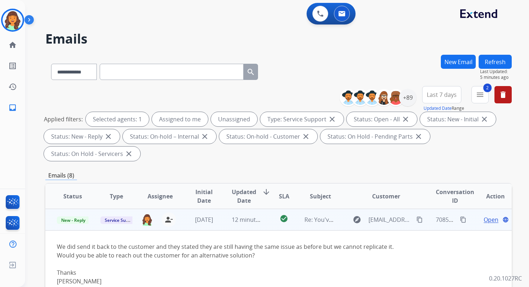
click at [486, 219] on span "Open" at bounding box center [491, 219] width 15 height 9
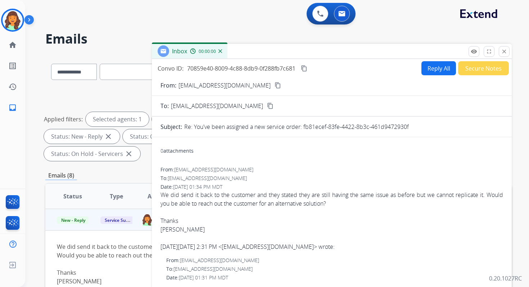
click at [427, 66] on button "Reply All" at bounding box center [439, 68] width 35 height 14
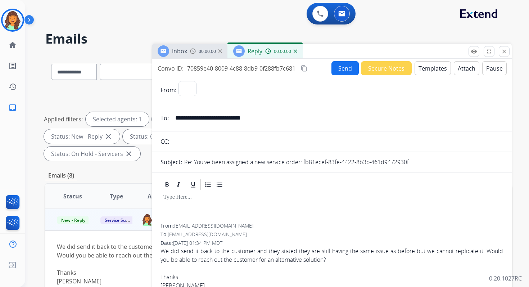
select select "**********"
click at [427, 66] on button "Templates" at bounding box center [433, 68] width 36 height 14
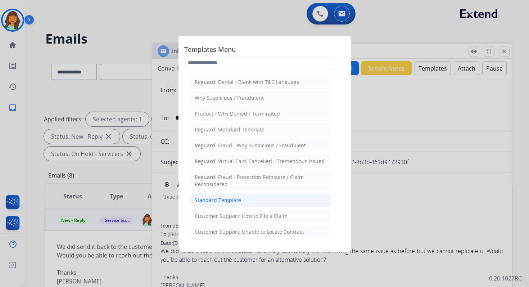
click at [229, 193] on li "Standard Template" at bounding box center [261, 200] width 142 height 14
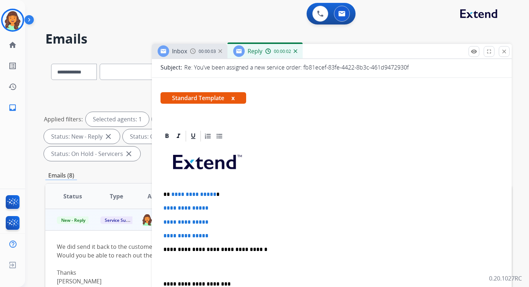
scroll to position [145, 0]
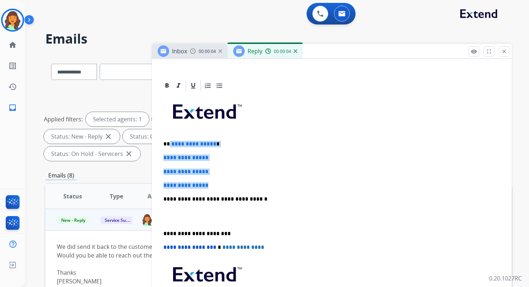
drag, startPoint x: 169, startPoint y: 146, endPoint x: 220, endPoint y: 185, distance: 64.2
click at [220, 185] on div "**********" at bounding box center [332, 216] width 343 height 248
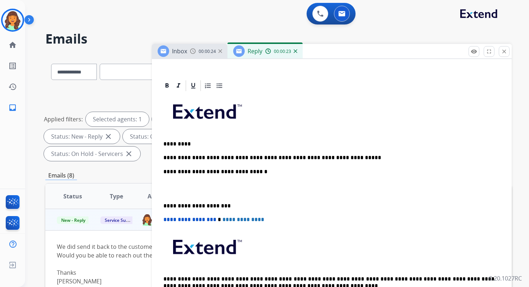
click at [235, 172] on p "**********" at bounding box center [328, 172] width 331 height 6
click at [189, 208] on p "**********" at bounding box center [328, 206] width 331 height 6
click at [166, 220] on span "**********" at bounding box center [189, 219] width 53 height 5
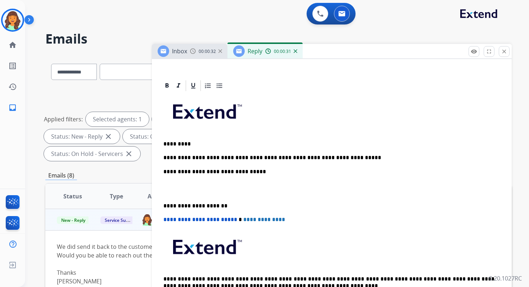
scroll to position [0, 0]
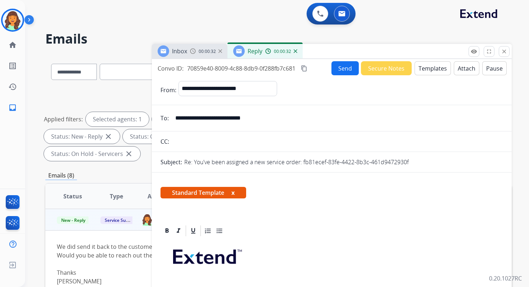
click at [338, 62] on button "Send" at bounding box center [345, 68] width 27 height 14
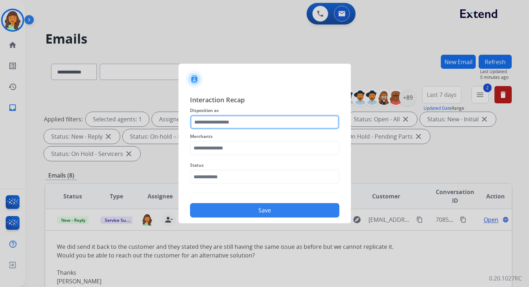
click at [265, 126] on input "text" at bounding box center [264, 122] width 149 height 14
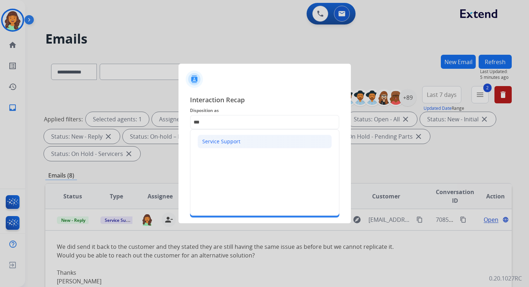
click at [243, 142] on li "Service Support" at bounding box center [265, 142] width 134 height 14
type input "**********"
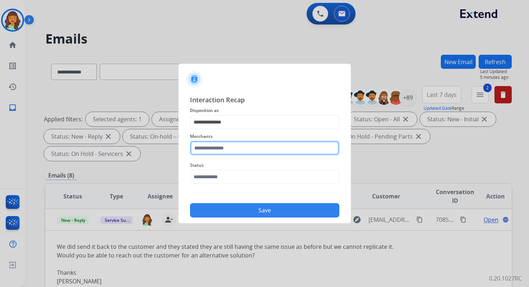
click at [241, 146] on input "text" at bounding box center [264, 148] width 149 height 14
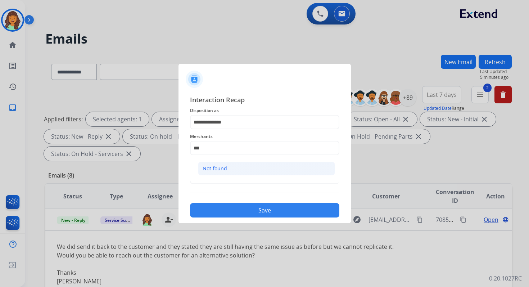
click at [246, 175] on li "Not found" at bounding box center [266, 169] width 137 height 14
type input "*********"
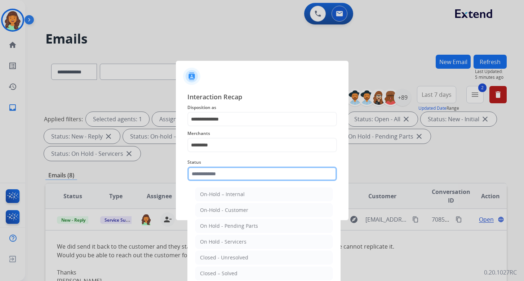
click at [248, 179] on input "text" at bounding box center [261, 174] width 149 height 14
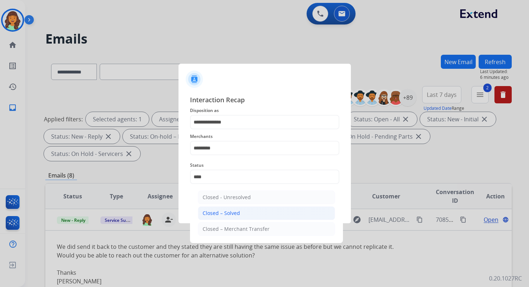
click at [253, 212] on li "Closed – Solved" at bounding box center [266, 213] width 137 height 14
type input "**********"
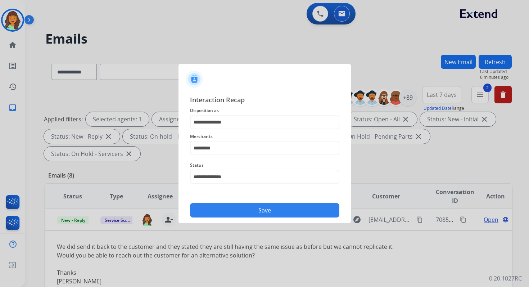
click at [253, 212] on button "Save" at bounding box center [264, 210] width 149 height 14
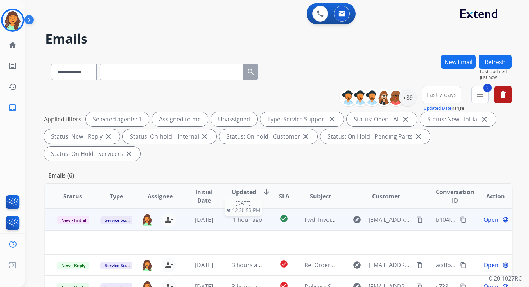
click at [249, 223] on span "1 hour ago" at bounding box center [248, 220] width 30 height 8
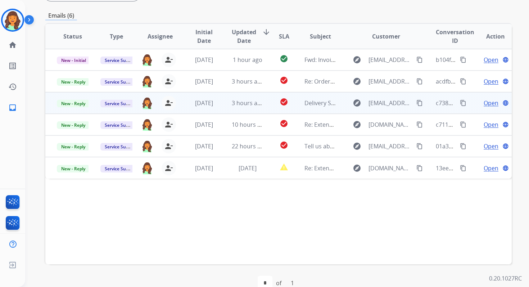
scroll to position [165, 0]
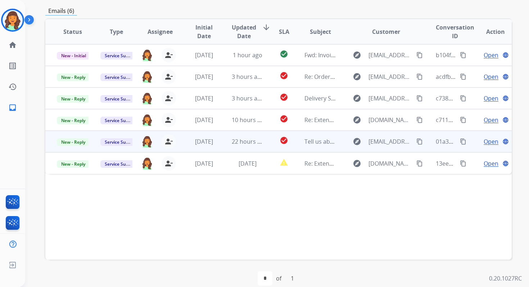
click at [252, 146] on td "22 hours ago" at bounding box center [242, 142] width 44 height 22
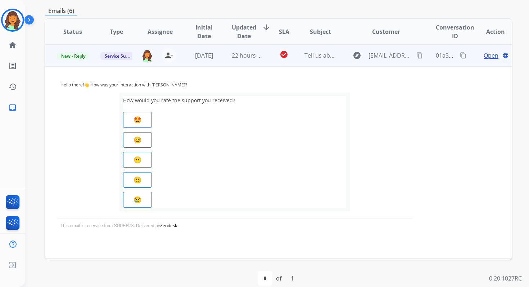
scroll to position [86, 0]
click at [488, 56] on span "Open" at bounding box center [491, 55] width 15 height 9
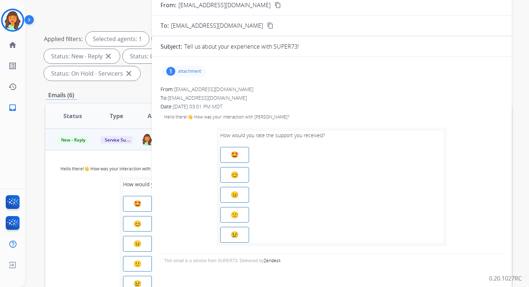
scroll to position [0, 0]
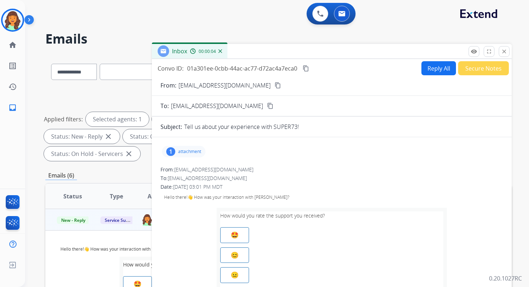
click at [435, 67] on button "Reply All" at bounding box center [439, 68] width 35 height 14
select select "**********"
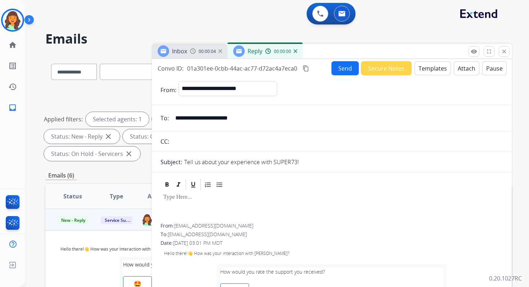
click at [435, 67] on button "Templates" at bounding box center [433, 68] width 36 height 14
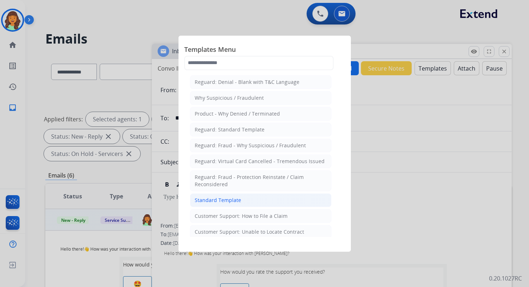
click at [239, 197] on div "Standard Template" at bounding box center [218, 200] width 46 height 7
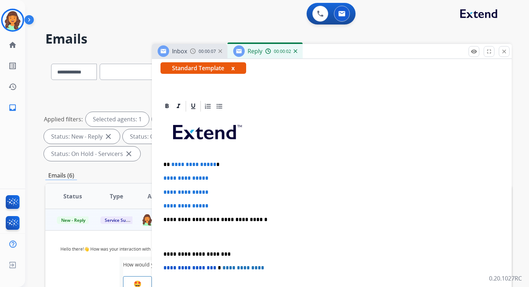
scroll to position [165, 0]
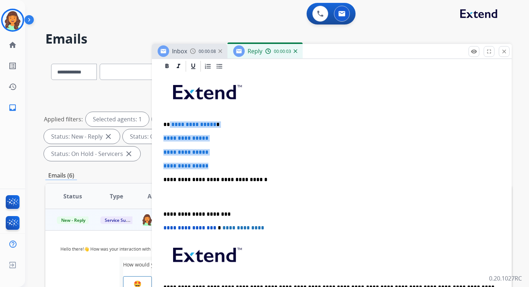
drag, startPoint x: 169, startPoint y: 124, endPoint x: 222, endPoint y: 166, distance: 67.1
click at [222, 166] on div "**********" at bounding box center [332, 197] width 343 height 248
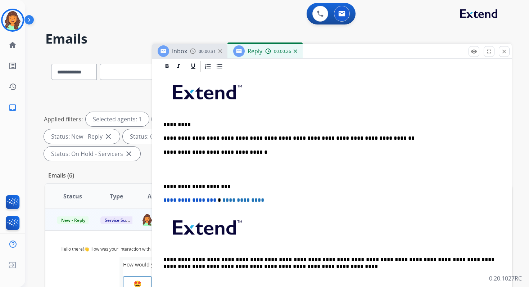
click at [238, 153] on p "**********" at bounding box center [328, 152] width 331 height 6
click at [196, 185] on p "**********" at bounding box center [328, 186] width 331 height 6
click at [166, 200] on span "**********" at bounding box center [189, 199] width 53 height 5
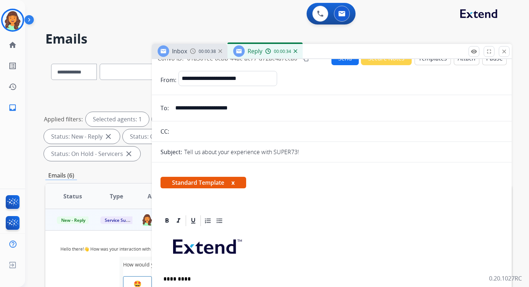
scroll to position [0, 0]
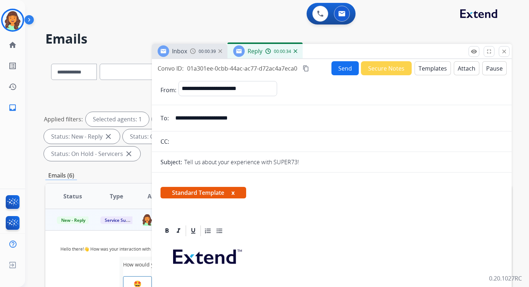
click at [336, 66] on button "Send" at bounding box center [345, 68] width 27 height 14
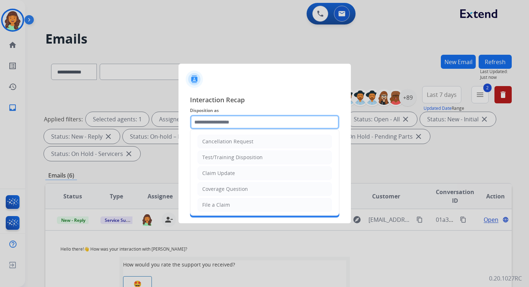
click at [225, 122] on input "text" at bounding box center [264, 122] width 149 height 14
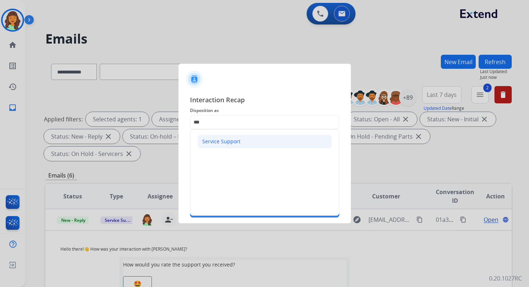
click at [225, 141] on div "Service Support" at bounding box center [221, 141] width 38 height 7
type input "**********"
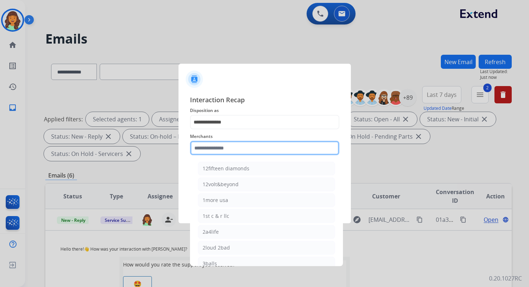
click at [225, 145] on input "text" at bounding box center [264, 148] width 149 height 14
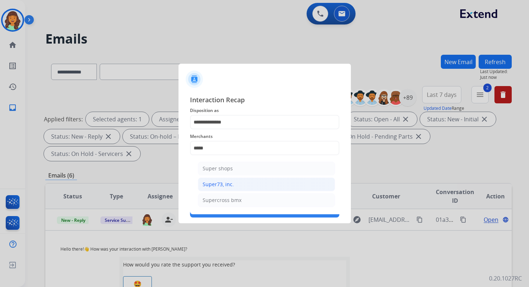
click at [228, 183] on div "Super73, inc." at bounding box center [218, 184] width 31 height 7
type input "**********"
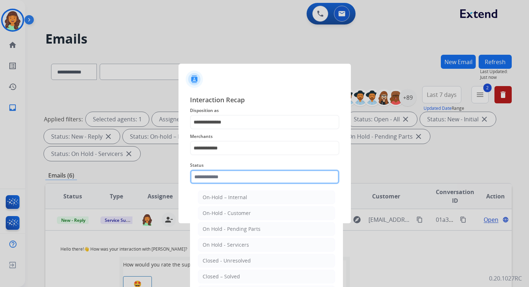
click at [228, 183] on div "Status On-Hold – Internal On-Hold - Customer On Hold - Pending Parts On Hold - …" at bounding box center [264, 172] width 149 height 29
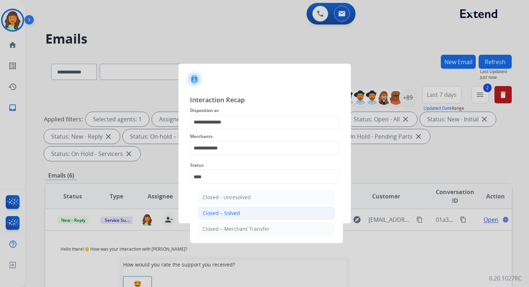
click at [230, 215] on div "Closed – Solved" at bounding box center [221, 213] width 37 height 7
type input "**********"
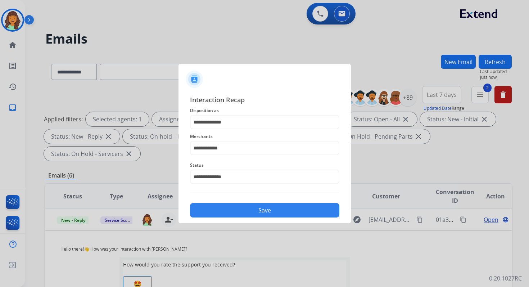
click at [230, 215] on button "Save" at bounding box center [264, 210] width 149 height 14
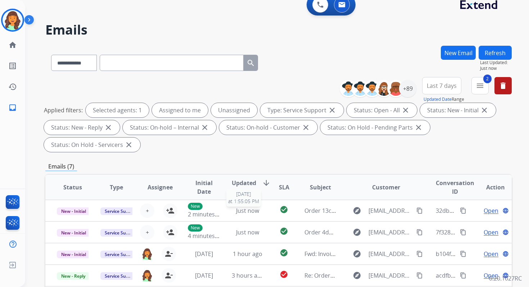
scroll to position [9, 0]
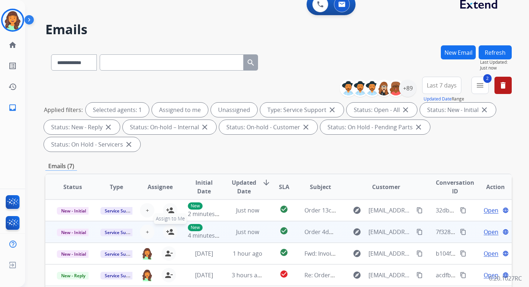
click at [168, 229] on mat-icon "person_add" at bounding box center [170, 232] width 9 height 9
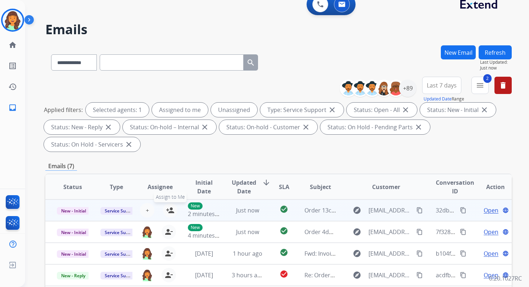
click at [168, 212] on mat-icon "person_add" at bounding box center [170, 210] width 9 height 9
click at [80, 209] on span "New - Initial" at bounding box center [73, 211] width 33 height 8
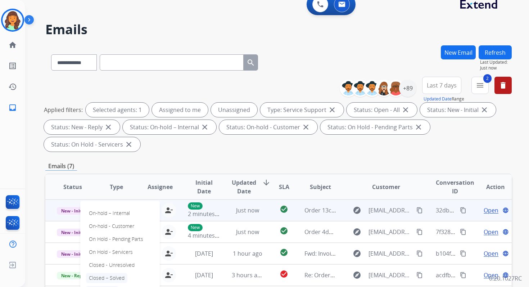
click at [107, 278] on p "Closed – Solved" at bounding box center [106, 278] width 41 height 10
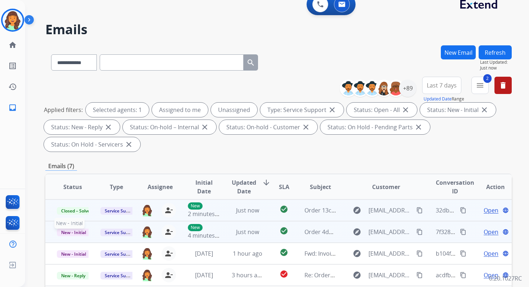
click at [79, 232] on span "New - Initial" at bounding box center [73, 233] width 33 height 8
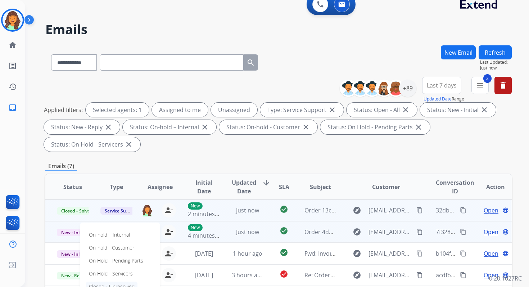
scroll to position [34, 0]
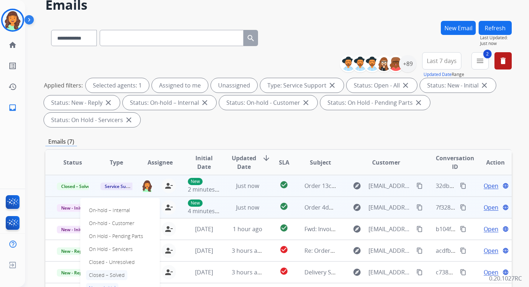
click at [113, 271] on p "Closed – Solved" at bounding box center [106, 275] width 41 height 10
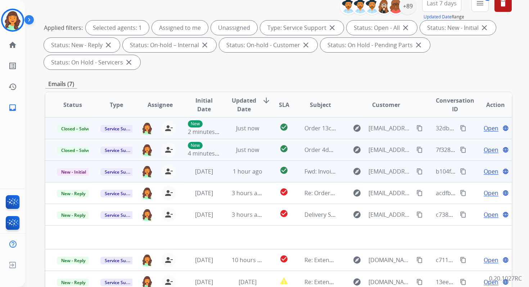
scroll to position [4, 0]
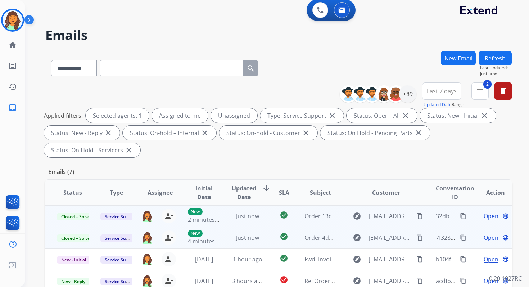
click at [499, 63] on button "Refresh" at bounding box center [495, 58] width 33 height 14
